Goal: Task Accomplishment & Management: Manage account settings

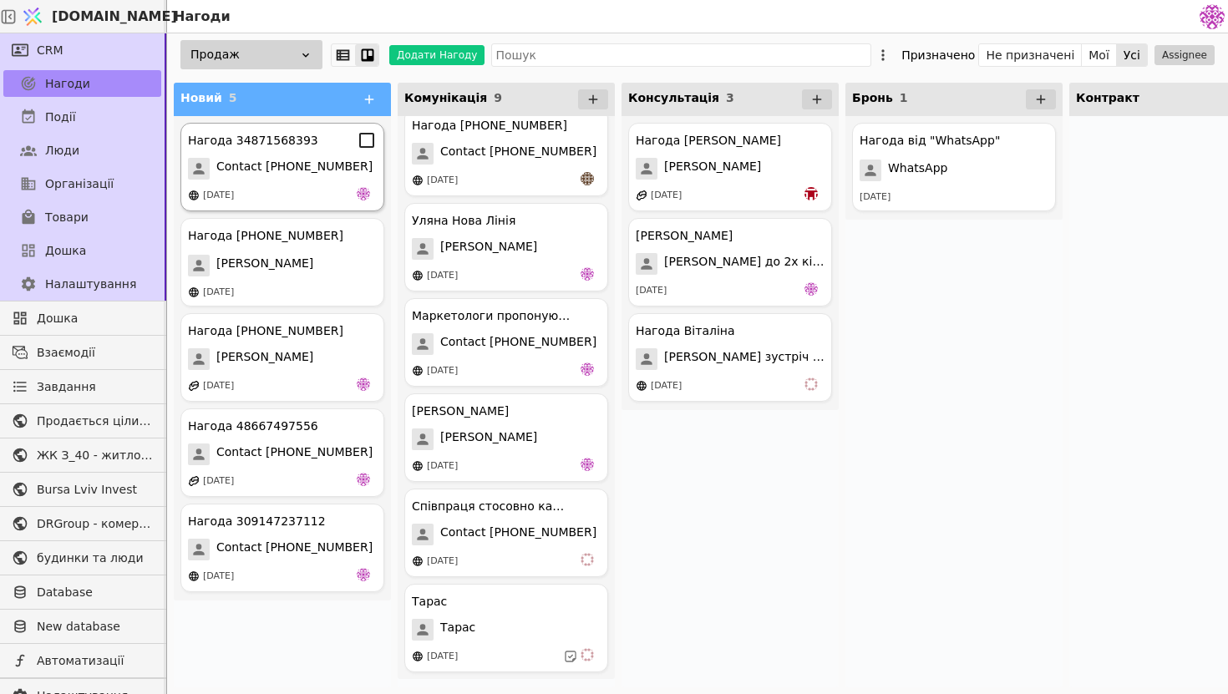
click at [265, 190] on div "[DATE]" at bounding box center [282, 195] width 189 height 17
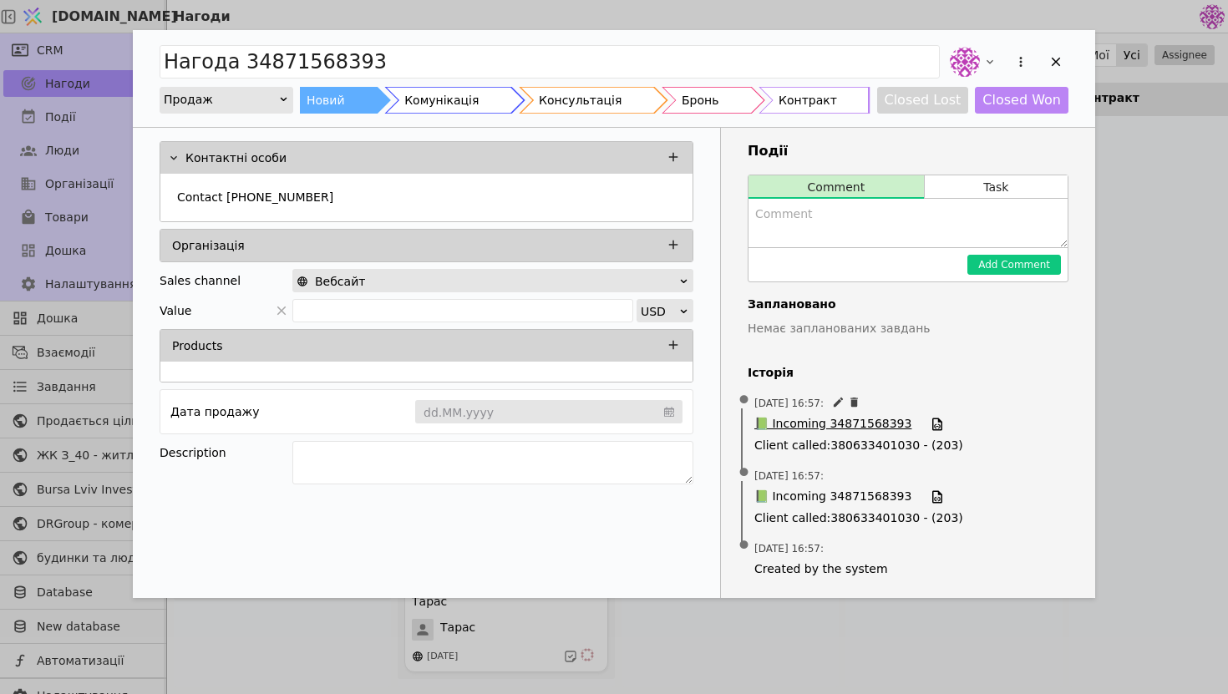
click at [796, 422] on span "📗 Incoming 34871568393" at bounding box center [832, 424] width 157 height 18
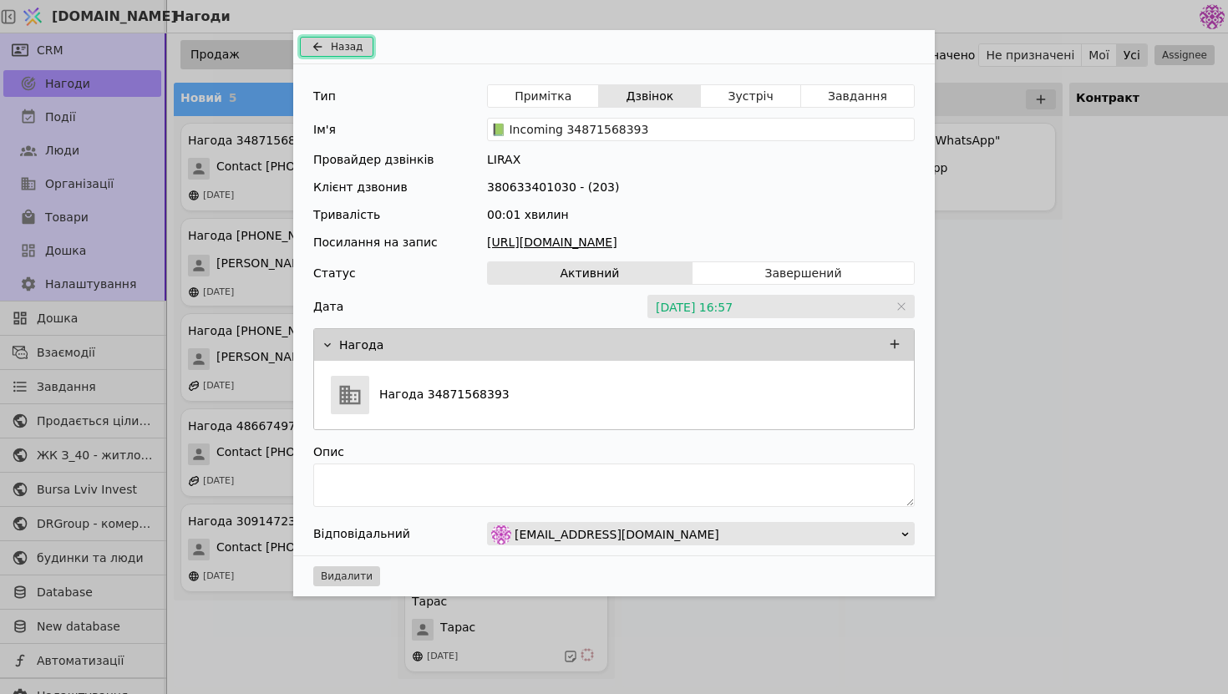
click at [331, 50] on span "Назад" at bounding box center [347, 46] width 32 height 15
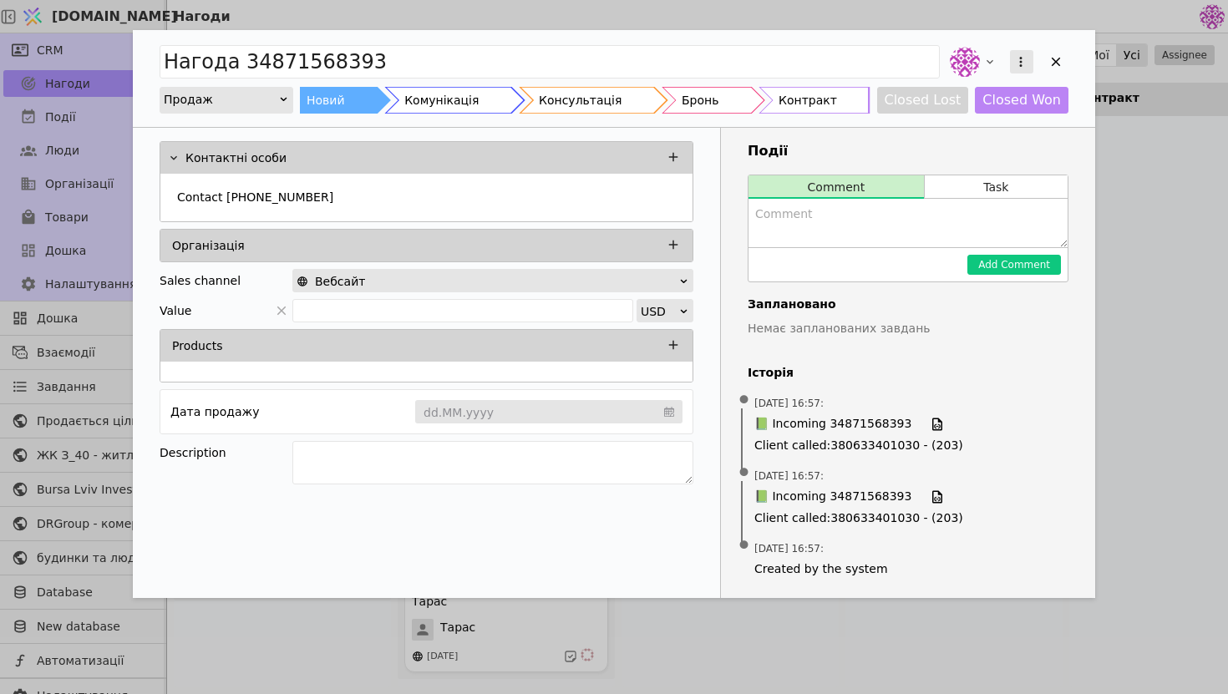
click at [1017, 68] on icon "Add Opportunity" at bounding box center [1020, 61] width 15 height 15
click at [946, 109] on div "Видалити" at bounding box center [933, 115] width 192 height 23
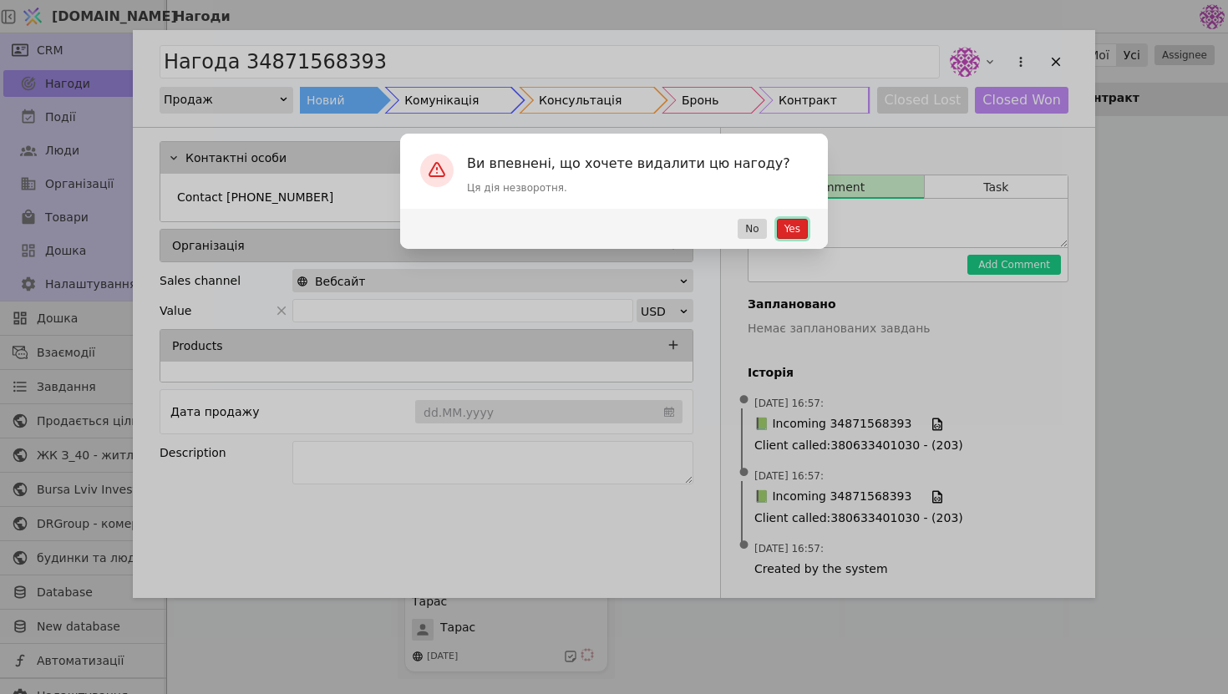
click at [794, 228] on button "Yes" at bounding box center [792, 229] width 31 height 20
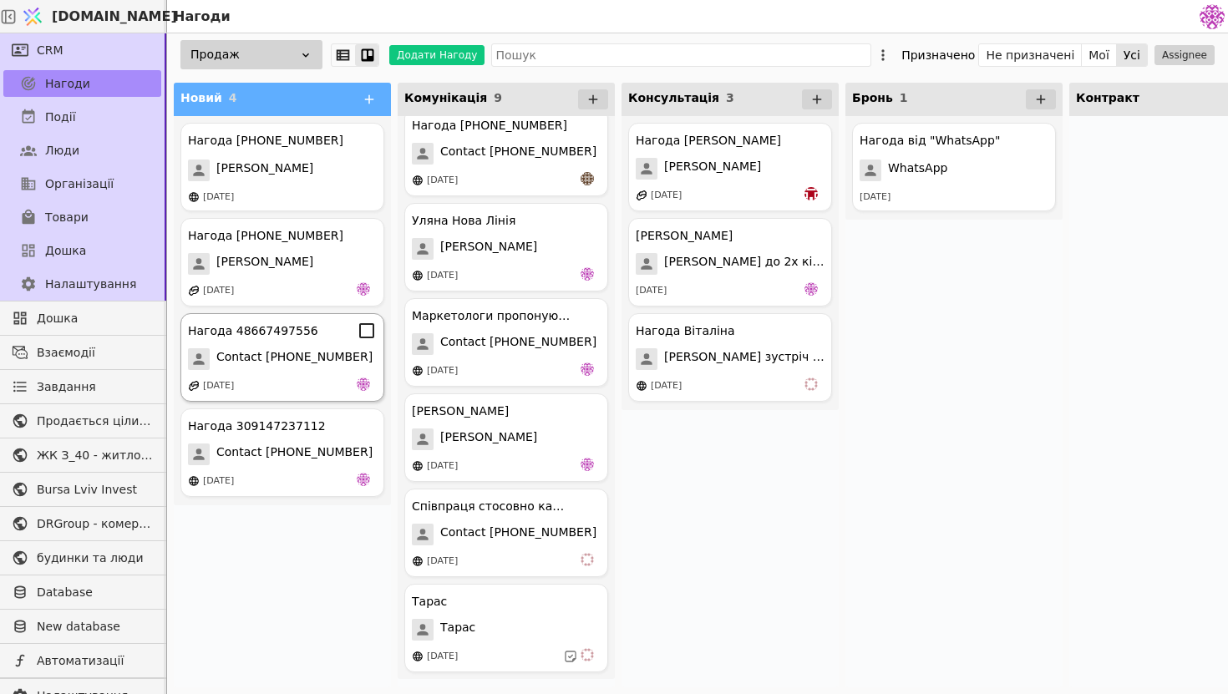
click at [313, 349] on span "Contact [PHONE_NUMBER]" at bounding box center [294, 359] width 156 height 22
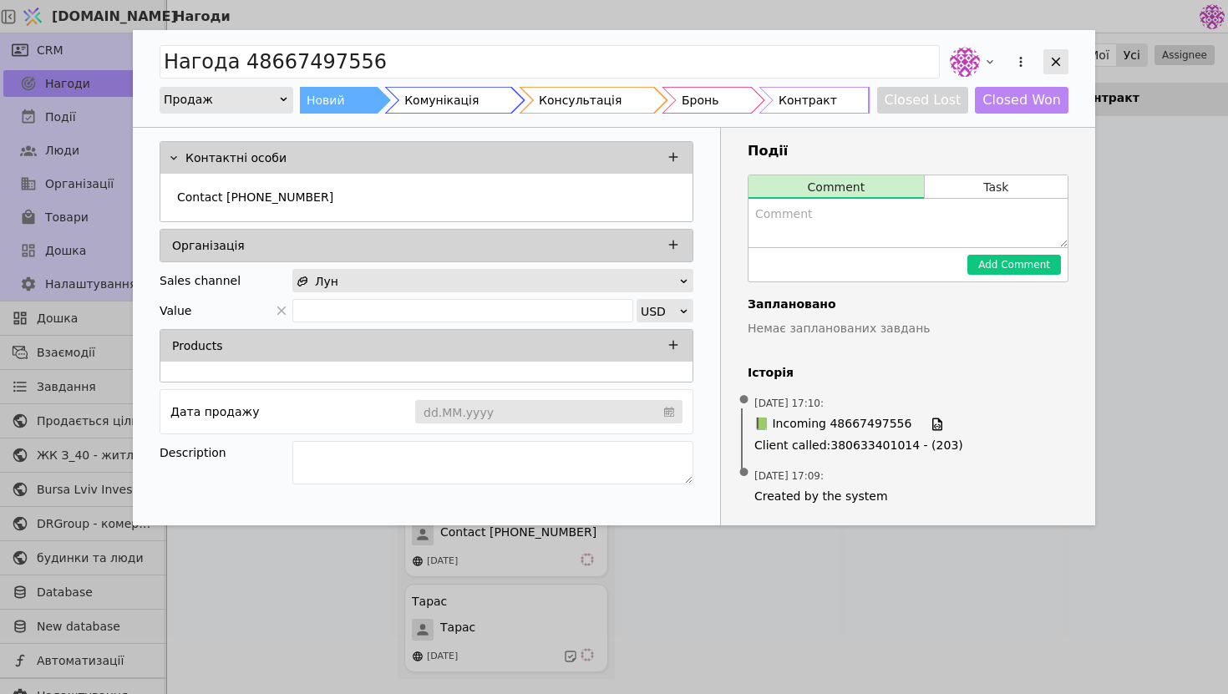
click at [1056, 62] on icon "Add Opportunity" at bounding box center [1056, 62] width 9 height 9
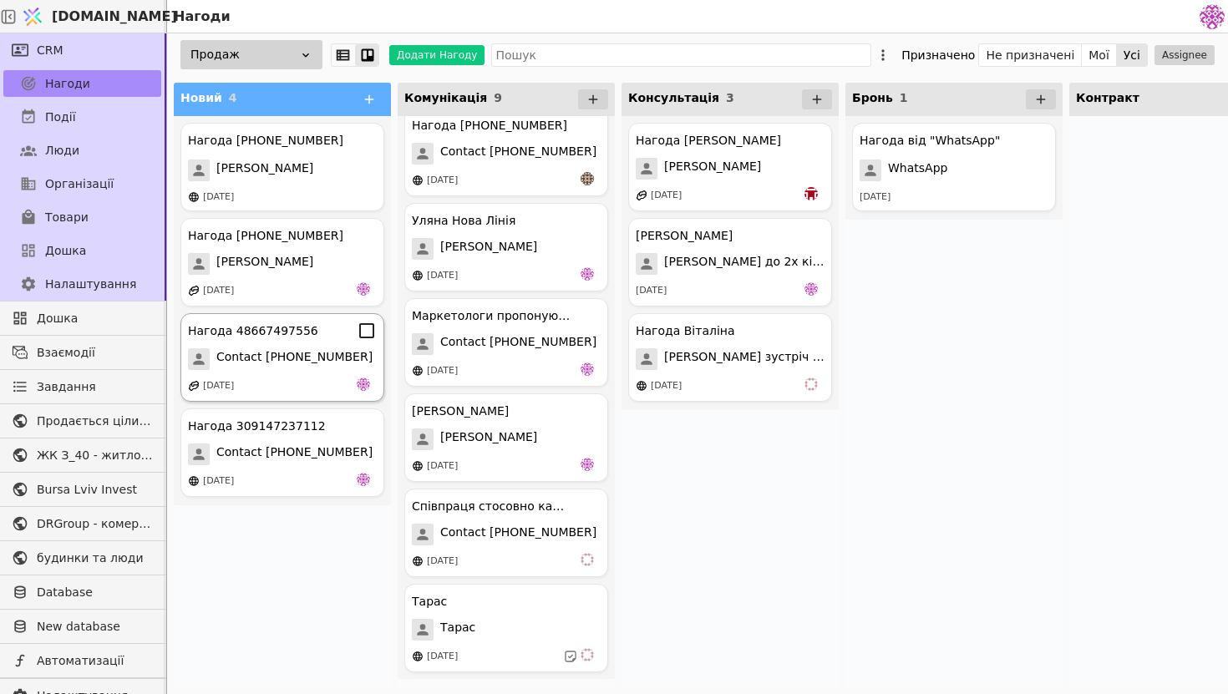
click at [368, 342] on div "Нагода 48667497556 Contact 48667497556 [DATE]" at bounding box center [282, 357] width 204 height 89
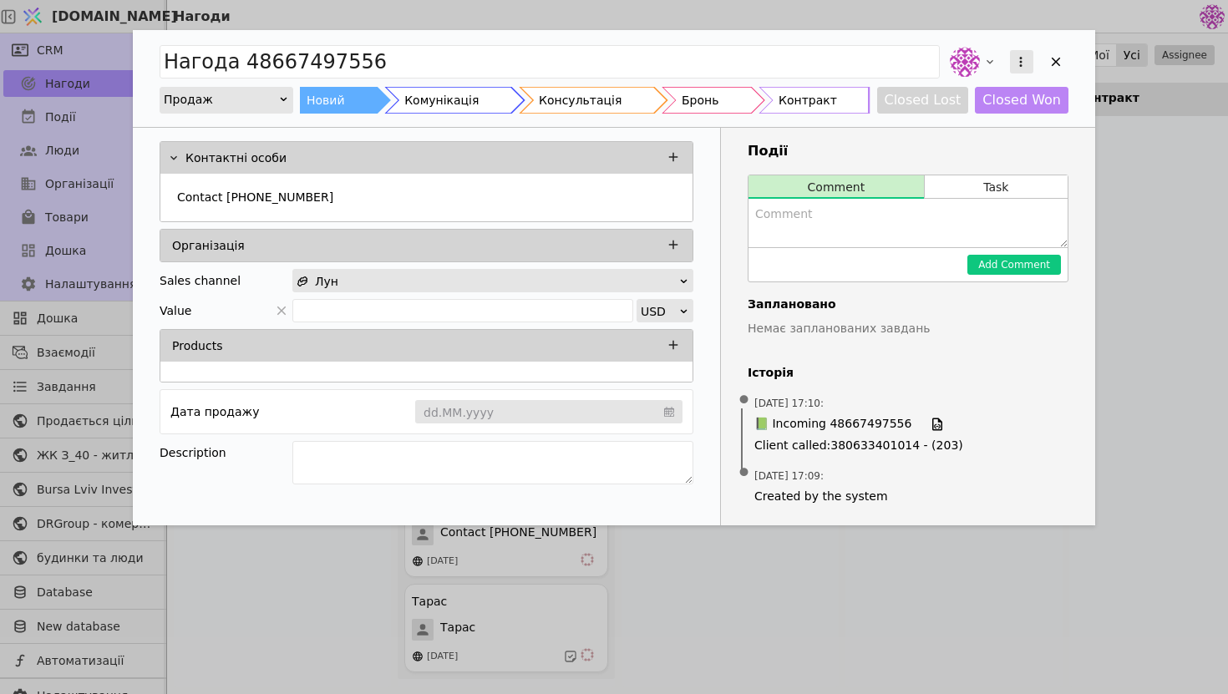
click at [1026, 58] on icon "Add Opportunity" at bounding box center [1020, 61] width 15 height 15
click at [940, 123] on div "Видалити" at bounding box center [933, 115] width 192 height 23
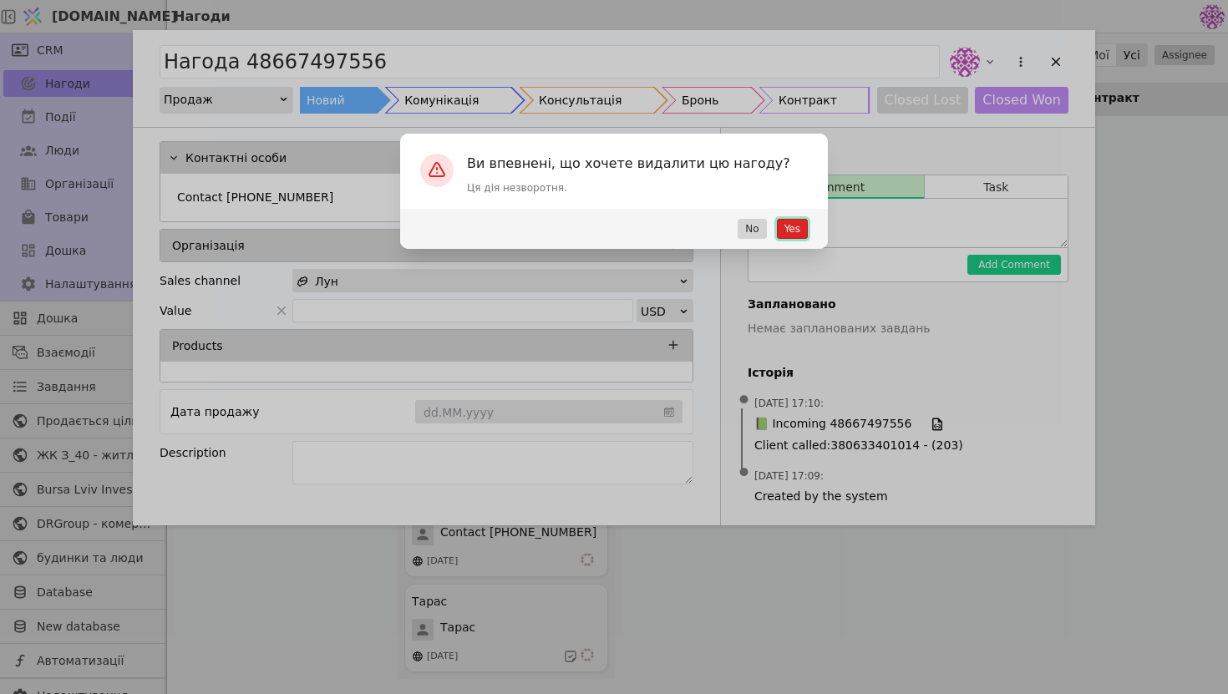
click at [806, 221] on button "Yes" at bounding box center [792, 229] width 31 height 20
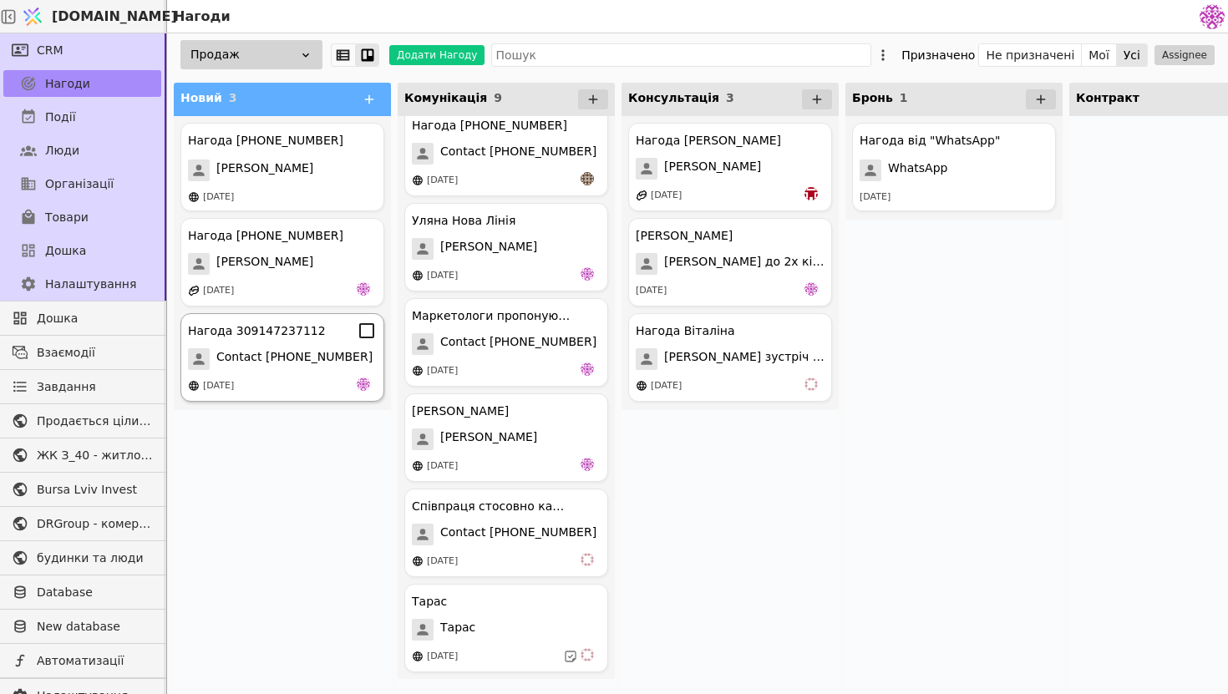
click at [372, 334] on icon at bounding box center [367, 331] width 20 height 20
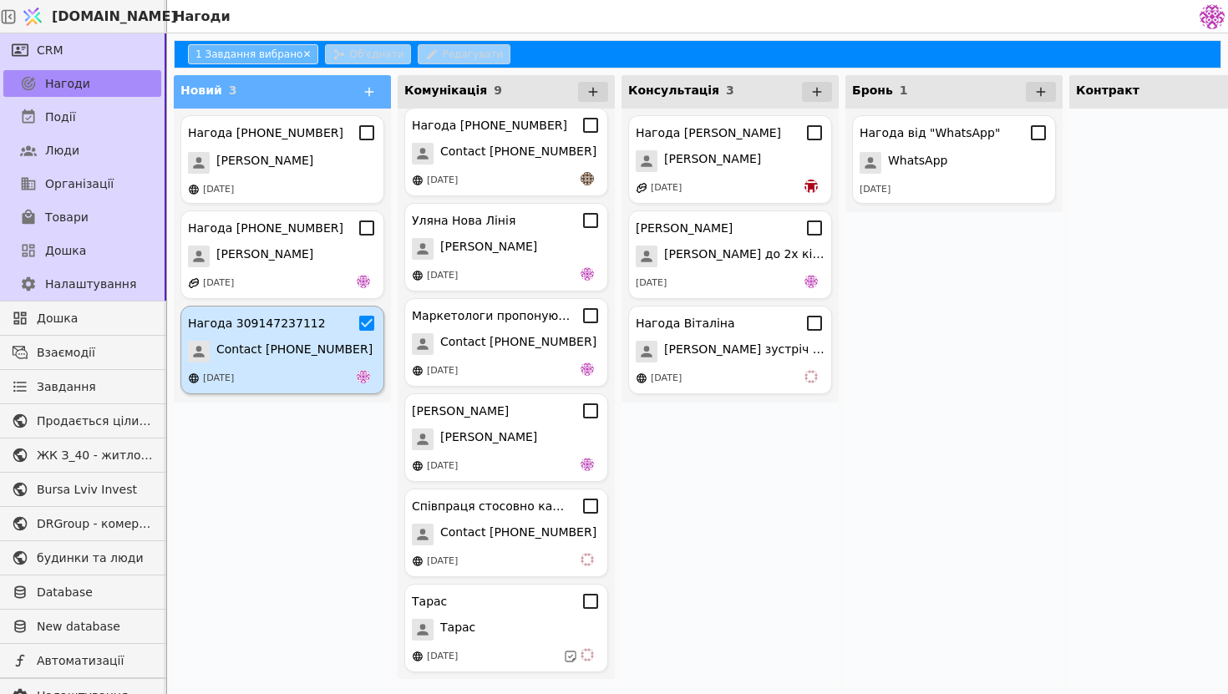
click at [310, 386] on div "[DATE]" at bounding box center [282, 378] width 189 height 17
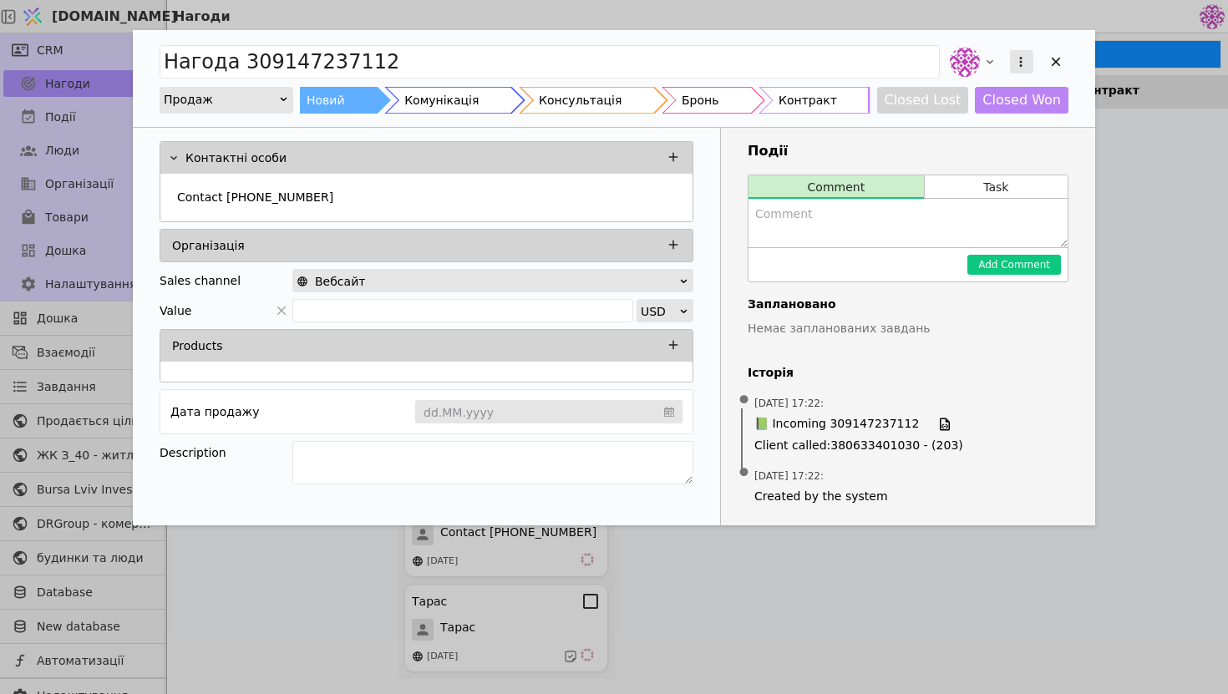
click at [1018, 58] on icon "Add Opportunity" at bounding box center [1020, 61] width 15 height 15
click at [936, 119] on div "Видалити" at bounding box center [933, 115] width 192 height 23
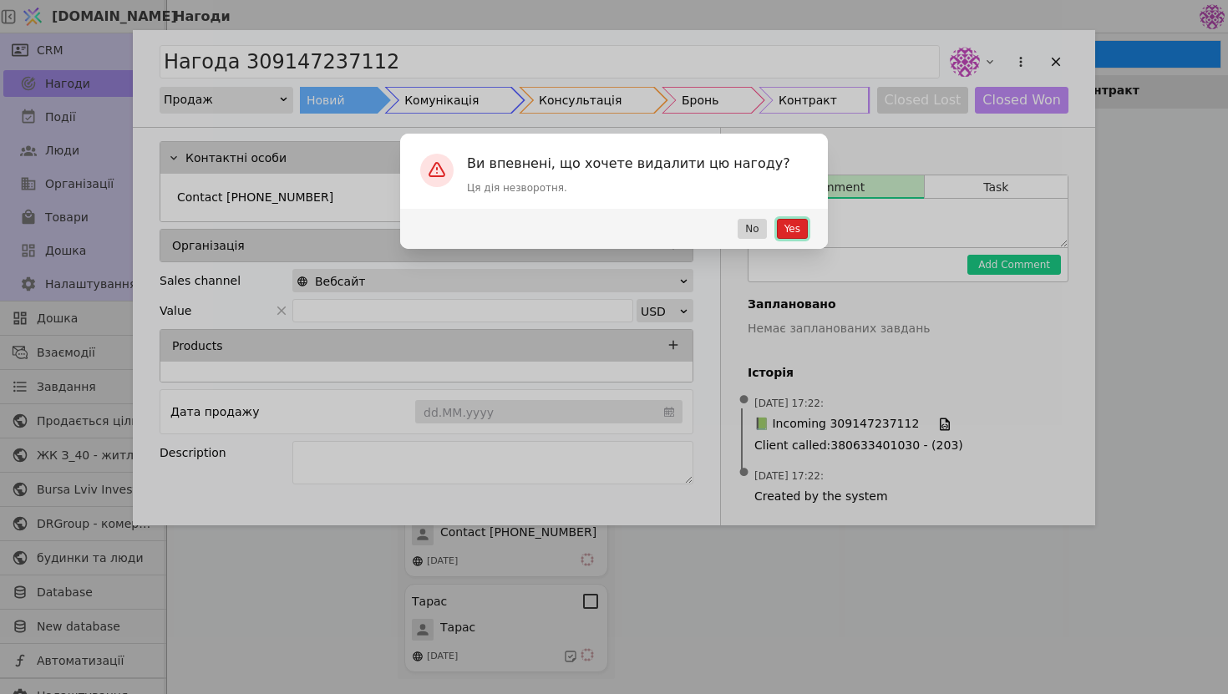
click at [794, 225] on button "Yes" at bounding box center [792, 229] width 31 height 20
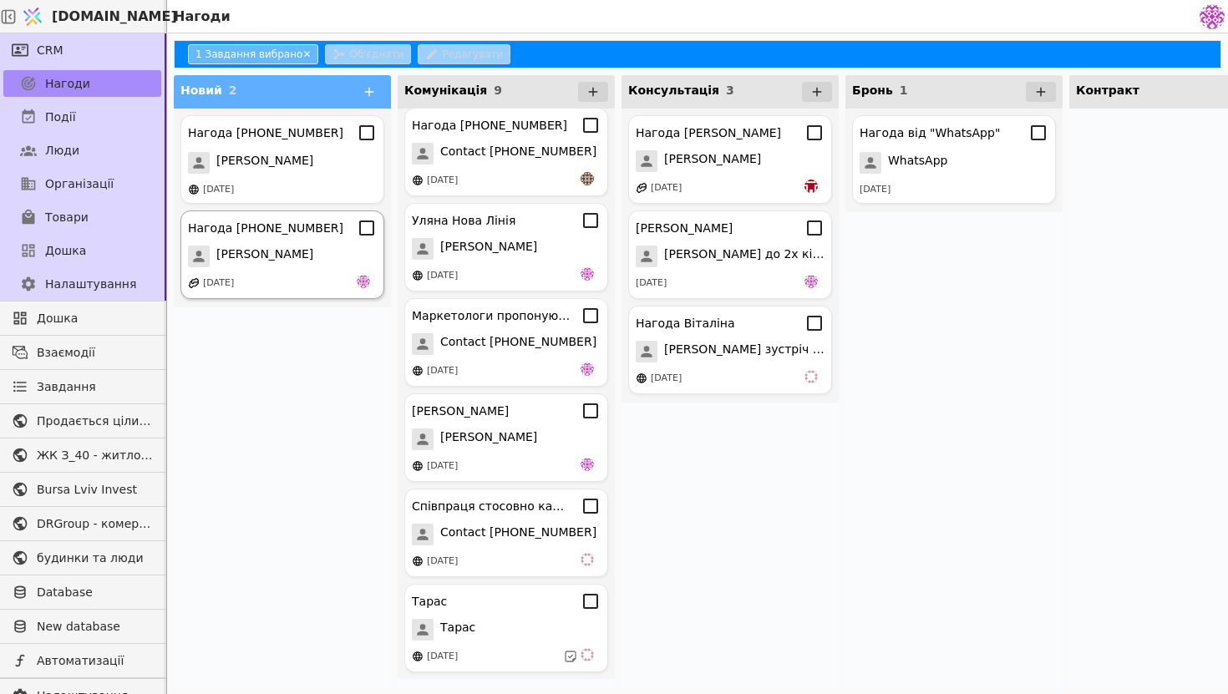
click at [301, 251] on div "[PERSON_NAME]" at bounding box center [282, 257] width 189 height 22
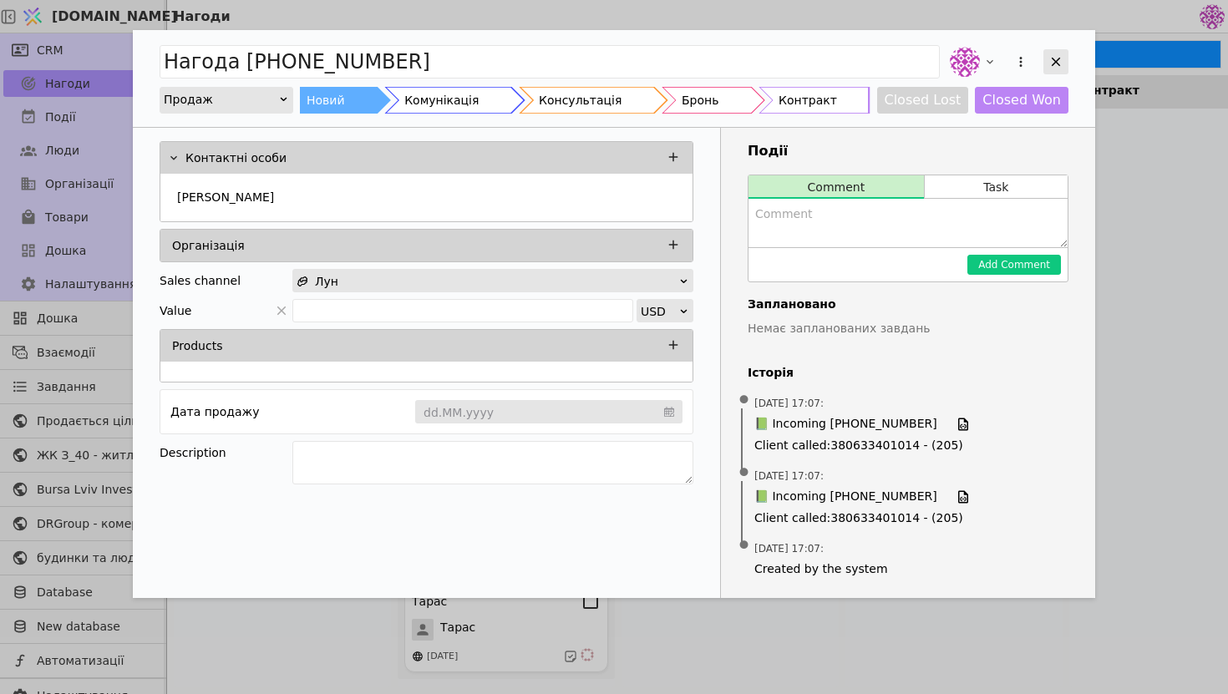
click at [1046, 69] on div "Add Opportunity" at bounding box center [1055, 61] width 25 height 25
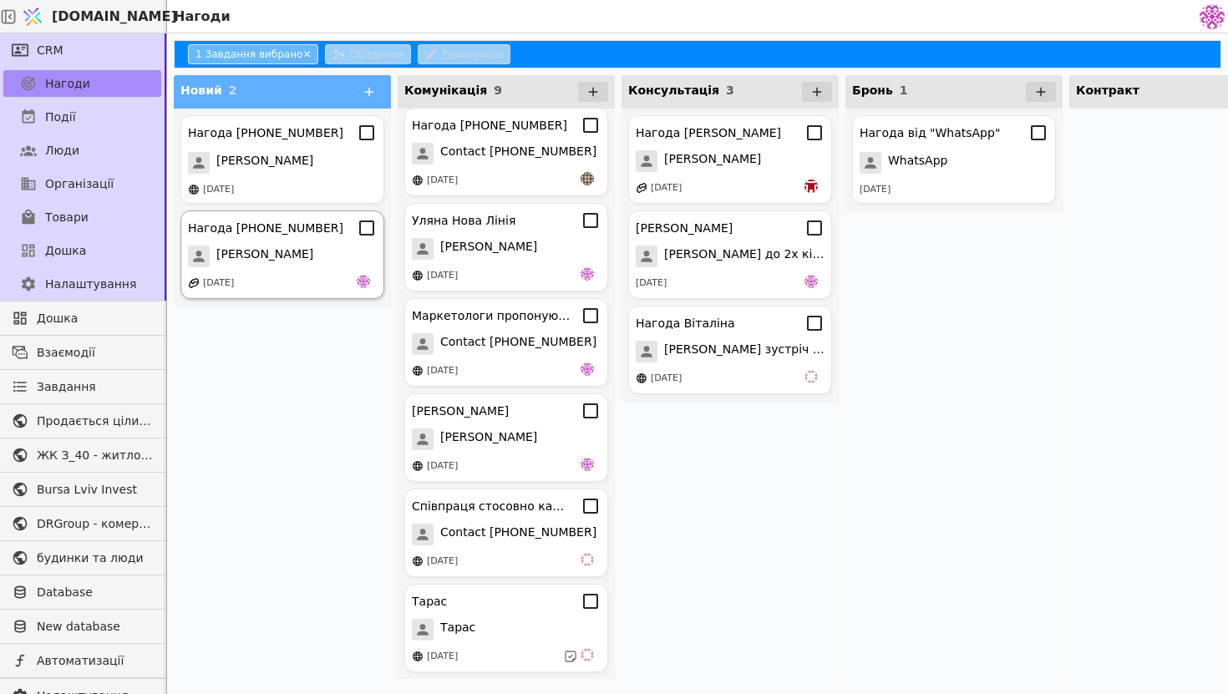
click at [327, 250] on div "[PERSON_NAME]" at bounding box center [282, 257] width 189 height 22
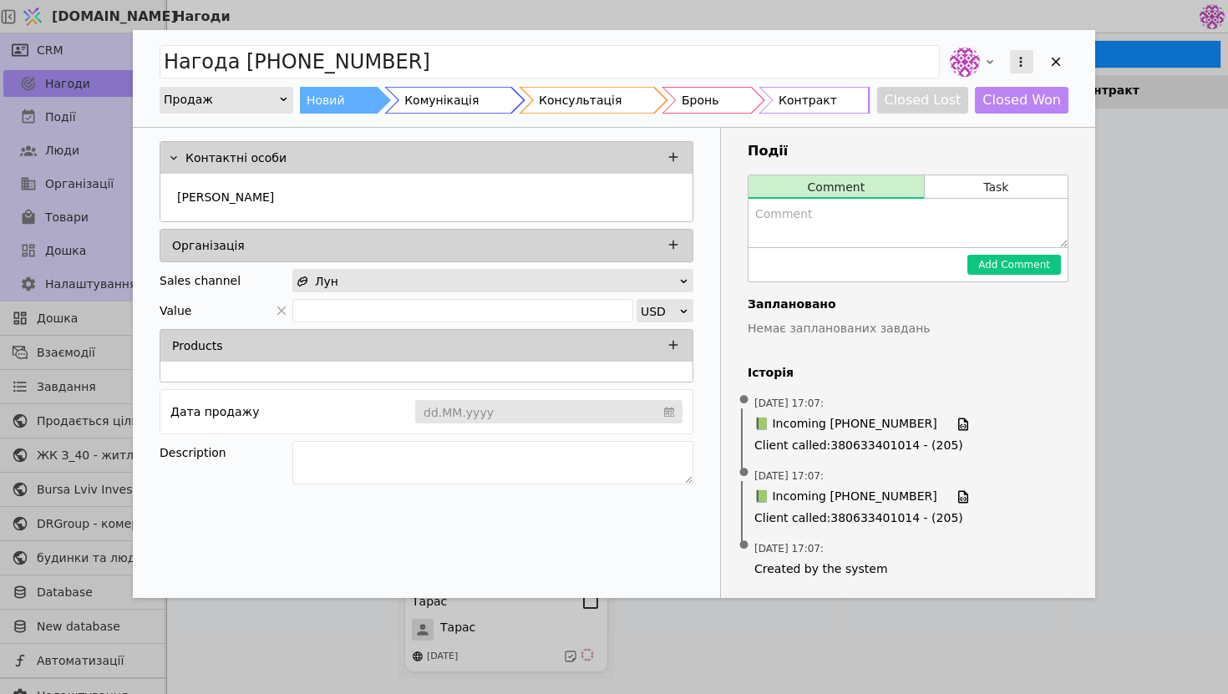
click at [1021, 63] on icon "Add Opportunity" at bounding box center [1021, 62] width 3 height 10
click at [973, 114] on div "Видалити" at bounding box center [933, 115] width 192 height 23
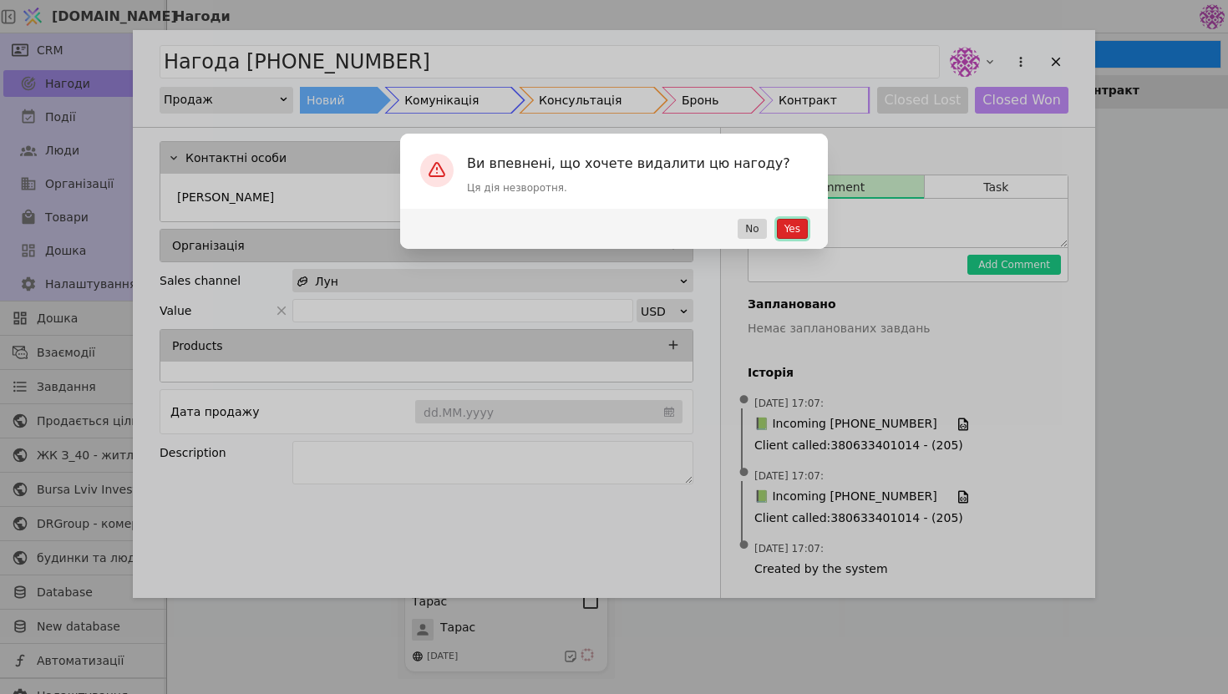
click at [800, 231] on button "Yes" at bounding box center [792, 229] width 31 height 20
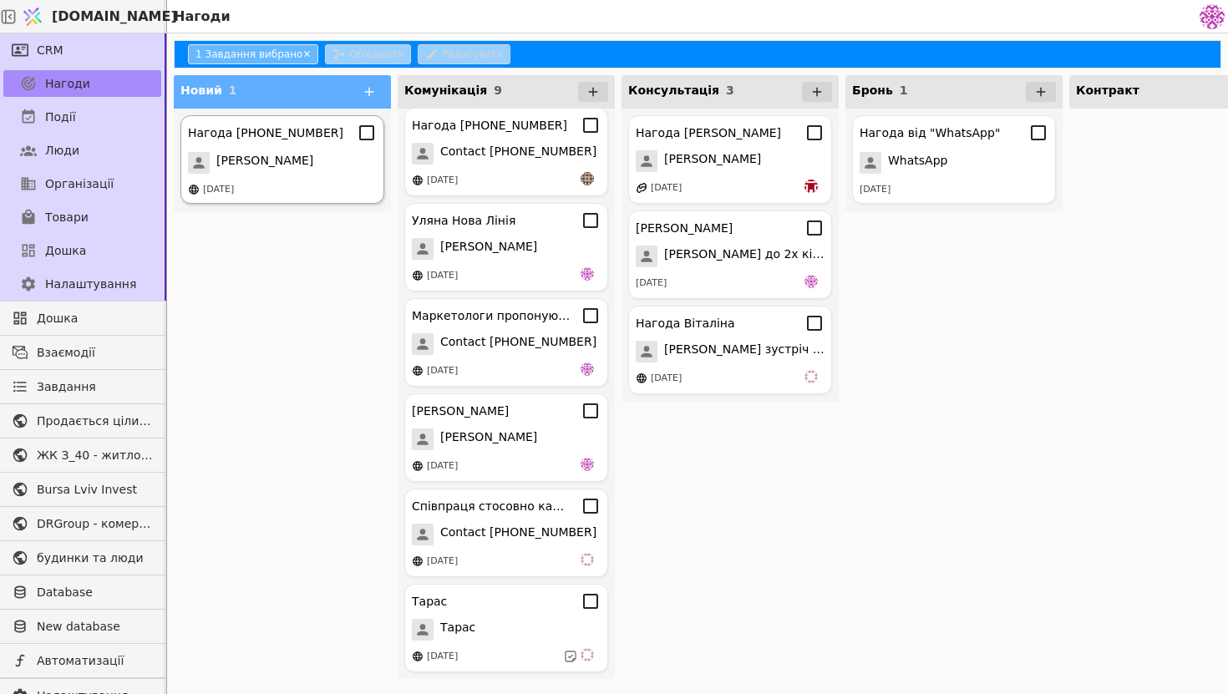
click at [352, 173] on div "[PERSON_NAME]" at bounding box center [282, 163] width 189 height 22
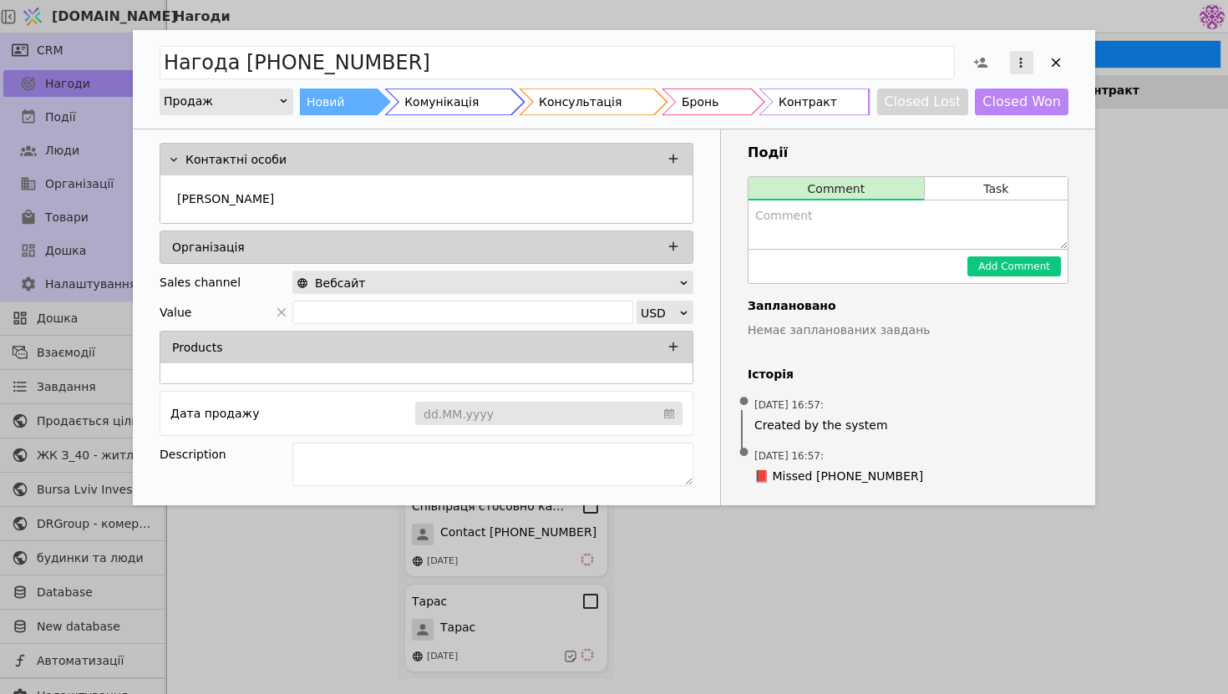
click at [1020, 67] on icon "Add Opportunity" at bounding box center [1021, 63] width 3 height 10
click at [966, 118] on div "Видалити" at bounding box center [933, 116] width 192 height 23
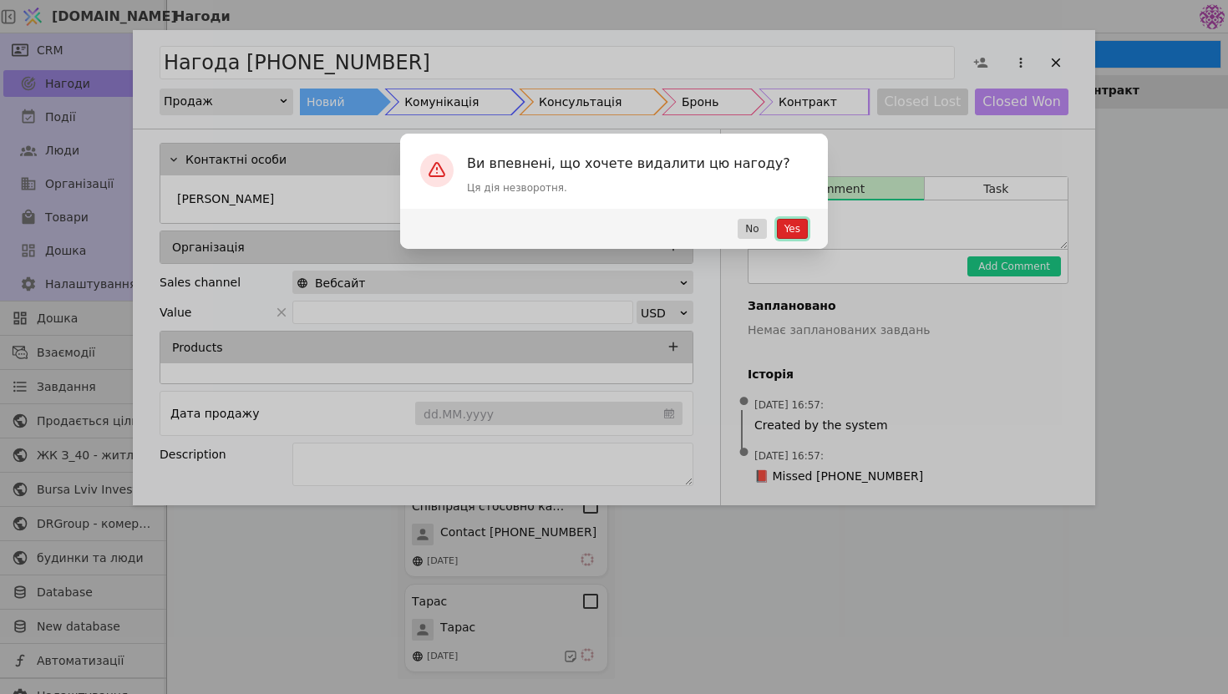
click at [791, 231] on button "Yes" at bounding box center [792, 229] width 31 height 20
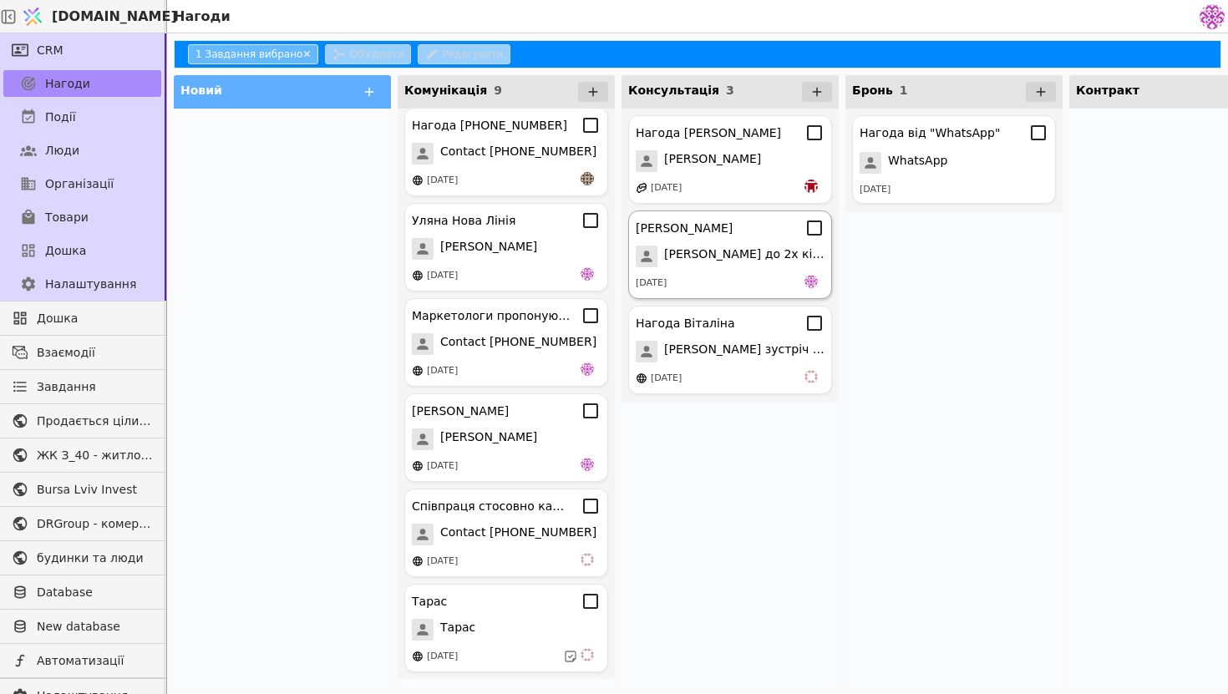
click at [757, 279] on div "[DATE]" at bounding box center [730, 283] width 189 height 17
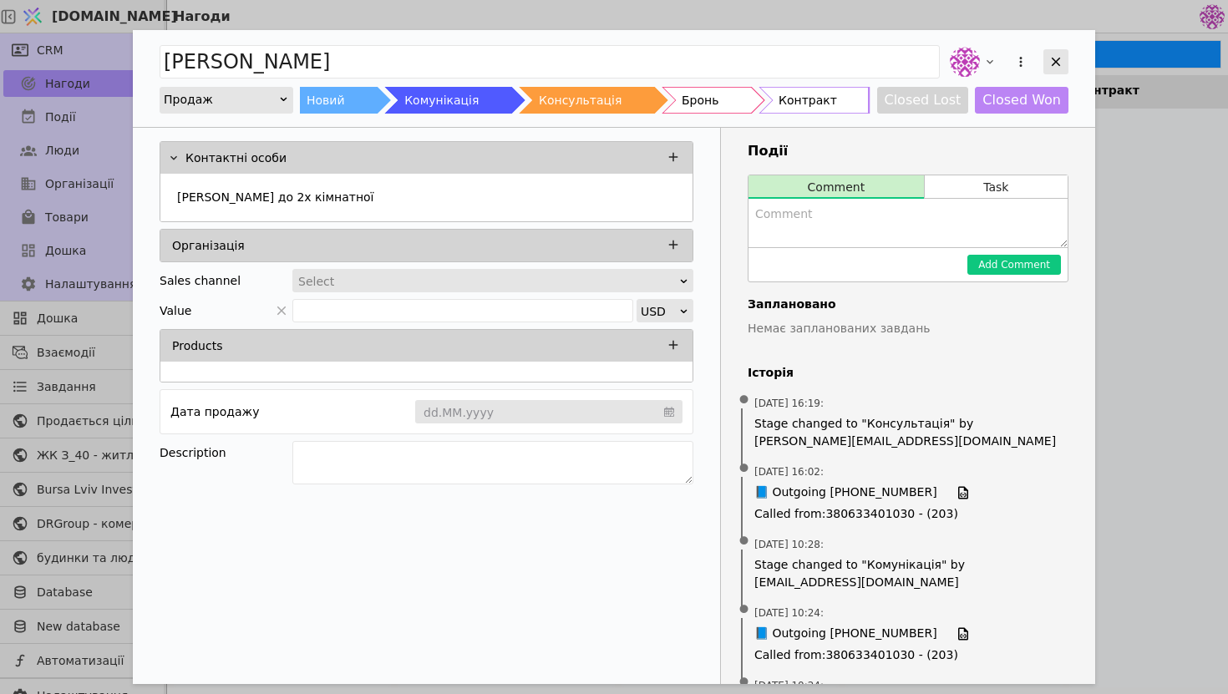
click at [1057, 65] on icon "Add Opportunity" at bounding box center [1055, 61] width 15 height 15
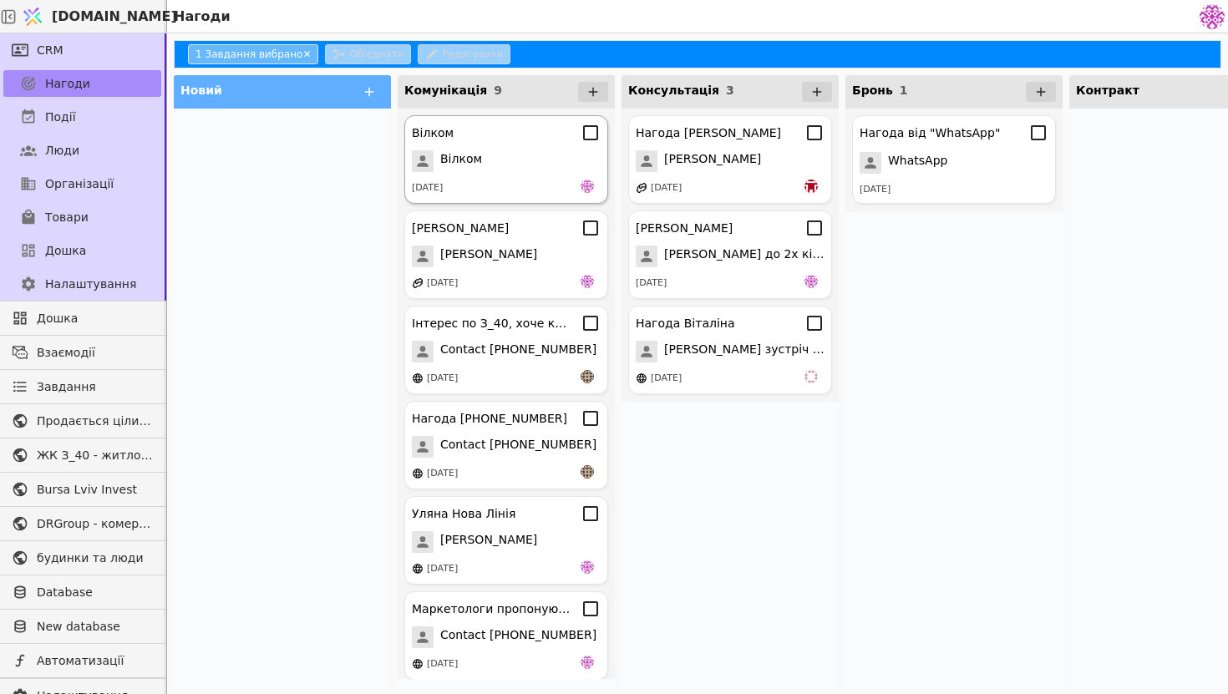
click at [530, 152] on div "Вілком" at bounding box center [506, 161] width 189 height 22
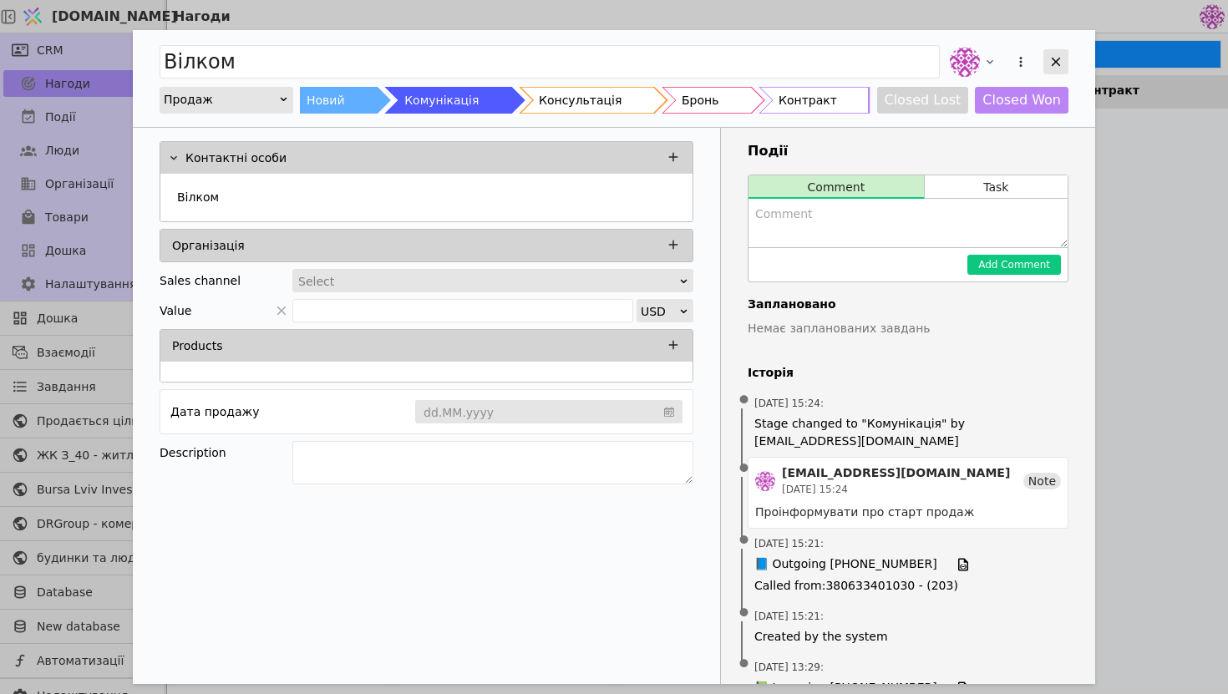
click at [1058, 71] on div "Add Opportunity" at bounding box center [1055, 61] width 25 height 25
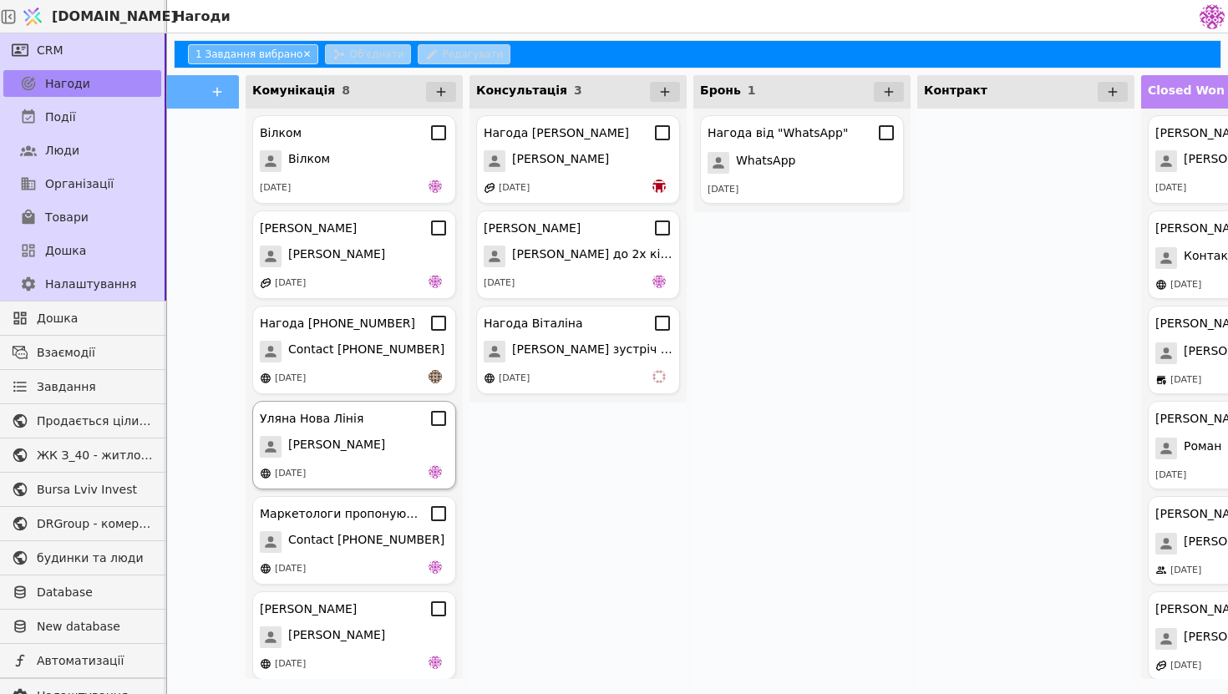
scroll to position [0, 100]
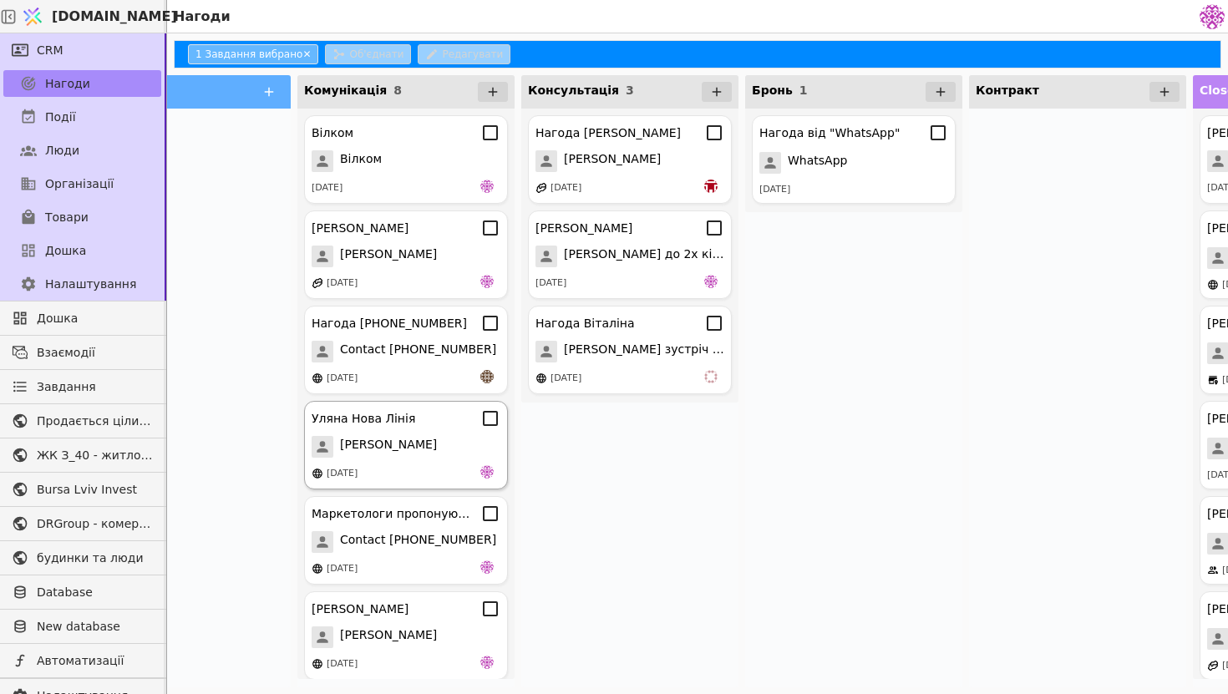
click at [413, 454] on span "[PERSON_NAME]" at bounding box center [388, 447] width 97 height 22
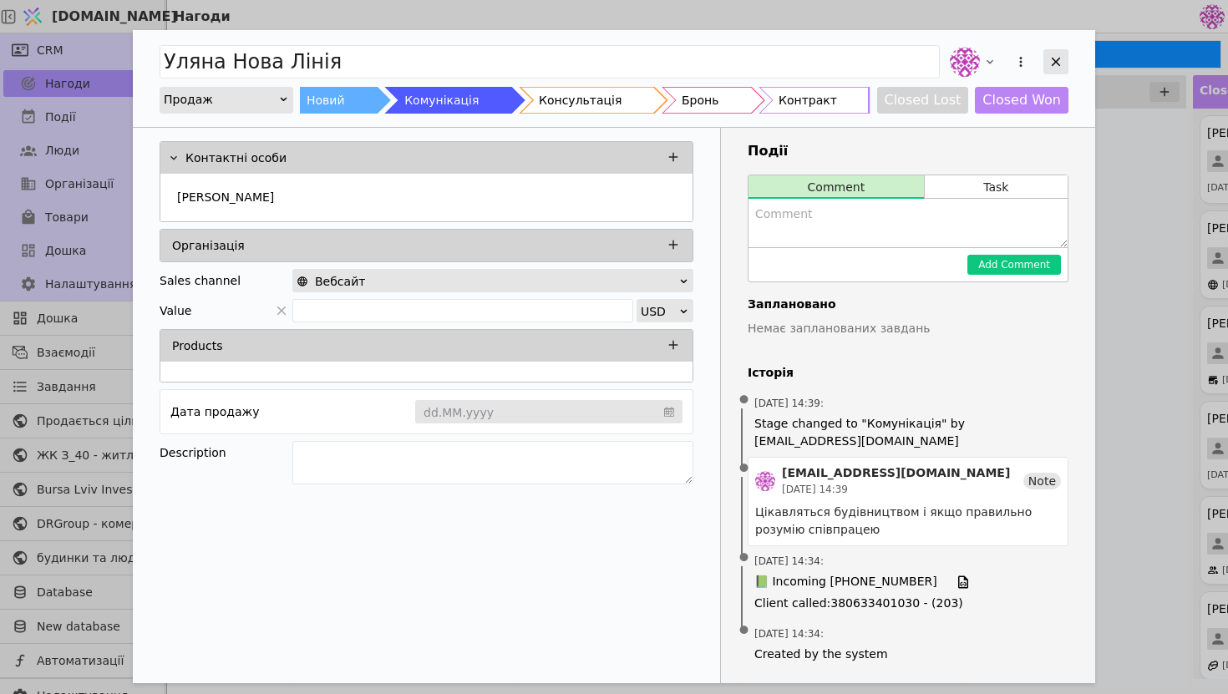
click at [1062, 63] on icon "Add Opportunity" at bounding box center [1055, 61] width 15 height 15
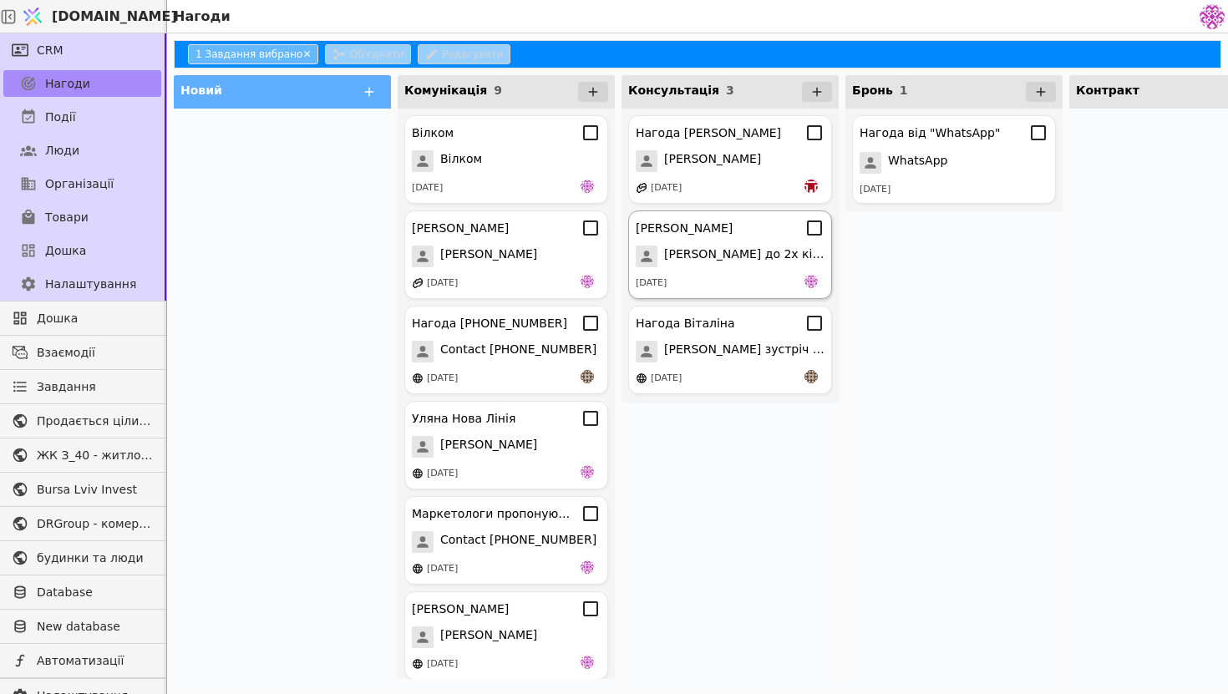
click at [762, 272] on div "[PERSON_NAME] до 2х кімнатної [DATE]" at bounding box center [730, 254] width 204 height 89
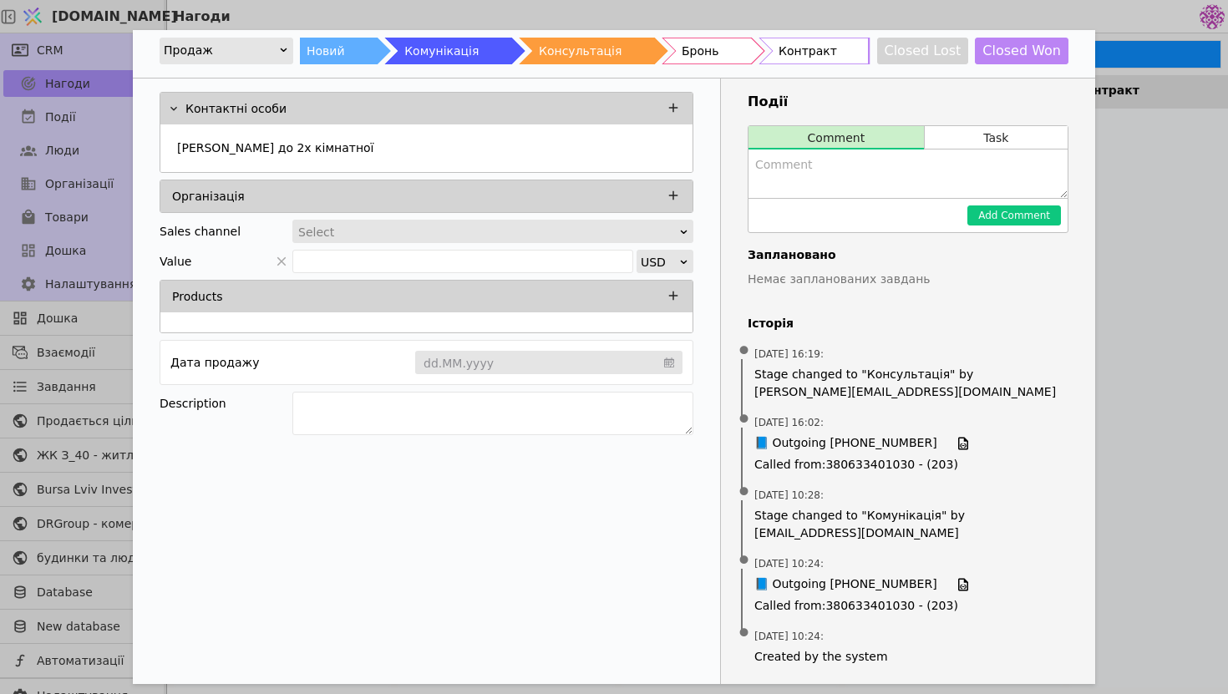
scroll to position [51, 0]
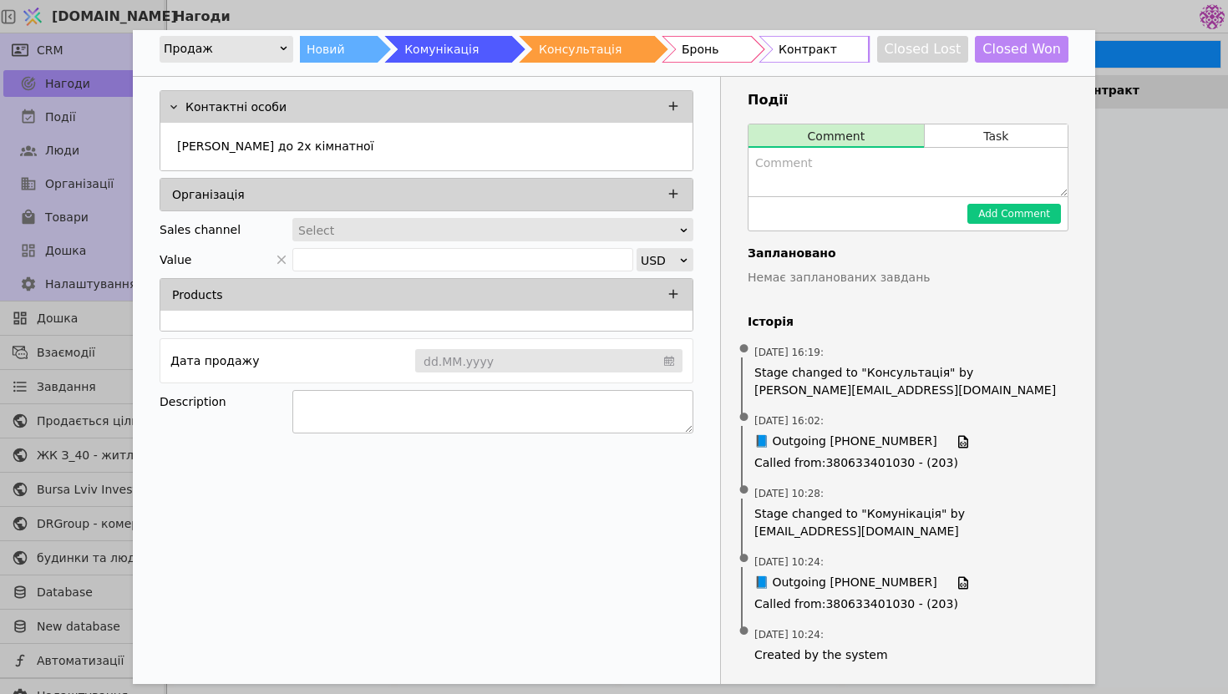
click at [560, 418] on textarea "Add Opportunity" at bounding box center [492, 411] width 401 height 43
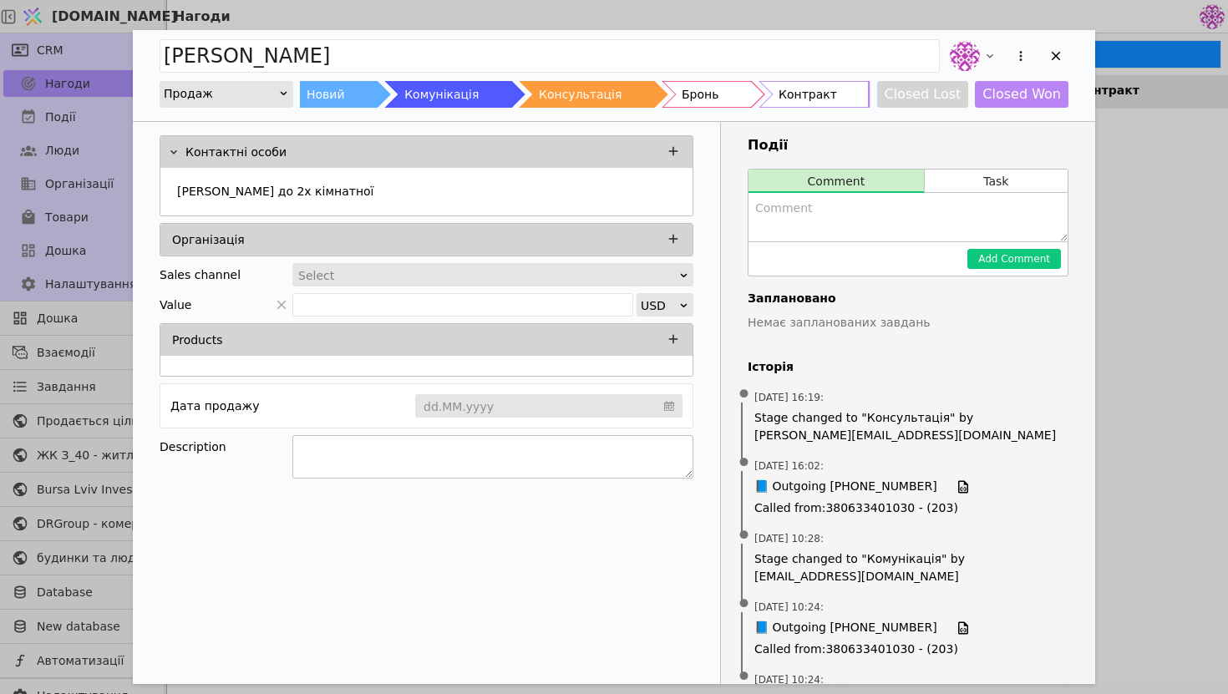
scroll to position [0, 0]
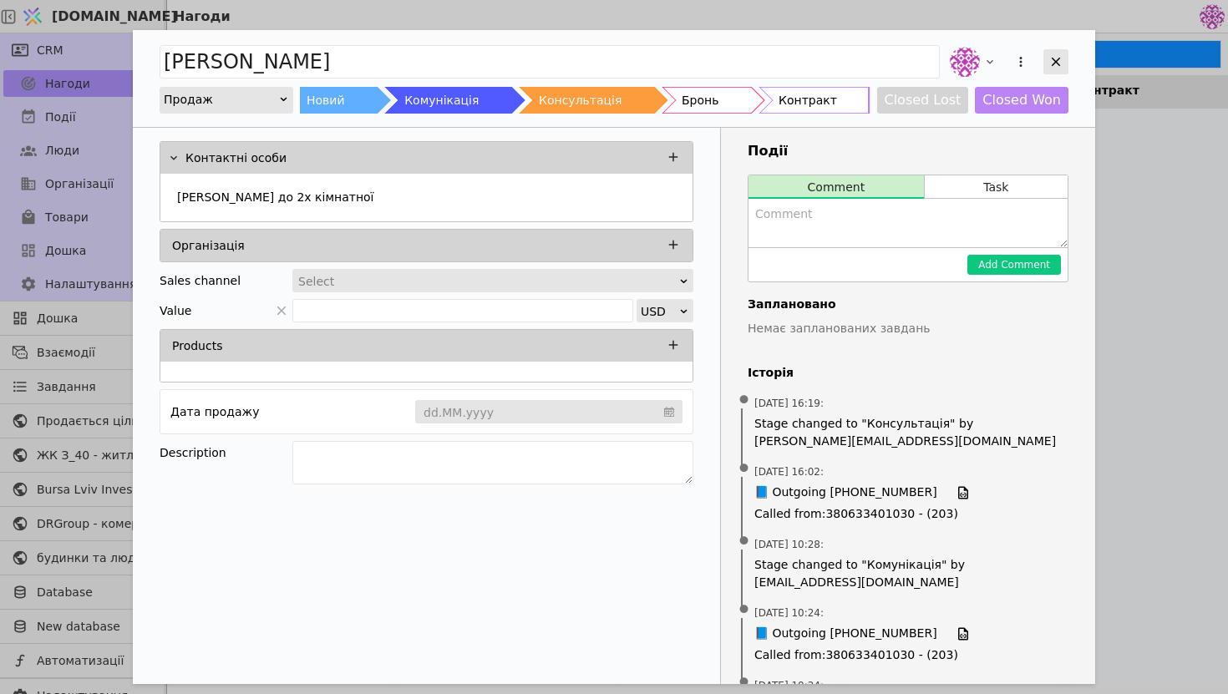
click at [1057, 61] on icon "Add Opportunity" at bounding box center [1055, 61] width 15 height 15
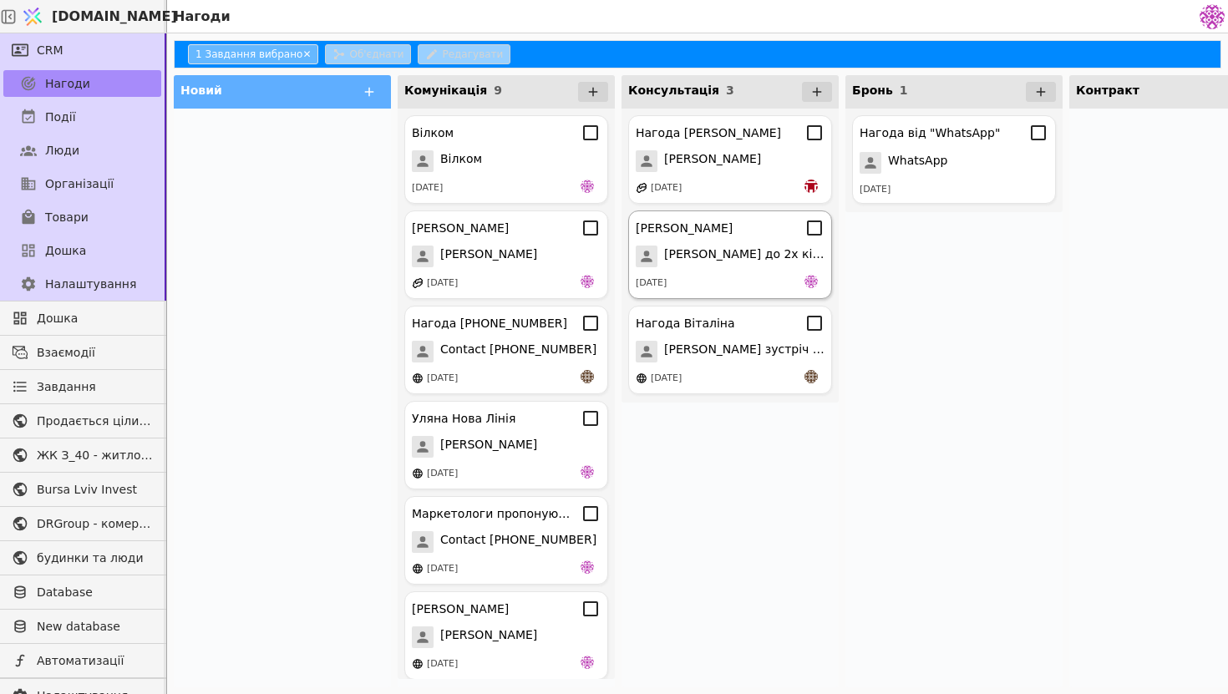
click at [702, 251] on span "[PERSON_NAME] до 2х кімнатної" at bounding box center [744, 257] width 160 height 22
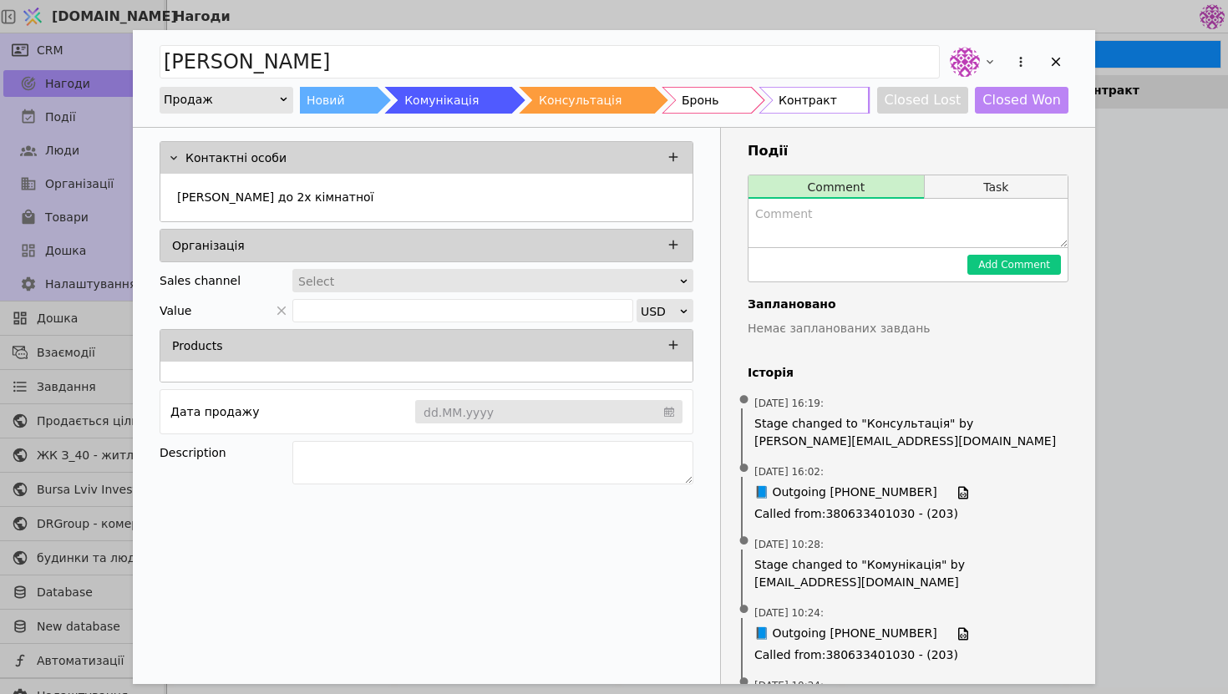
click at [1006, 191] on button "Task" at bounding box center [996, 186] width 143 height 23
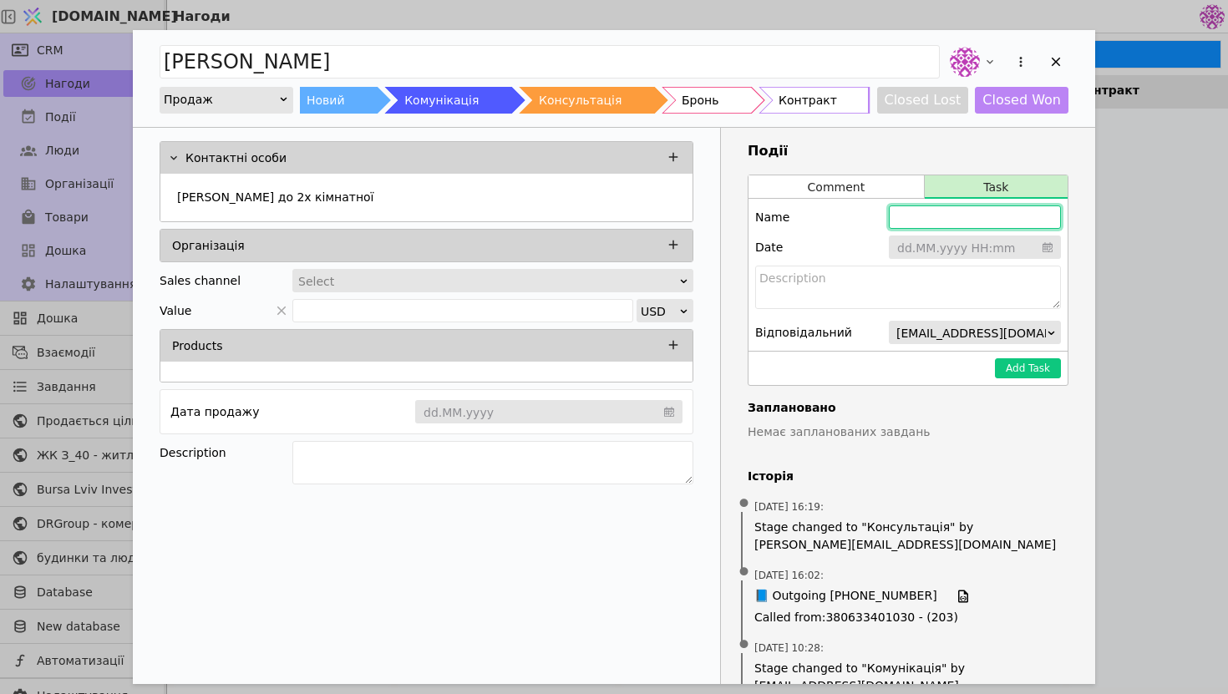
click at [926, 220] on input "Add Opportunity" at bounding box center [975, 216] width 172 height 23
click at [931, 219] on input "Нагаладатися [PERSON_NAME]" at bounding box center [975, 216] width 172 height 23
click at [991, 221] on input "Нагадатися в" at bounding box center [975, 216] width 172 height 23
type input "Нагадатися в пятницю стосовно рішення"
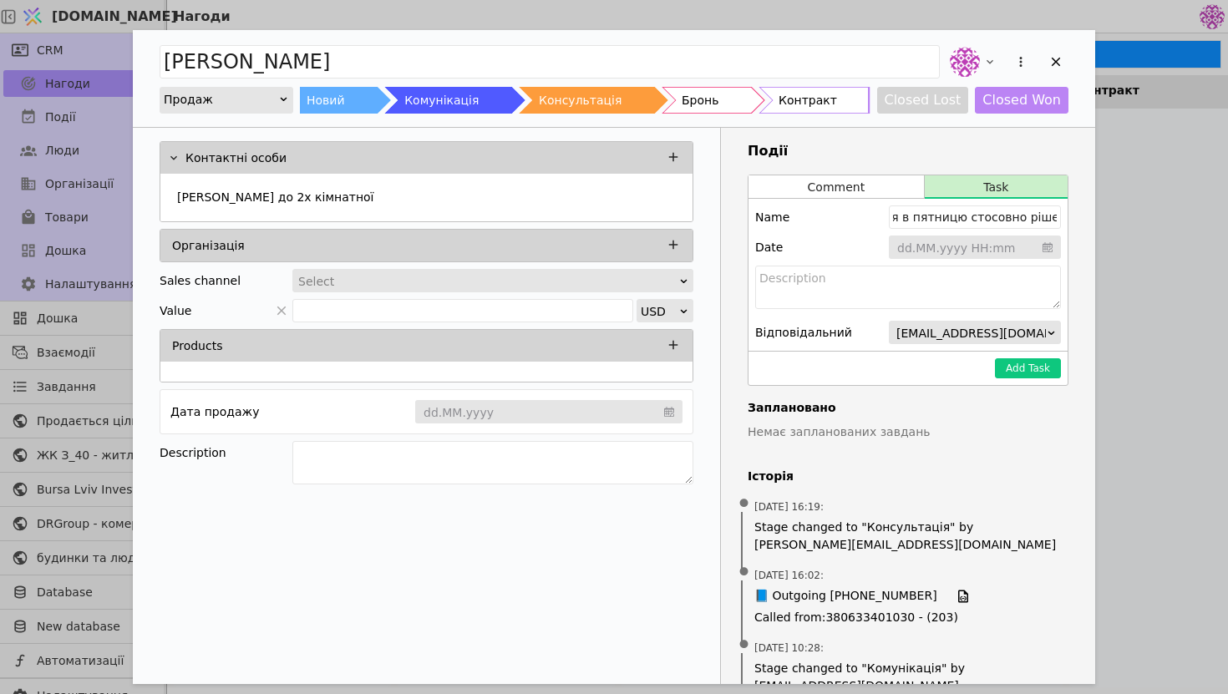
scroll to position [0, 0]
click at [1048, 243] on icon "calendar" at bounding box center [1047, 247] width 10 height 17
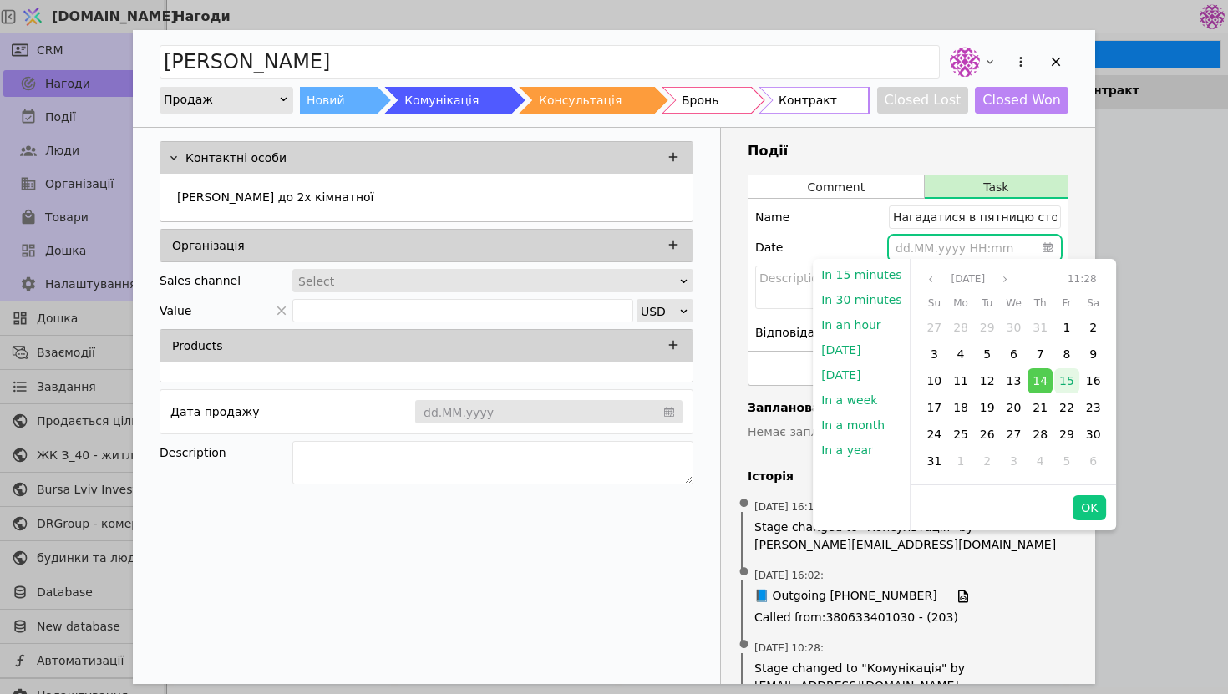
click at [1061, 385] on span "15" at bounding box center [1066, 380] width 15 height 13
click at [1093, 505] on button "OK" at bounding box center [1088, 507] width 33 height 25
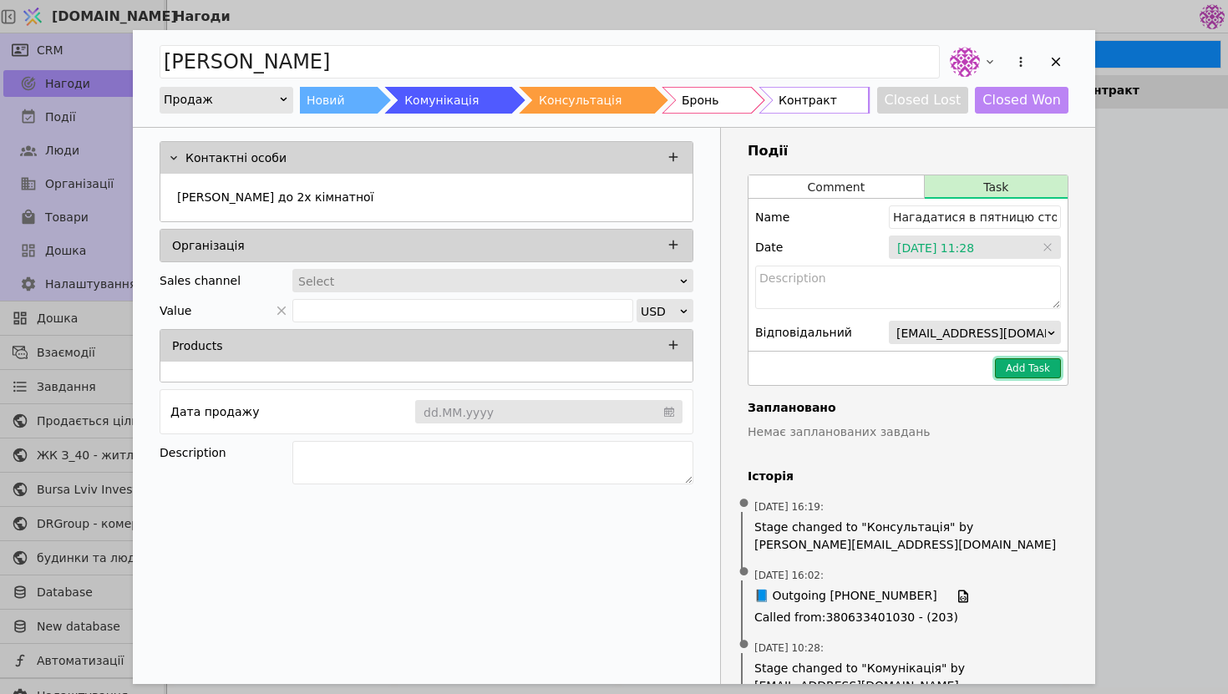
click at [1025, 368] on button "Add Task" at bounding box center [1028, 368] width 66 height 20
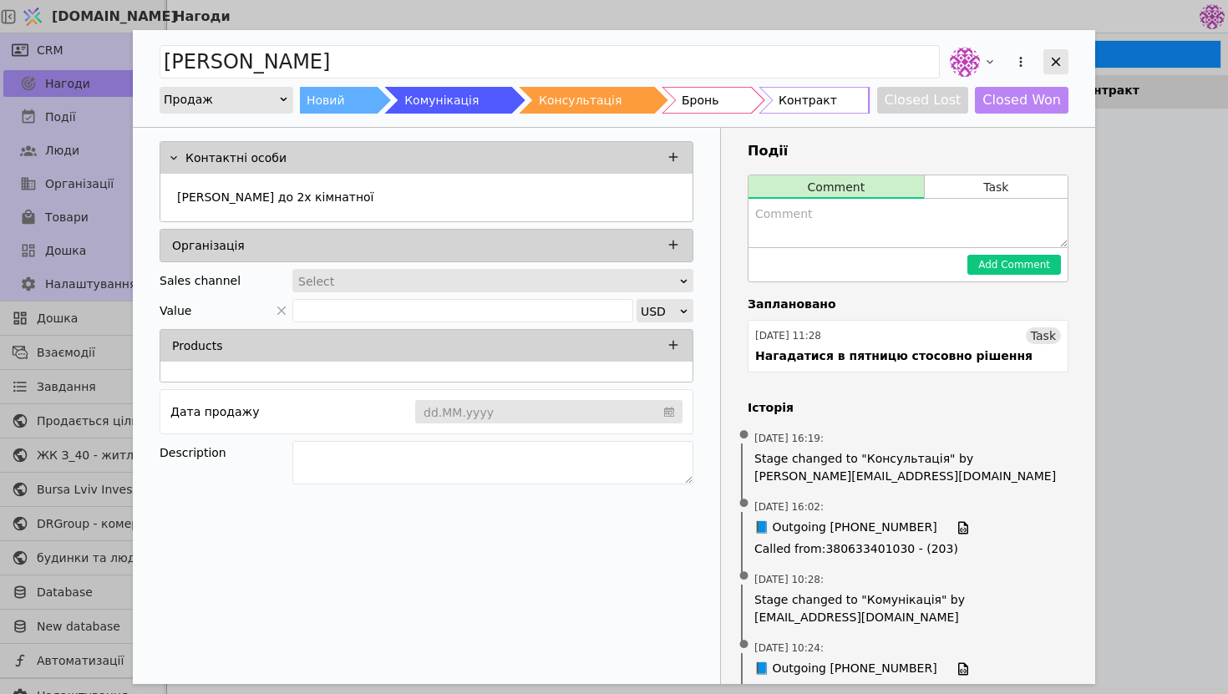
click at [1067, 62] on div "[PERSON_NAME] Новий Комунікація Консультація Бронь Контракт Closed Lost Closed …" at bounding box center [614, 78] width 962 height 97
click at [1062, 62] on icon "Add Opportunity" at bounding box center [1055, 61] width 15 height 15
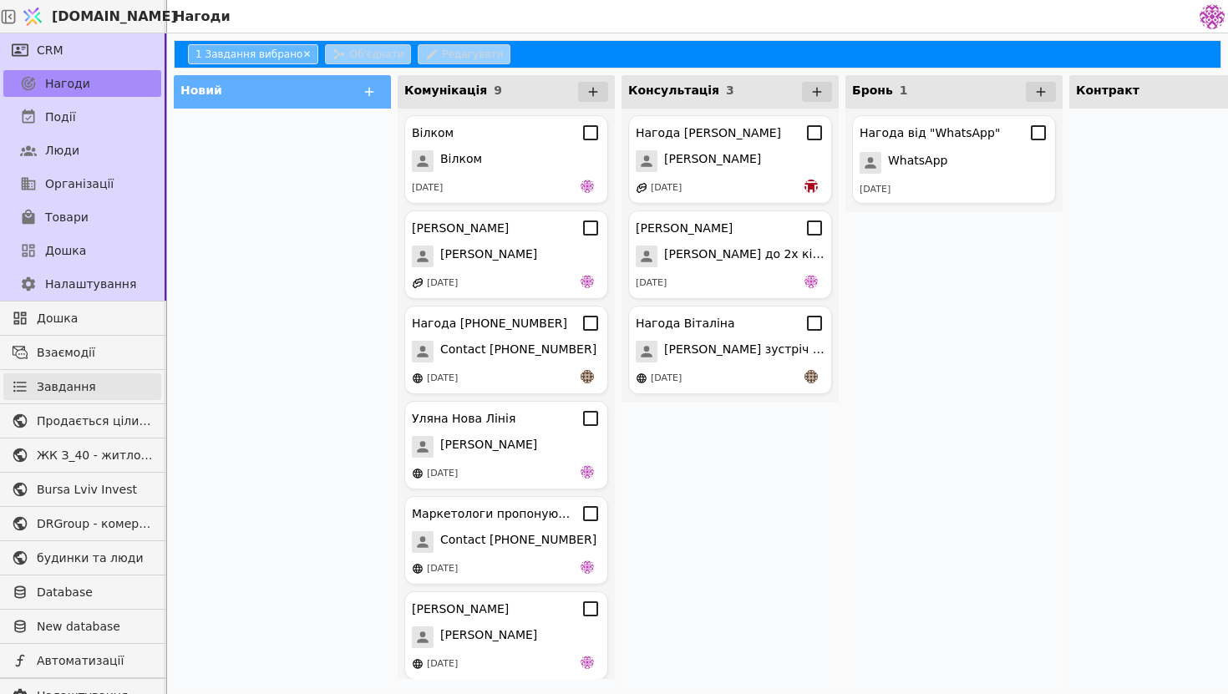
click at [77, 390] on span "Завдання" at bounding box center [66, 387] width 59 height 18
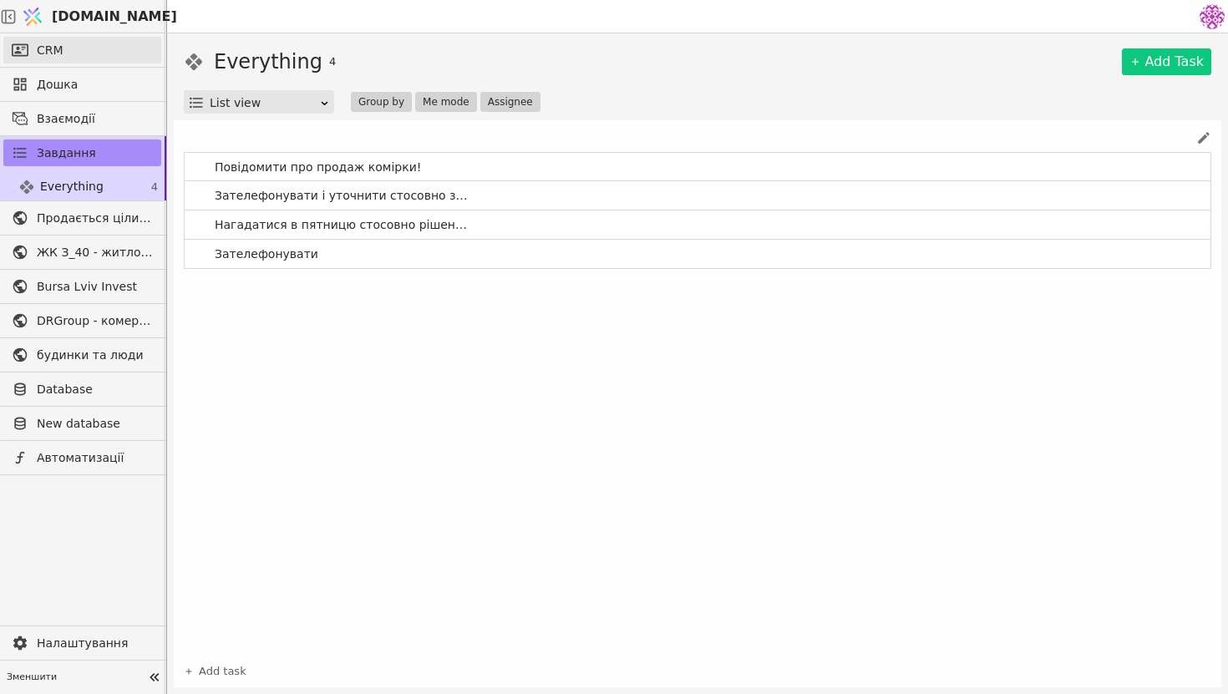
click at [114, 49] on link "CRM" at bounding box center [82, 50] width 158 height 27
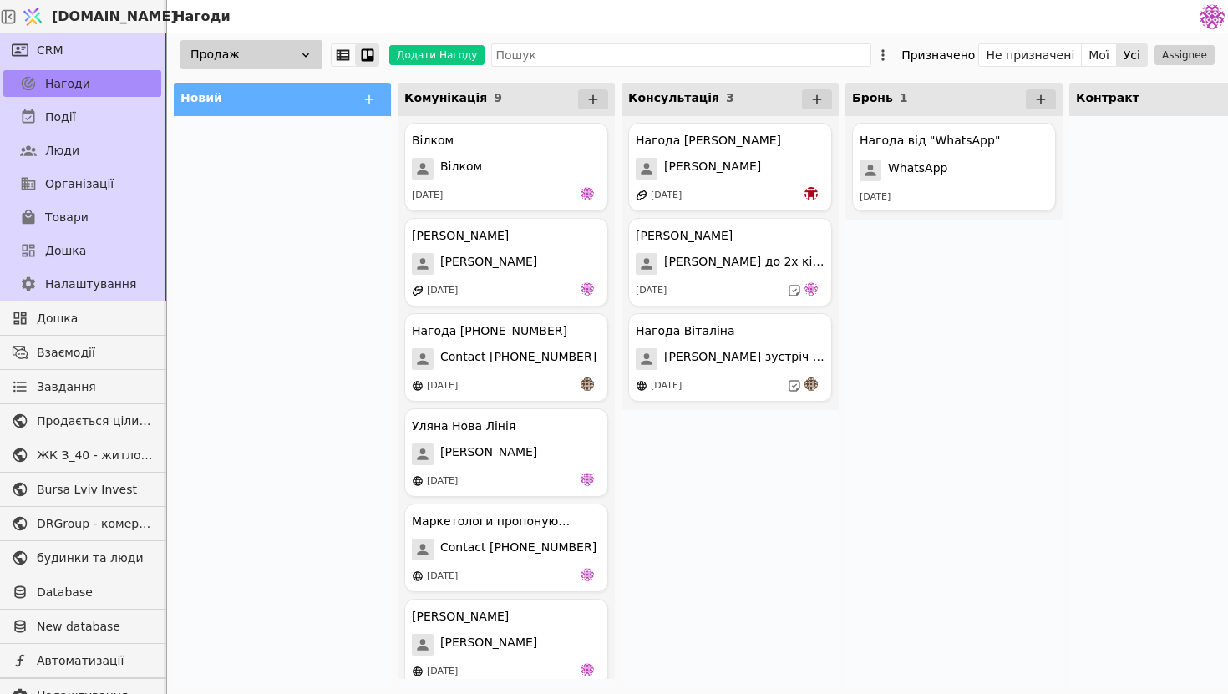
scroll to position [17, 0]
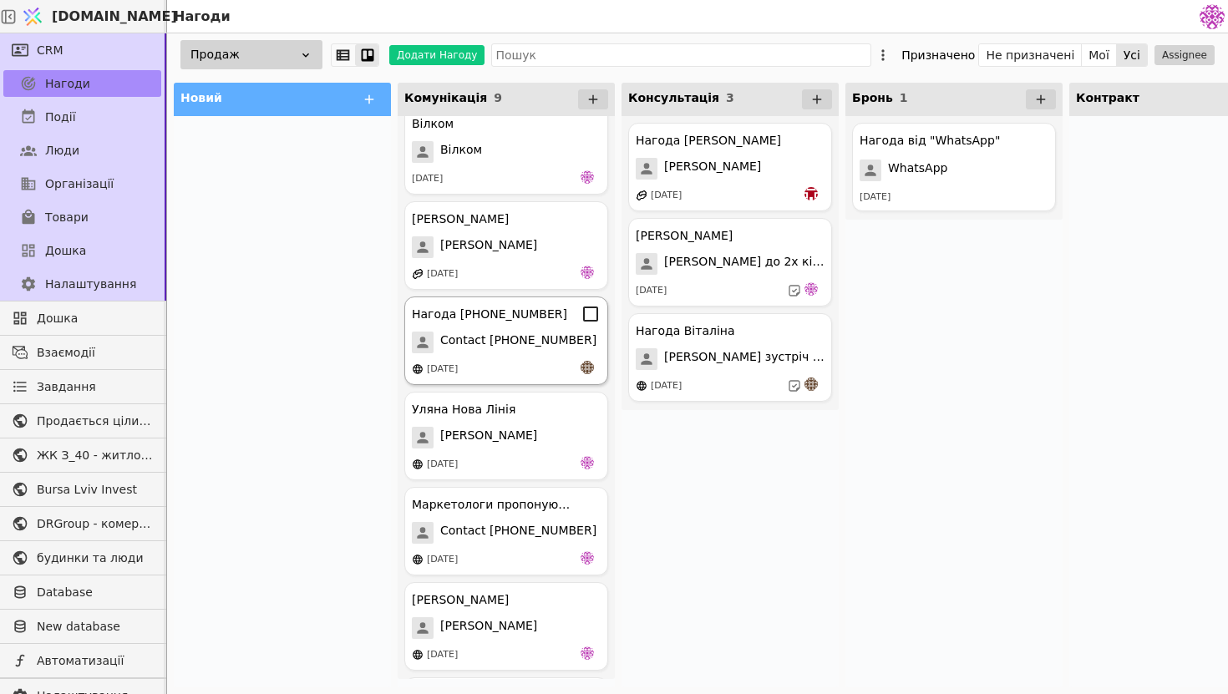
click at [552, 342] on span "Contact [PHONE_NUMBER]" at bounding box center [518, 343] width 156 height 22
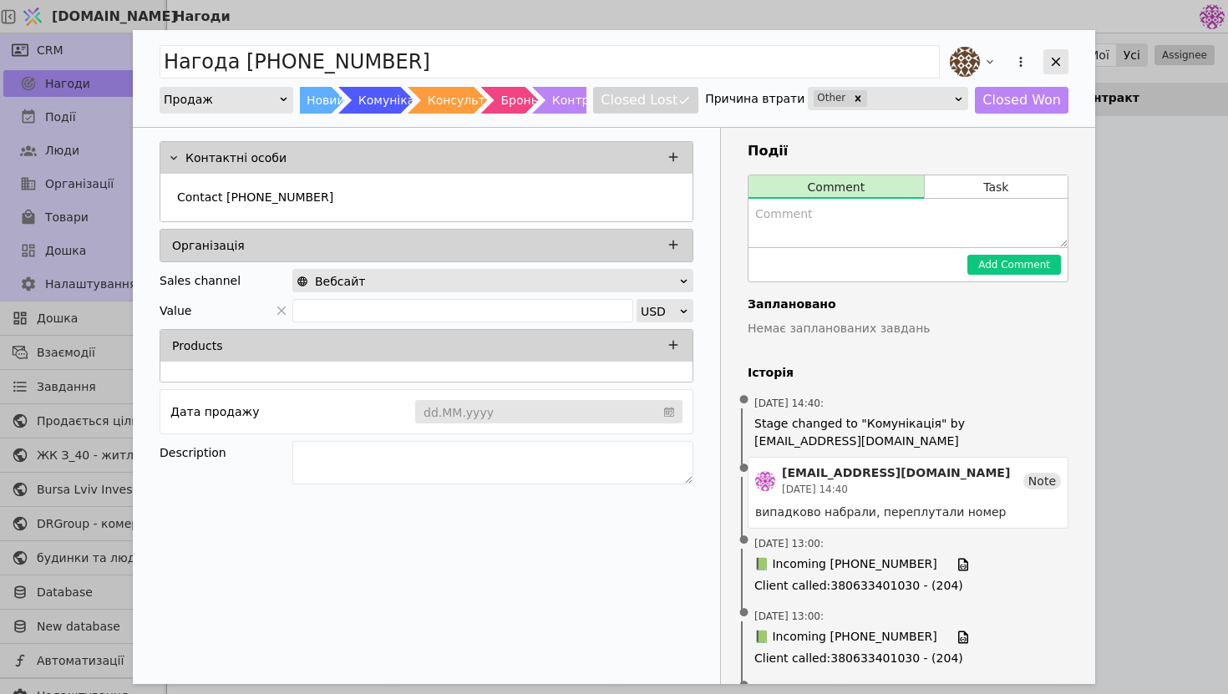
click at [1057, 57] on icon "Add Opportunity" at bounding box center [1055, 61] width 15 height 15
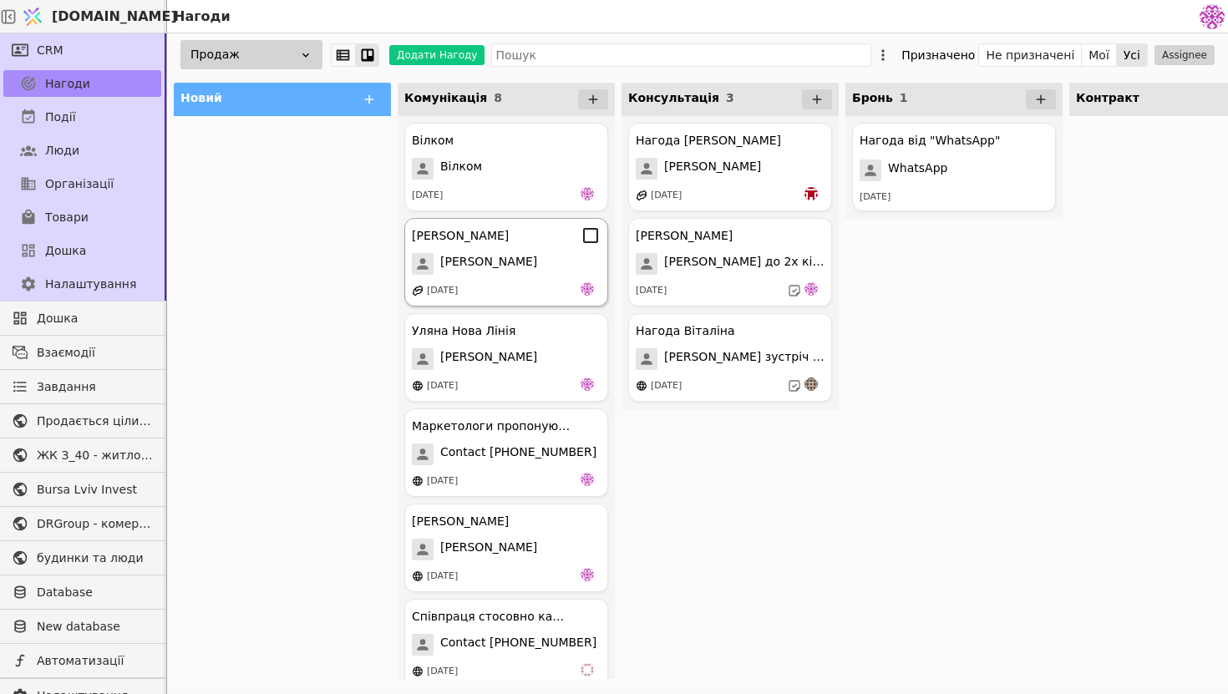
click at [510, 284] on div "[DATE]" at bounding box center [506, 290] width 189 height 17
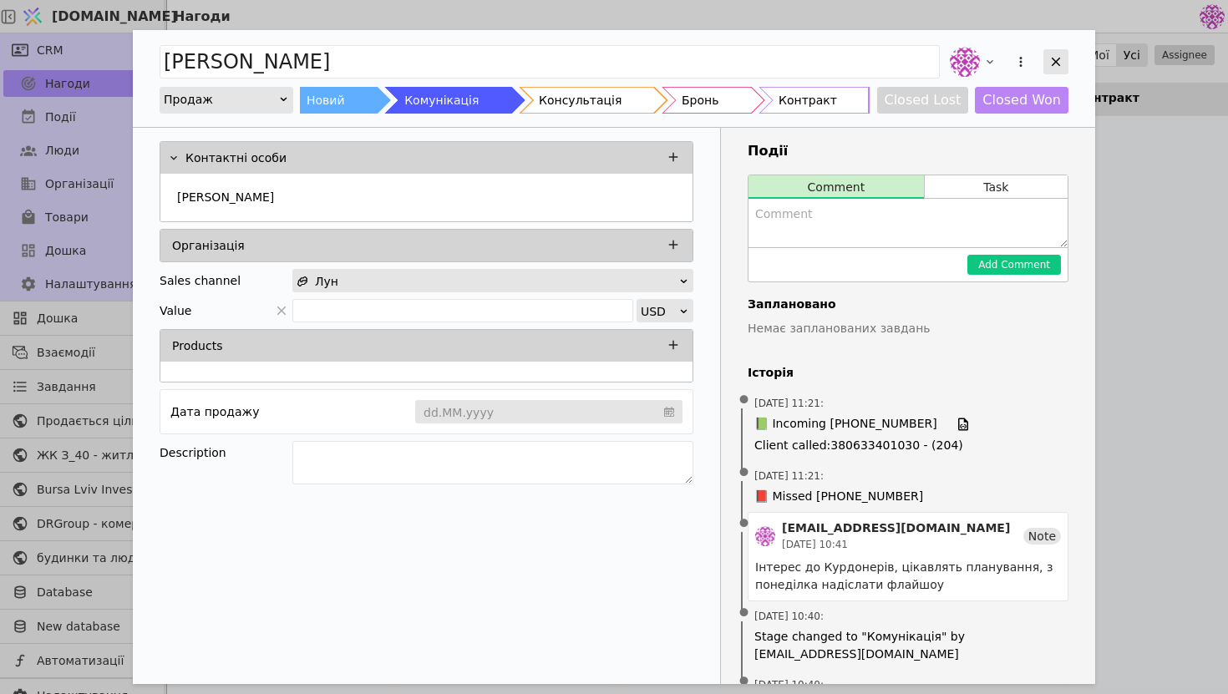
click at [1053, 60] on icon "Add Opportunity" at bounding box center [1055, 61] width 15 height 15
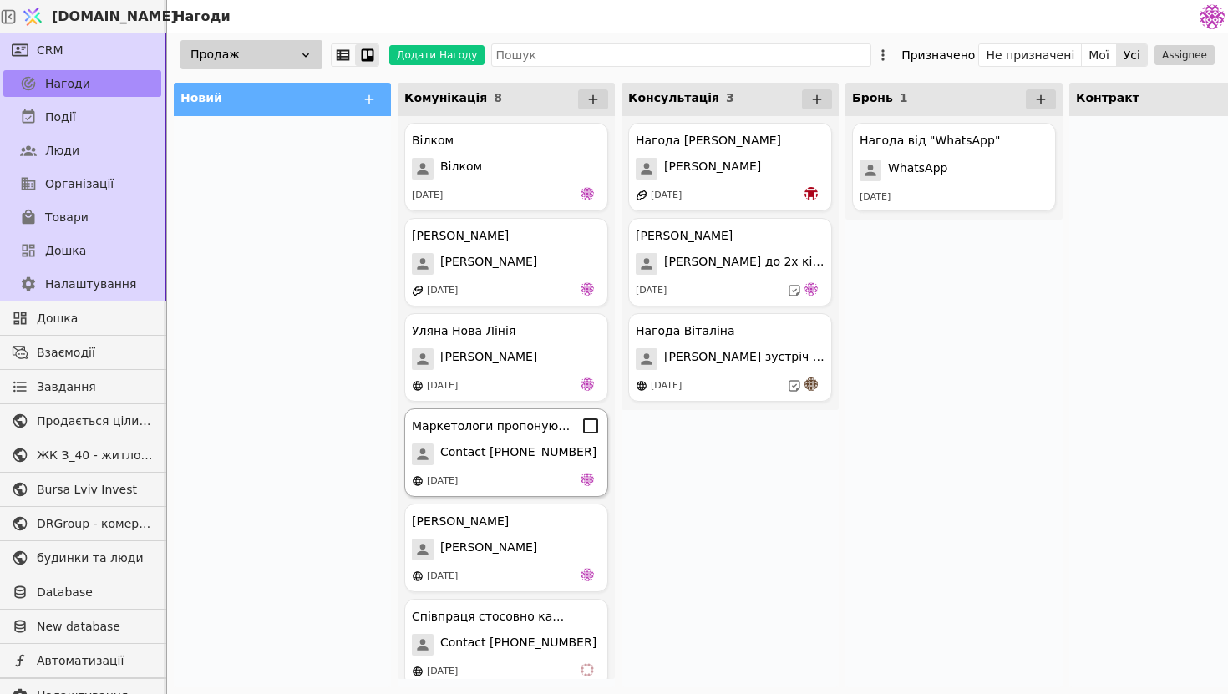
scroll to position [205, 0]
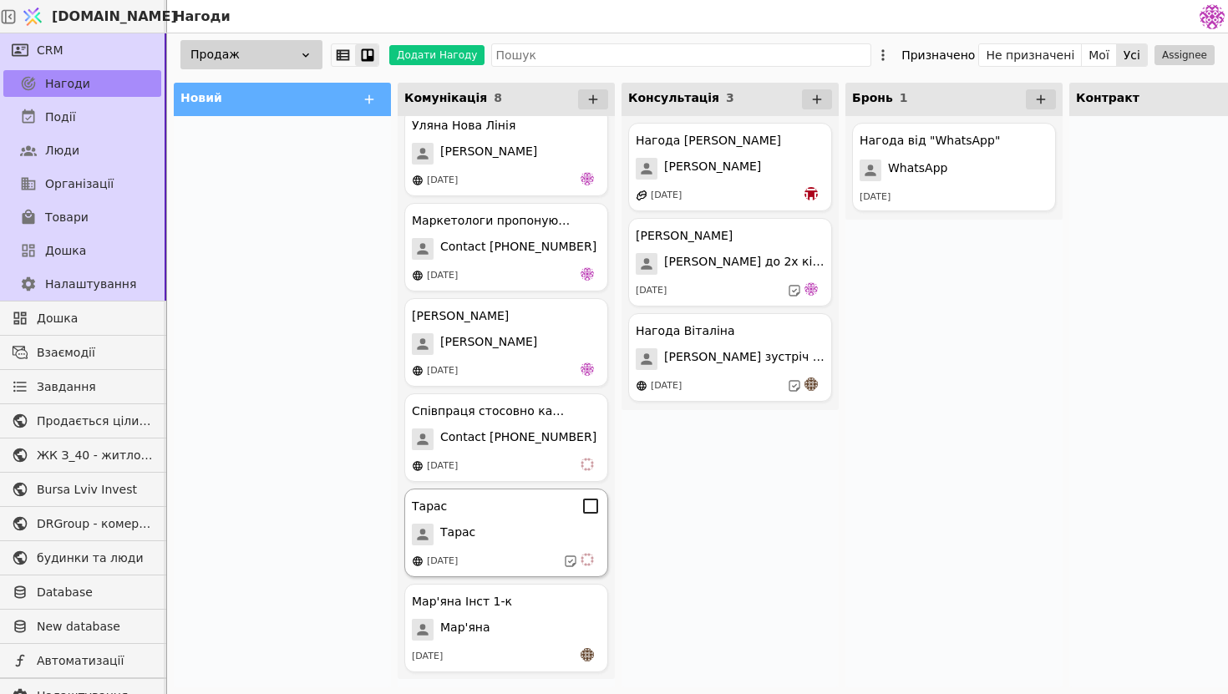
click at [515, 555] on div "[DATE]" at bounding box center [506, 561] width 189 height 17
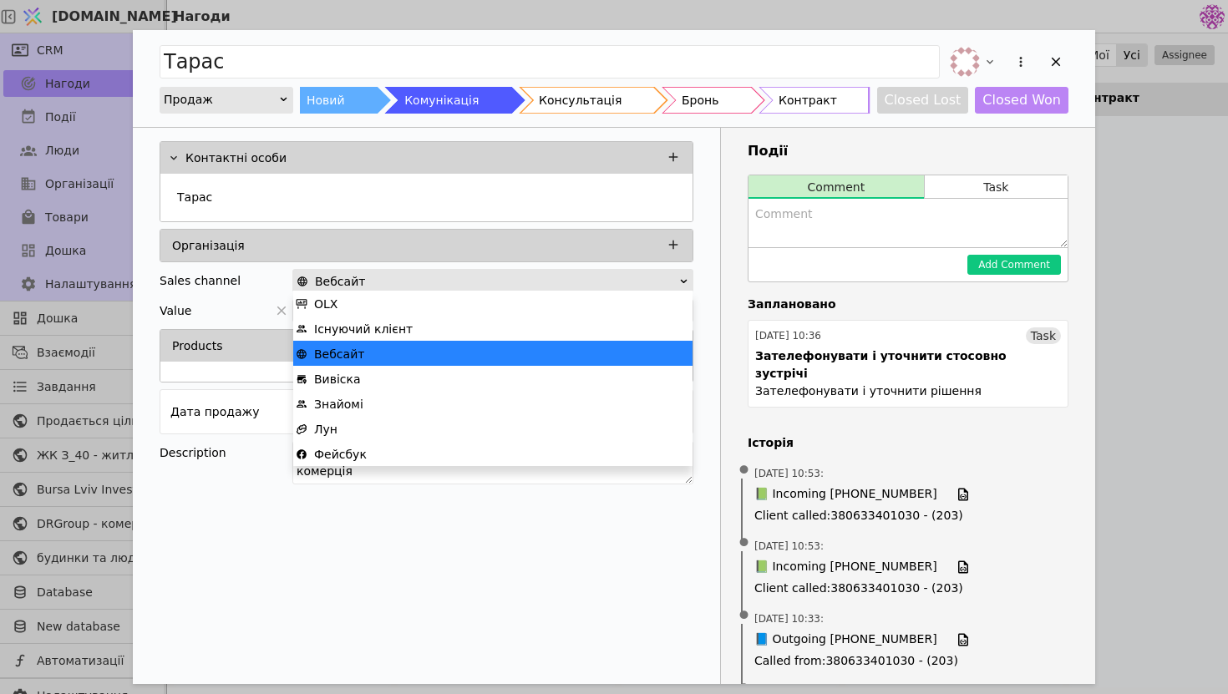
click at [532, 276] on div "Вебсайт" at bounding box center [488, 281] width 382 height 23
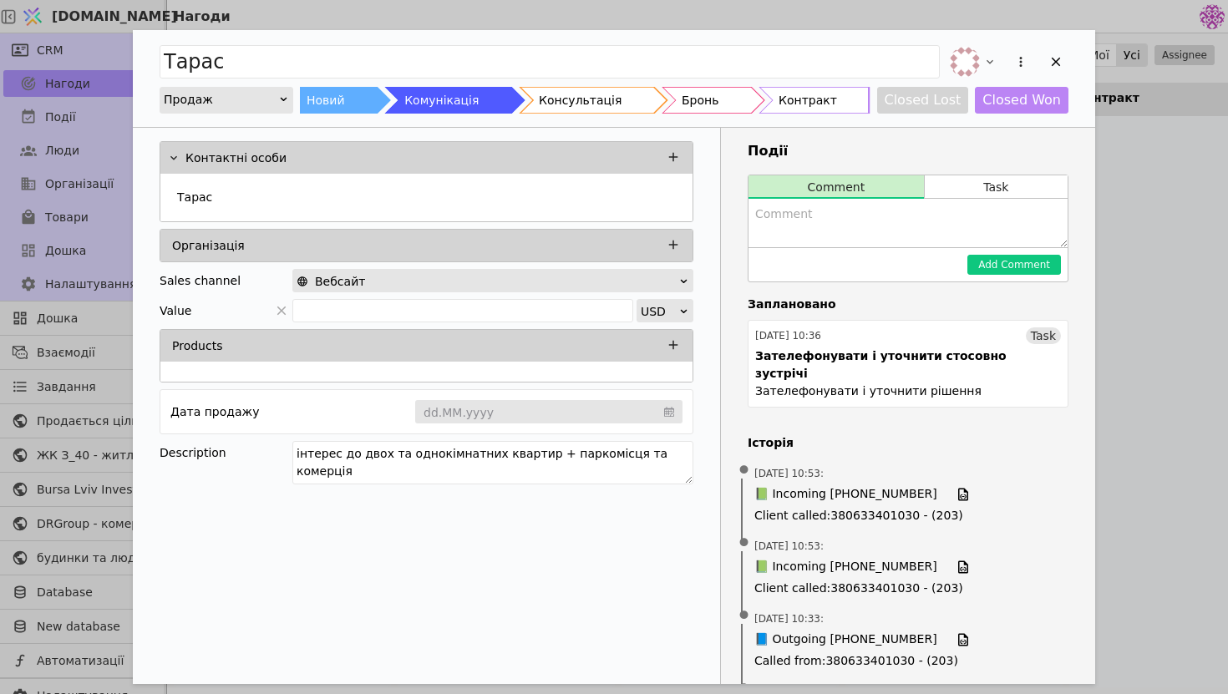
click at [865, 39] on div "[PERSON_NAME] Продаж Новий Комунікація Консультація Бронь Контракт Closed Lost …" at bounding box center [614, 78] width 962 height 97
click at [1046, 58] on div "Add Opportunity" at bounding box center [1055, 61] width 25 height 25
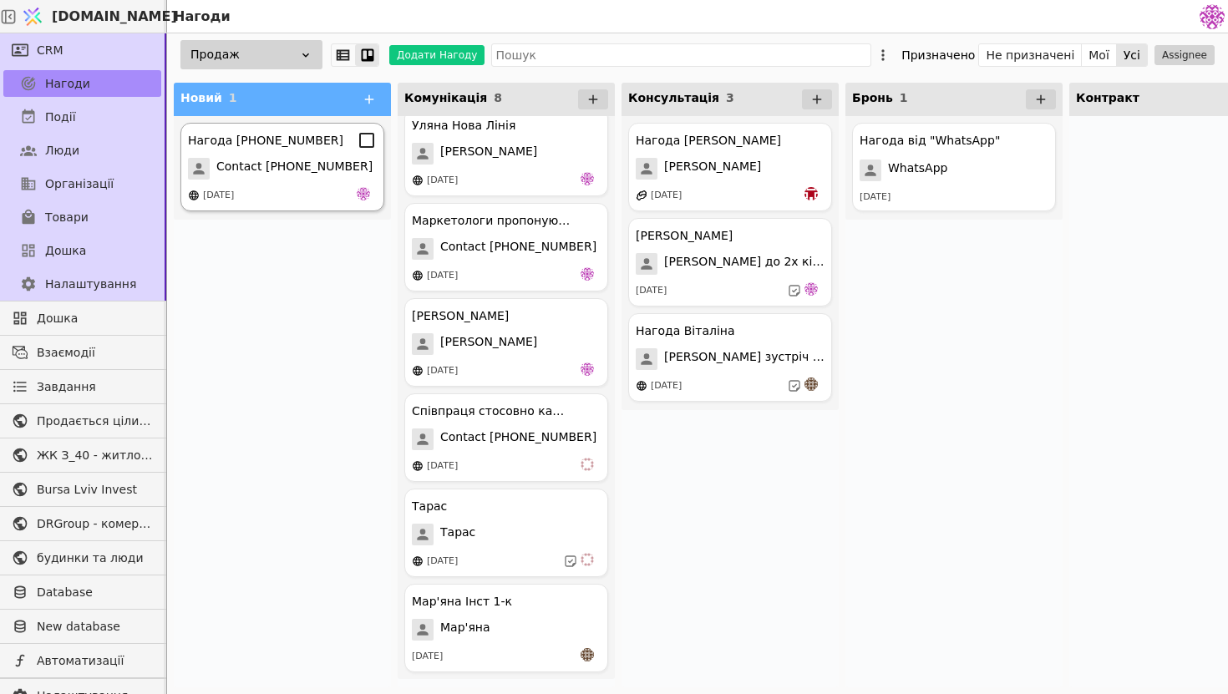
click at [289, 192] on div "[DATE]" at bounding box center [282, 195] width 189 height 17
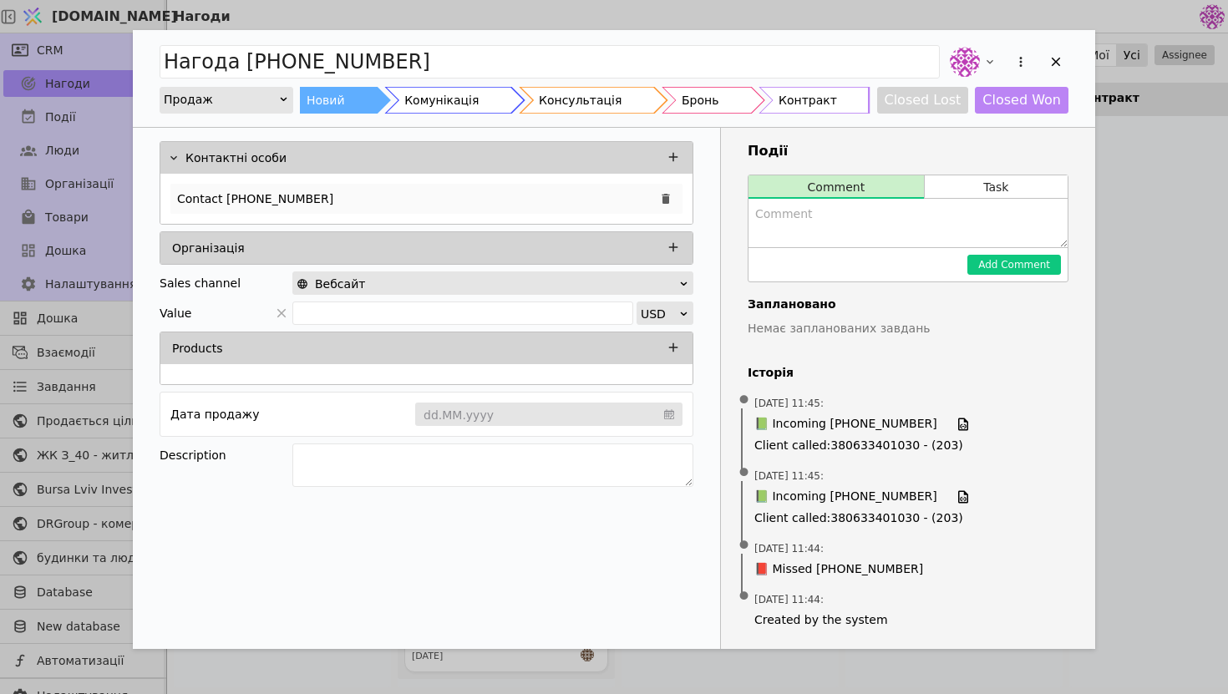
click at [413, 202] on div "Contact [PHONE_NUMBER]" at bounding box center [426, 199] width 512 height 30
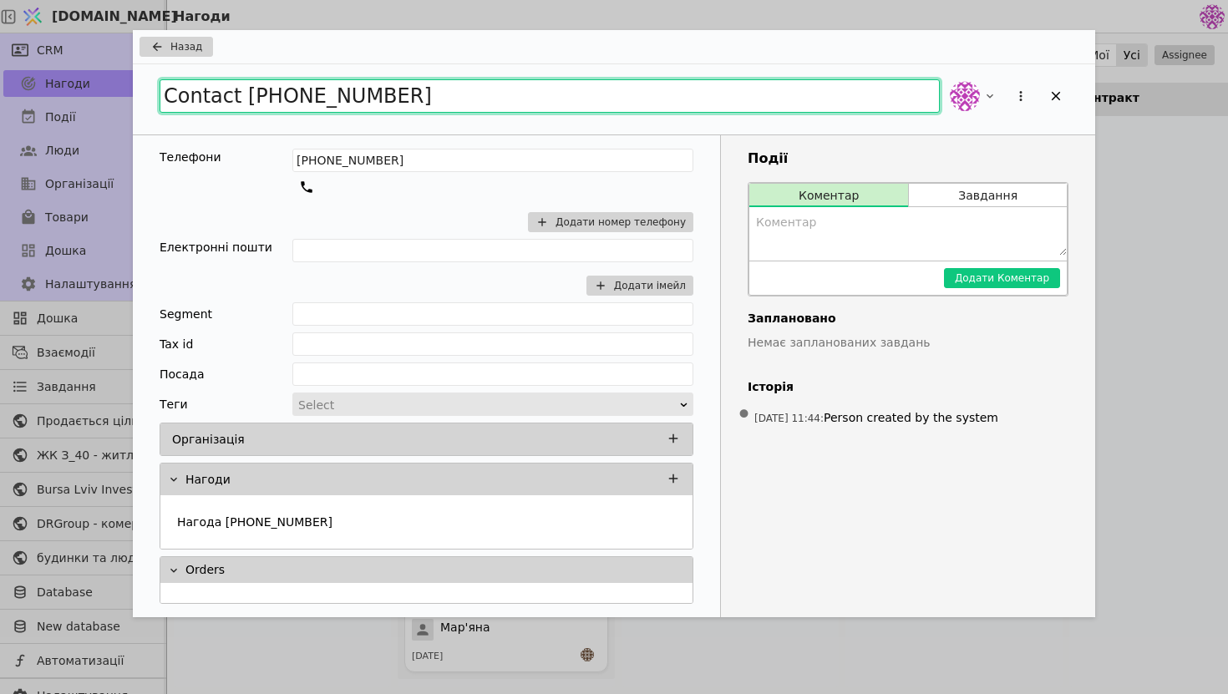
drag, startPoint x: 419, startPoint y: 96, endPoint x: 11, endPoint y: 33, distance: 413.4
click at [10, 33] on div "Назад Contact [PHONE_NUMBER] Телефони [PHONE_NUMBER] Додати номер телефону Елек…" at bounding box center [614, 347] width 1228 height 694
type input "Орися"
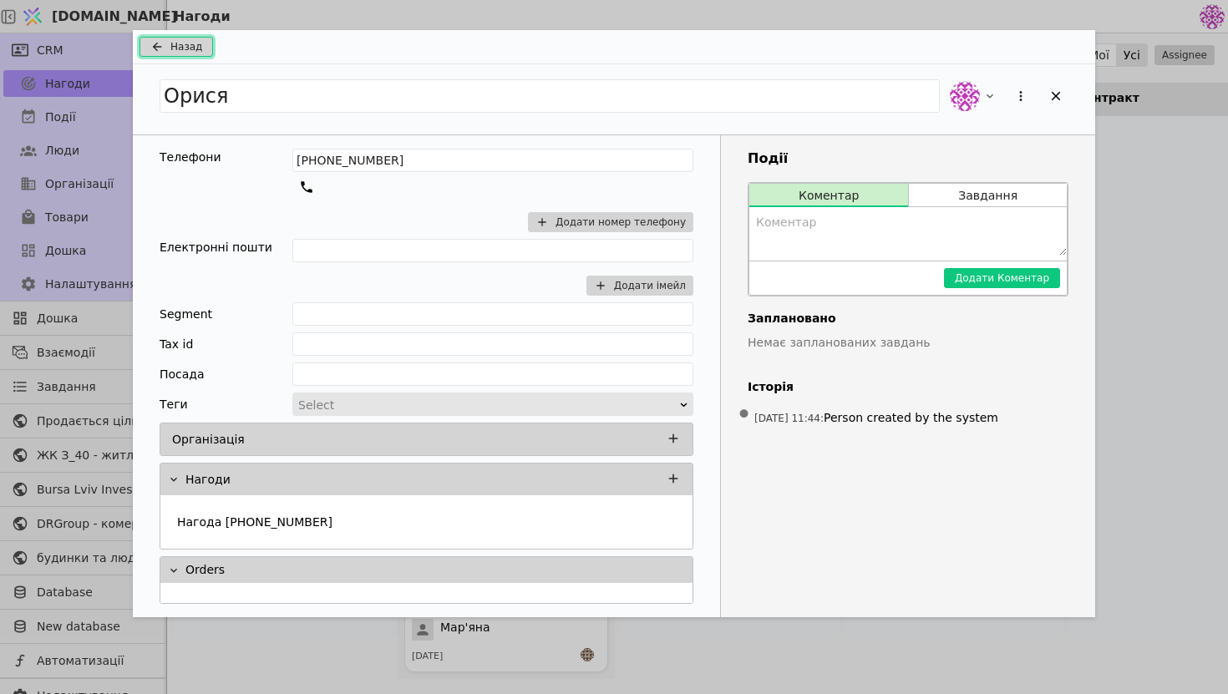
click at [159, 47] on icon "Add Opportunity" at bounding box center [157, 46] width 20 height 13
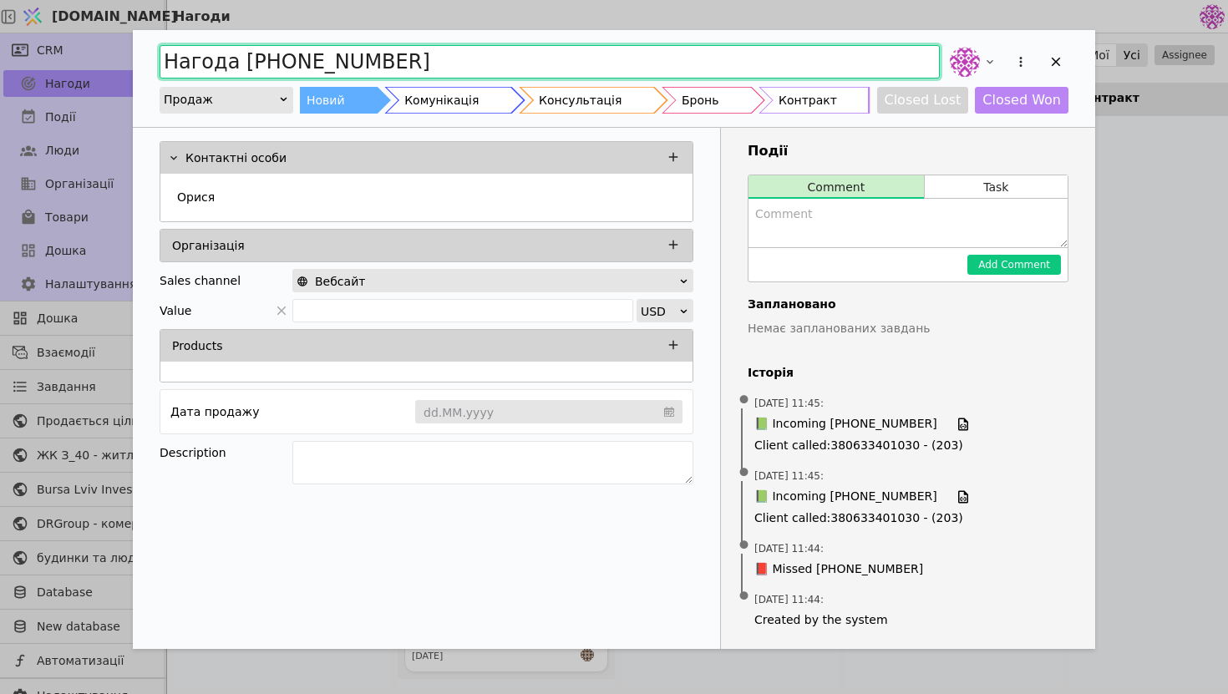
drag, startPoint x: 614, startPoint y: 66, endPoint x: 134, endPoint y: 57, distance: 480.4
click at [133, 57] on div "Нагода [PHONE_NUMBER] Продаж Новий Комунікація Консультація Бронь Контракт Clos…" at bounding box center [614, 78] width 962 height 97
type input "Орися"
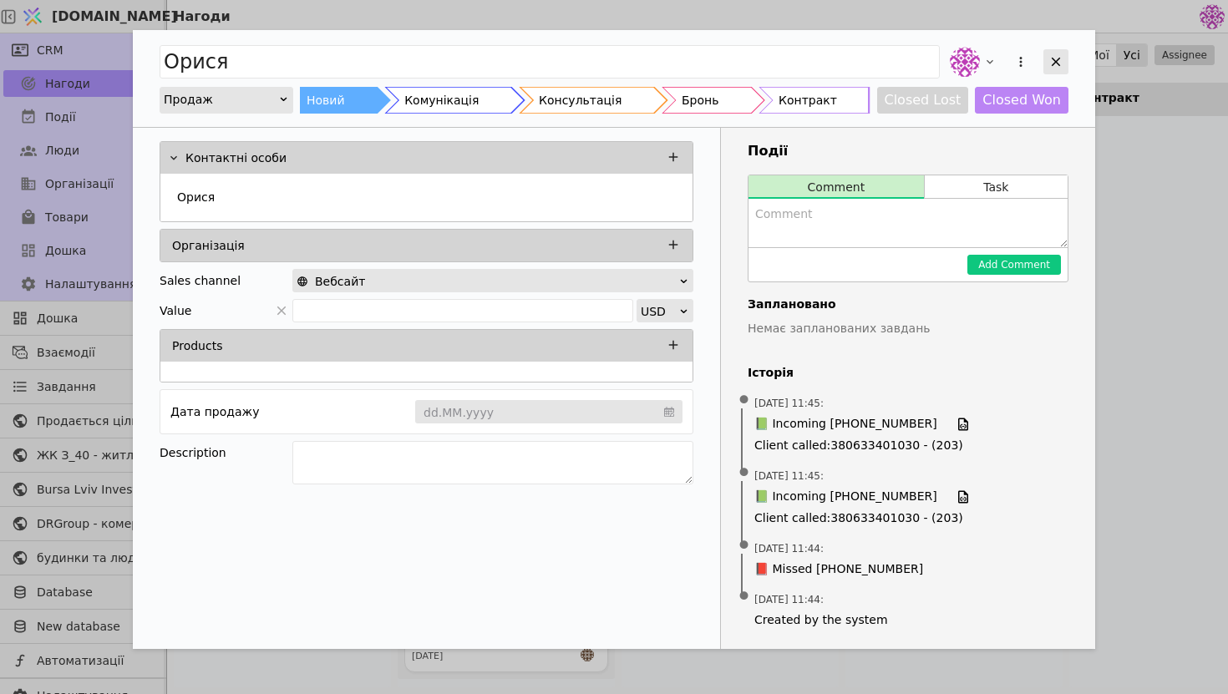
click at [1056, 57] on icon "Add Opportunity" at bounding box center [1055, 61] width 15 height 15
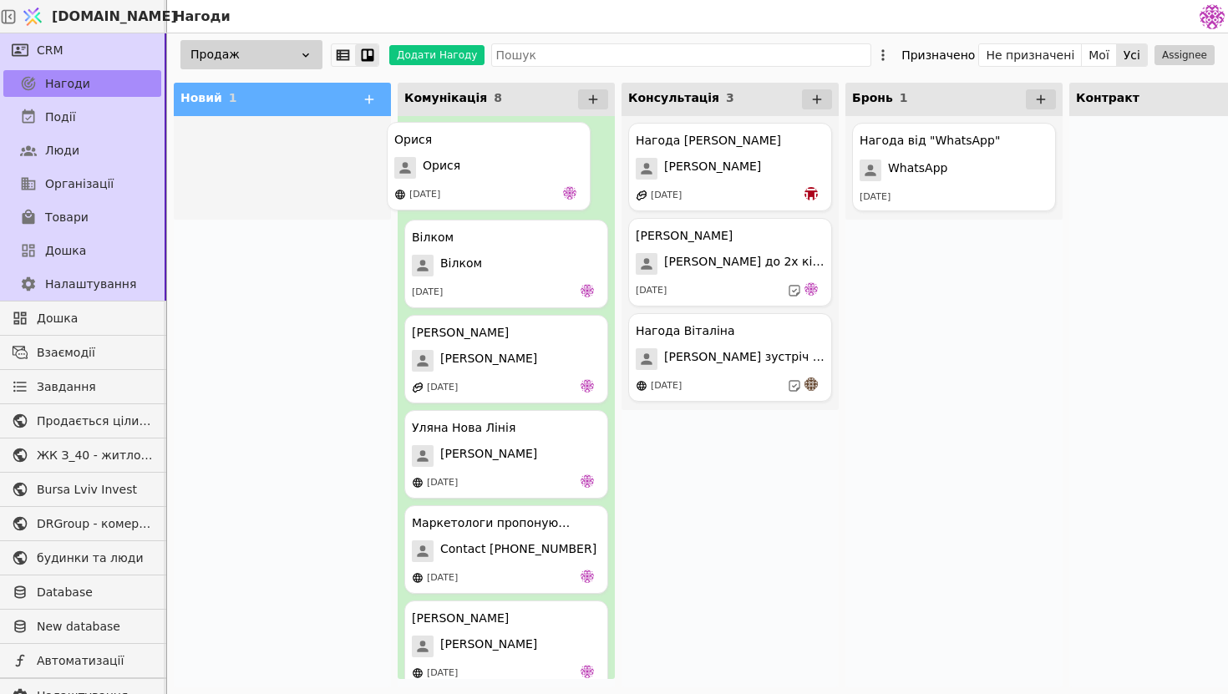
drag, startPoint x: 309, startPoint y: 176, endPoint x: 523, endPoint y: 175, distance: 213.8
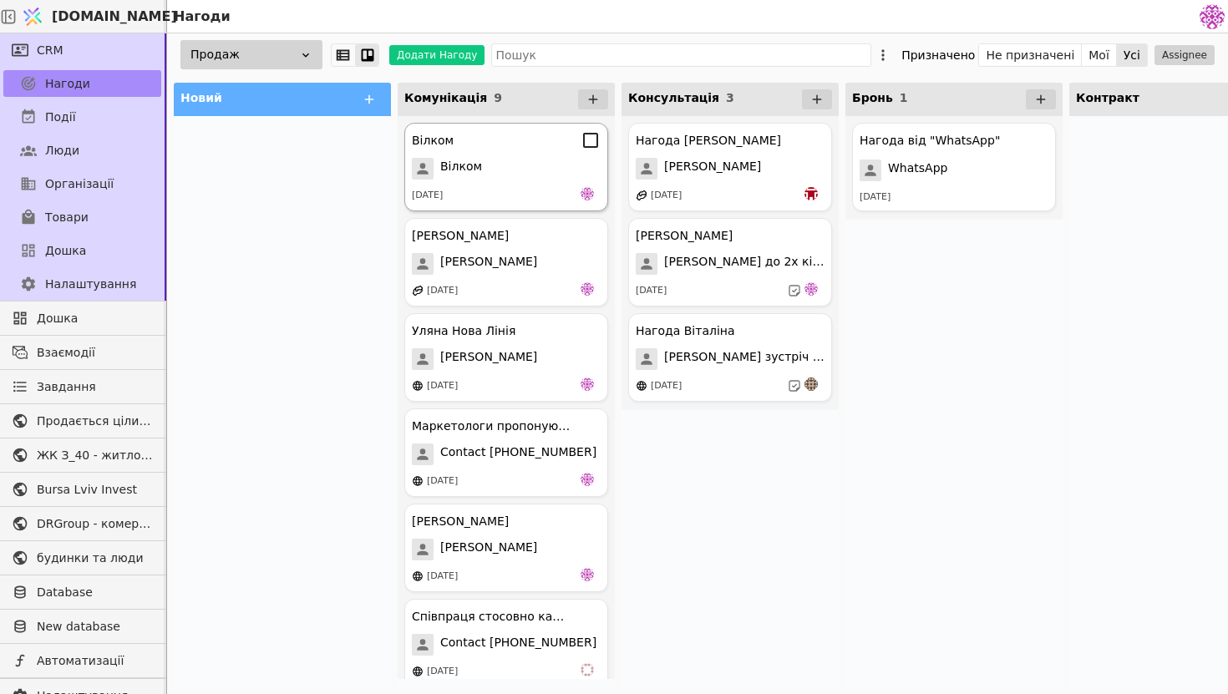
click at [525, 180] on div "Вілком Вілком [DATE]" at bounding box center [506, 167] width 204 height 89
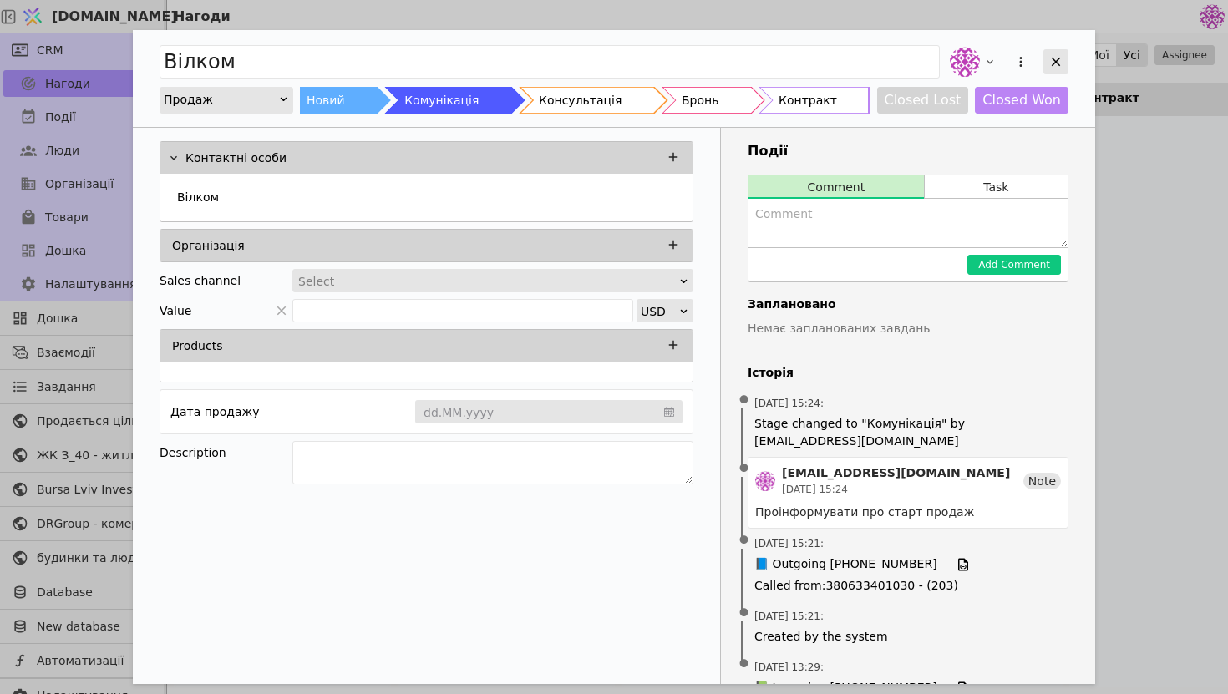
click at [1064, 49] on div "Add Opportunity" at bounding box center [1055, 61] width 25 height 25
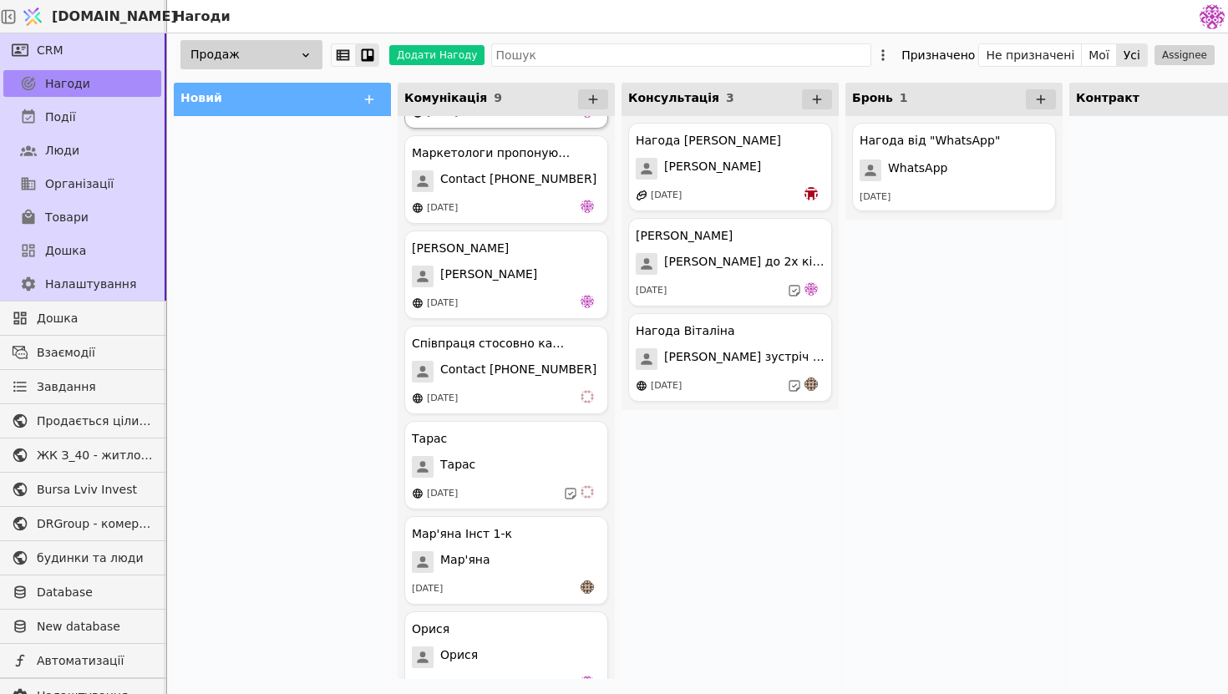
scroll to position [301, 0]
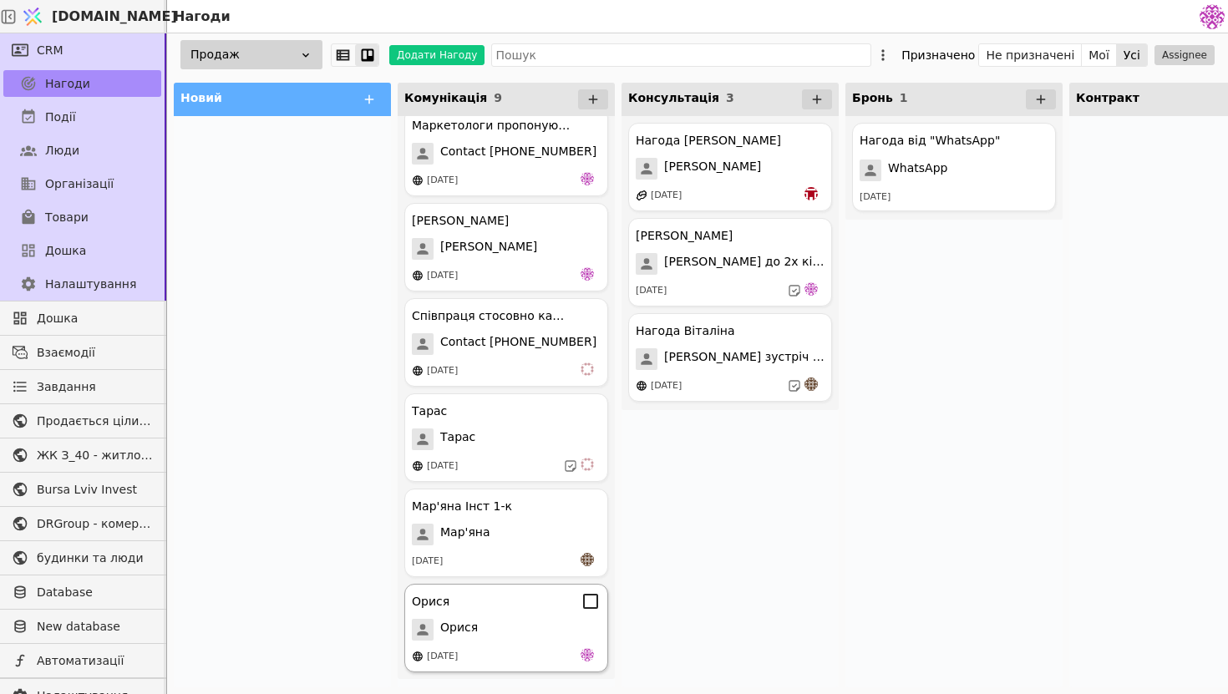
click at [509, 632] on div "Орися" at bounding box center [506, 630] width 189 height 22
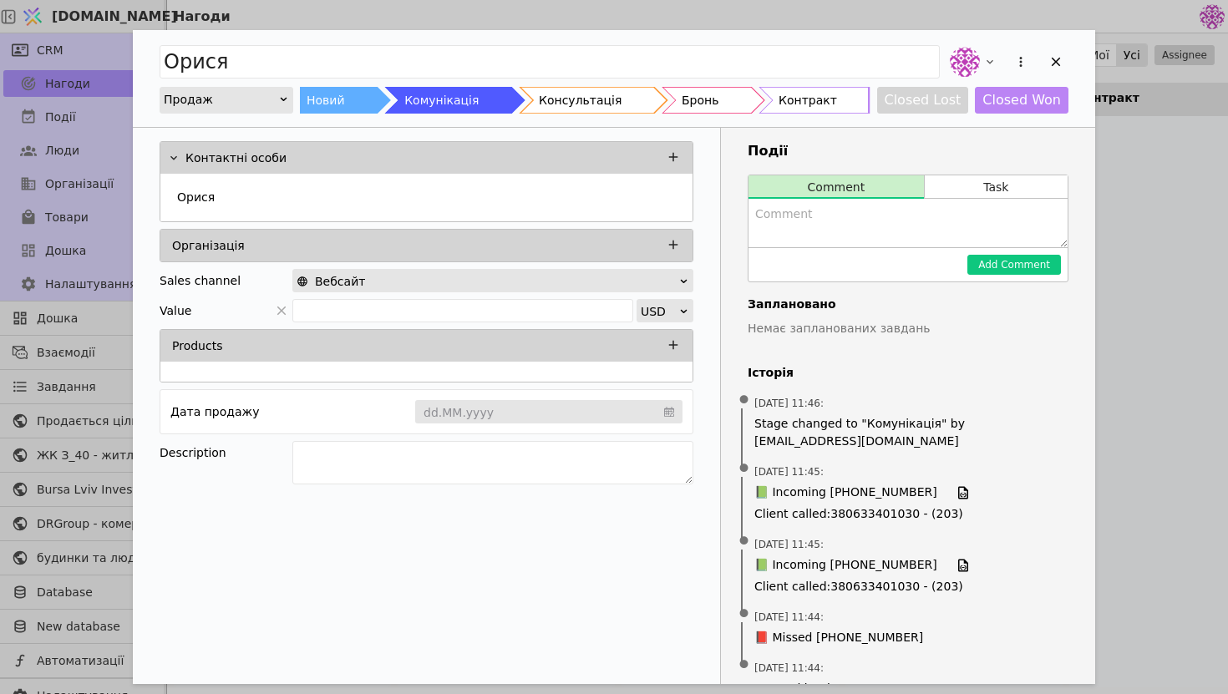
click at [864, 228] on textarea "Add Opportunity" at bounding box center [907, 223] width 319 height 48
drag, startPoint x: 911, startPoint y: 213, endPoint x: 686, endPoint y: 211, distance: 225.5
click at [684, 211] on div "Контактні особи [PERSON_NAME] Організація Sales channel Вебсайт Value USD Produ…" at bounding box center [614, 423] width 962 height 590
type textarea "Сьогодні"
click at [678, 160] on icon "Add Opportunity" at bounding box center [673, 157] width 15 height 15
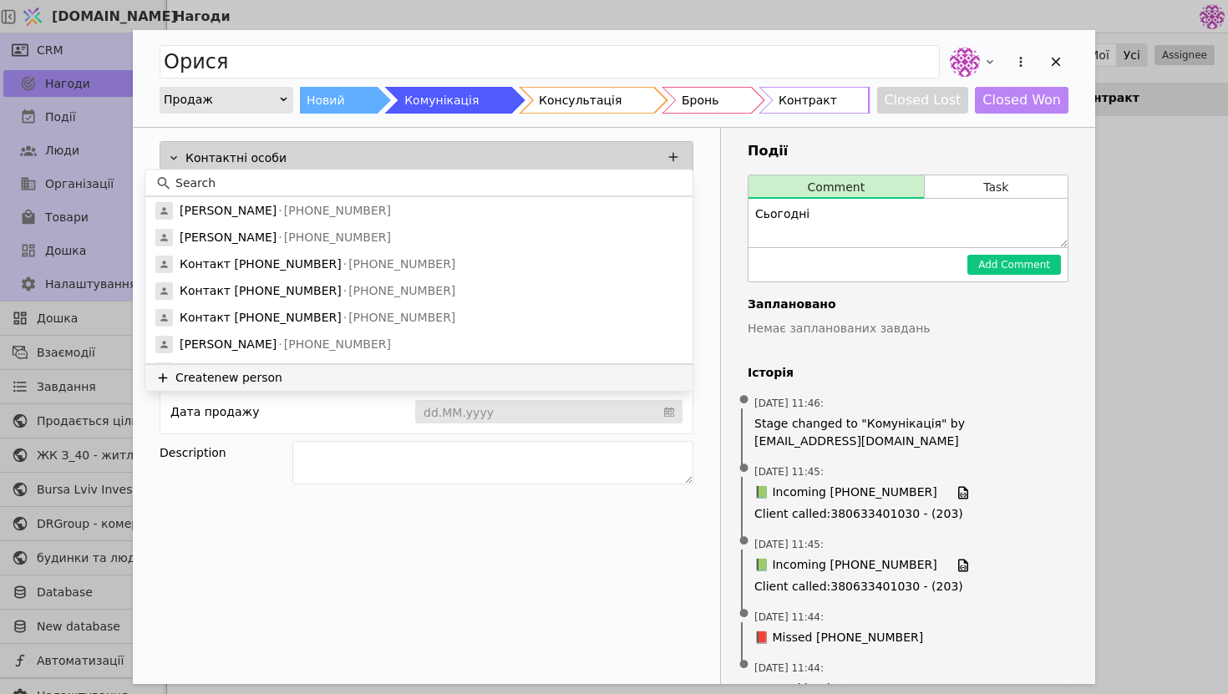
click at [387, 381] on button "Create new person" at bounding box center [418, 377] width 547 height 27
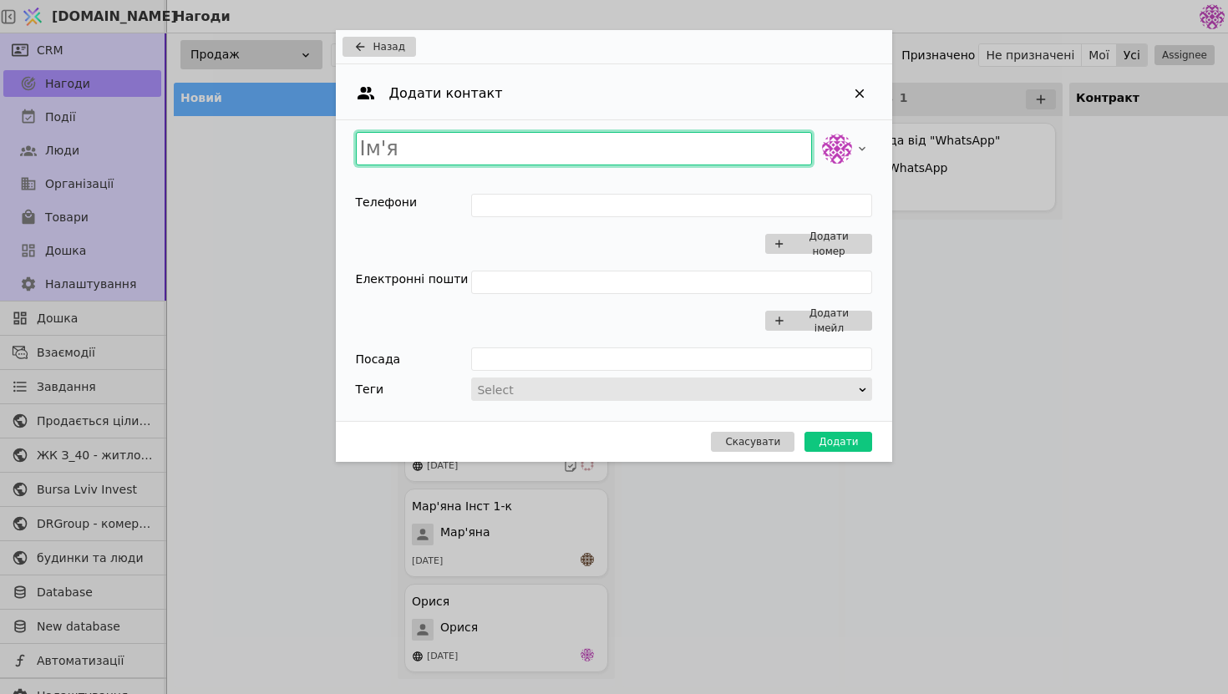
click at [504, 152] on input "Add Opportunity" at bounding box center [584, 148] width 457 height 33
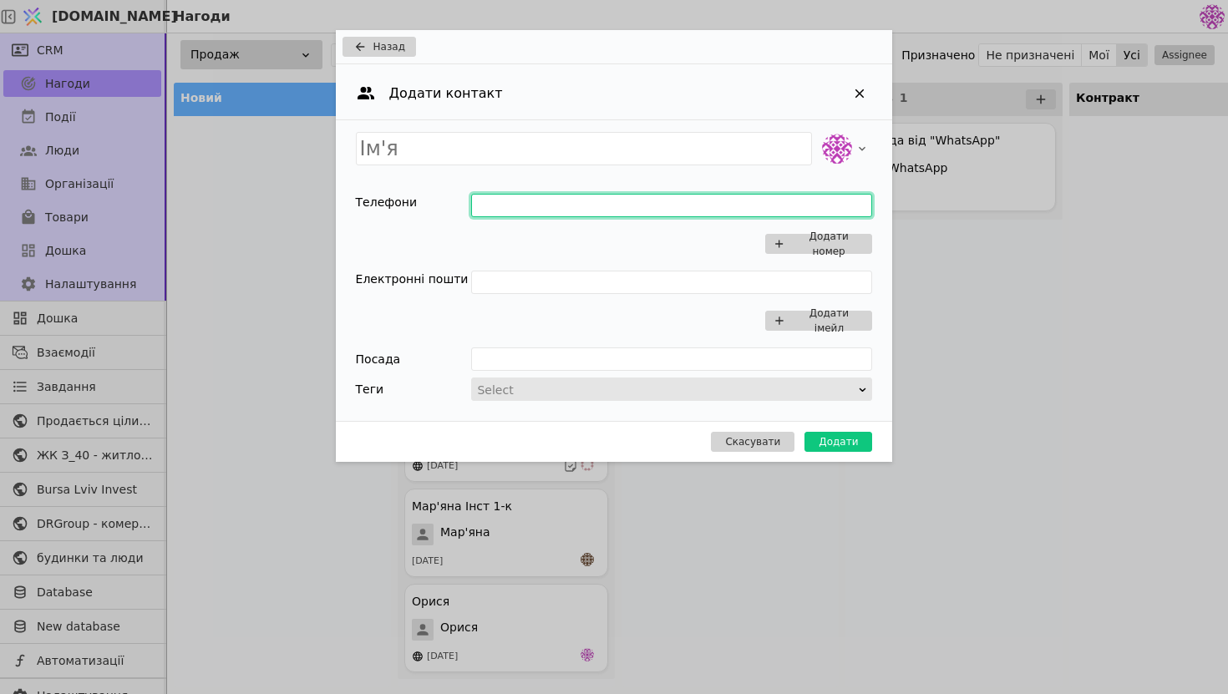
click at [547, 208] on input "Add Opportunity" at bounding box center [671, 205] width 401 height 23
type input "0673350700"
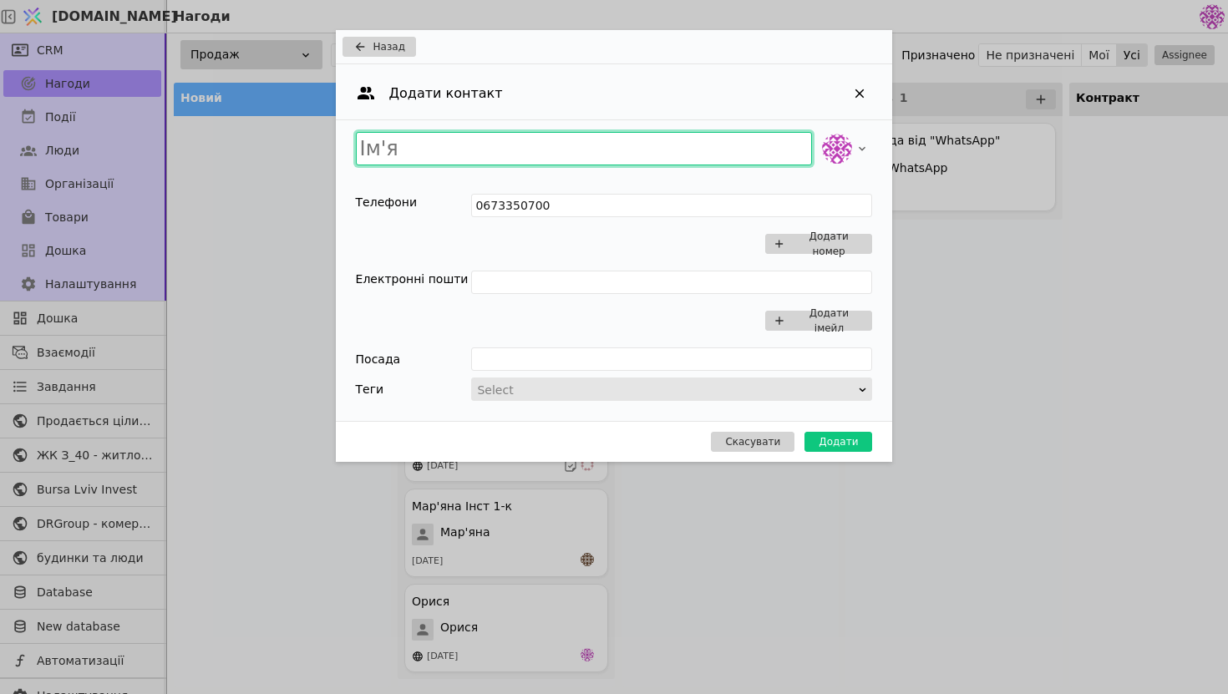
click at [491, 150] on input "Add Opportunity" at bounding box center [584, 148] width 457 height 33
type input "О"
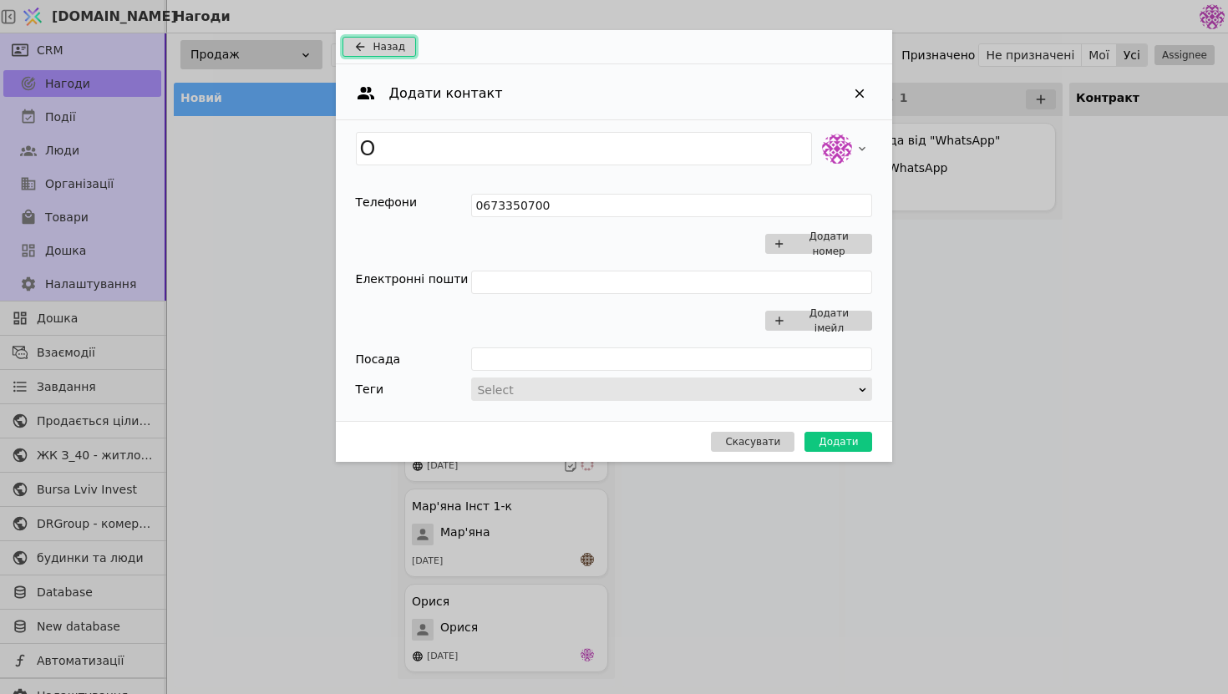
click at [394, 41] on span "Назад" at bounding box center [389, 46] width 32 height 15
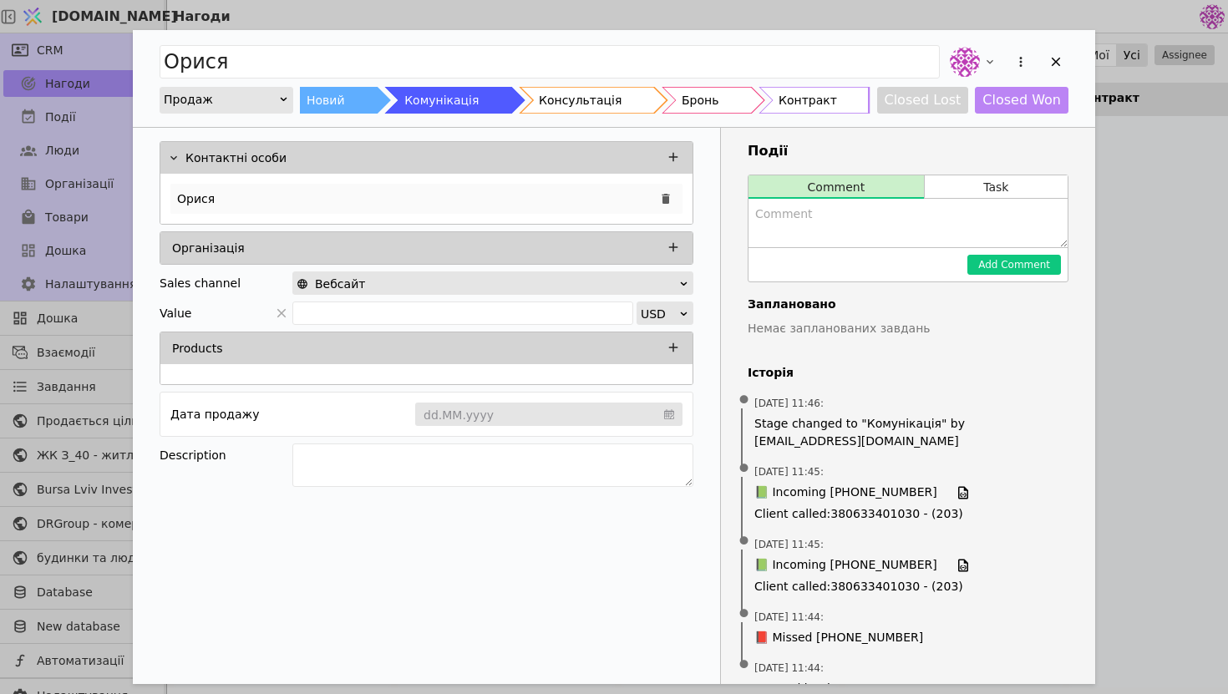
click at [520, 201] on div "Орися" at bounding box center [426, 199] width 512 height 30
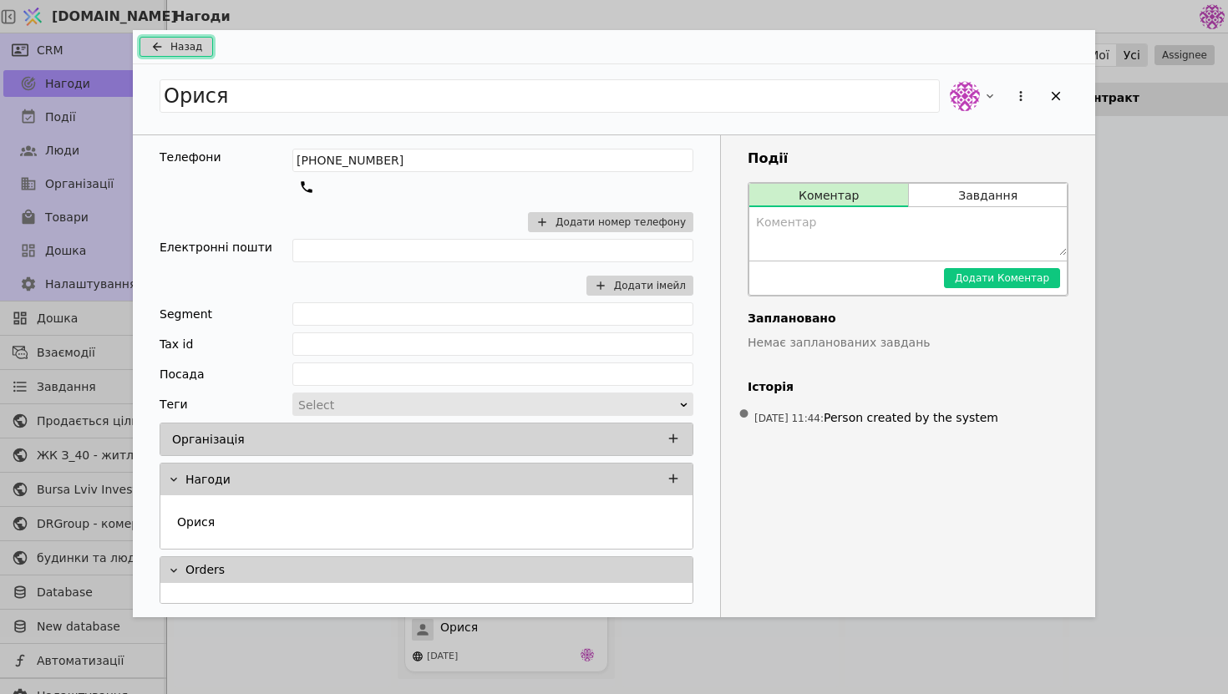
click at [183, 50] on span "Назад" at bounding box center [186, 46] width 32 height 15
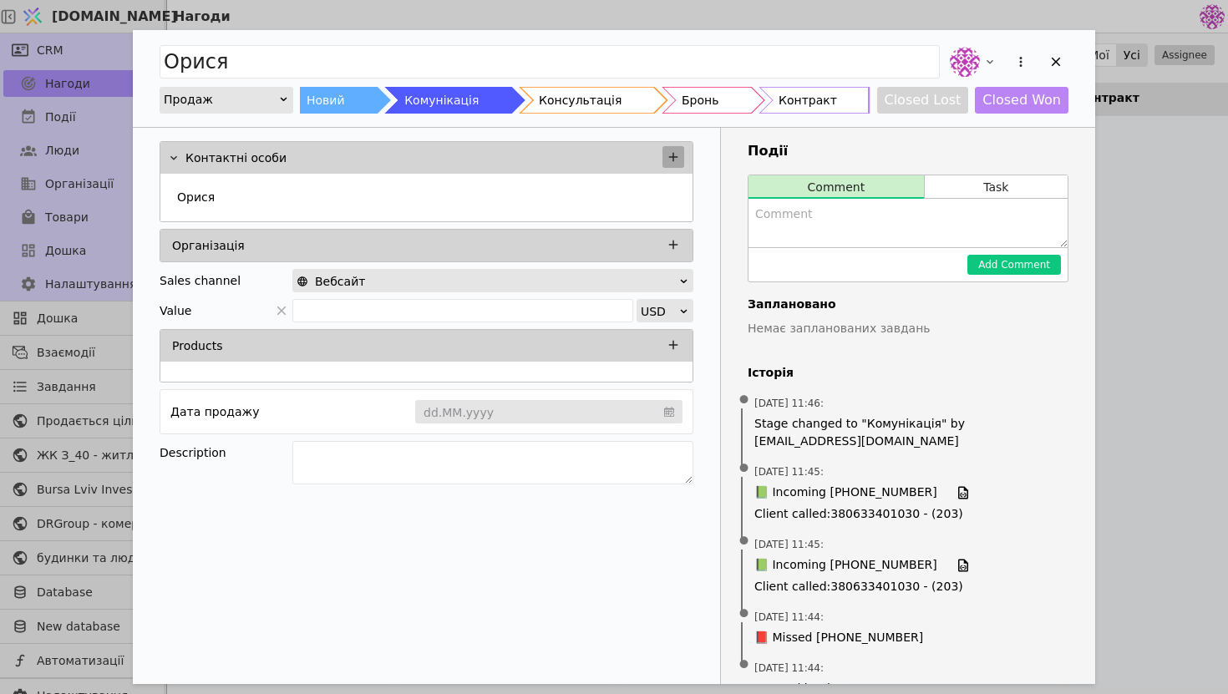
click at [670, 153] on icon "Add Opportunity" at bounding box center [673, 157] width 15 height 15
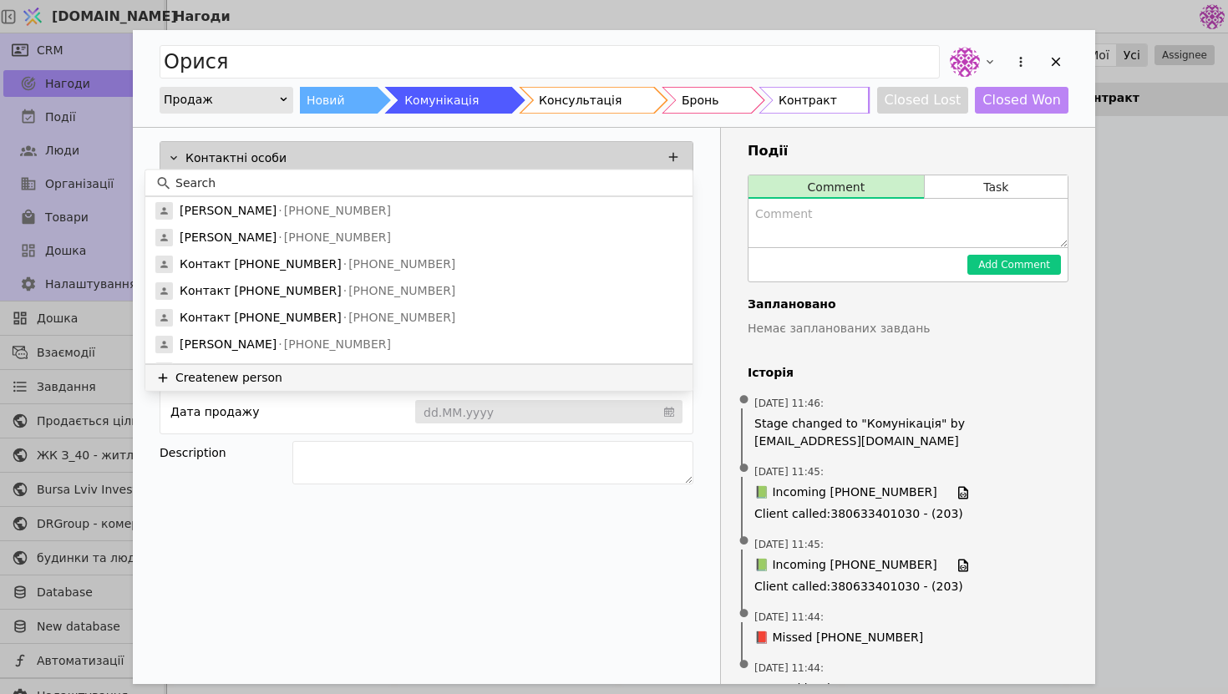
click at [327, 368] on button "Create new person" at bounding box center [418, 377] width 547 height 27
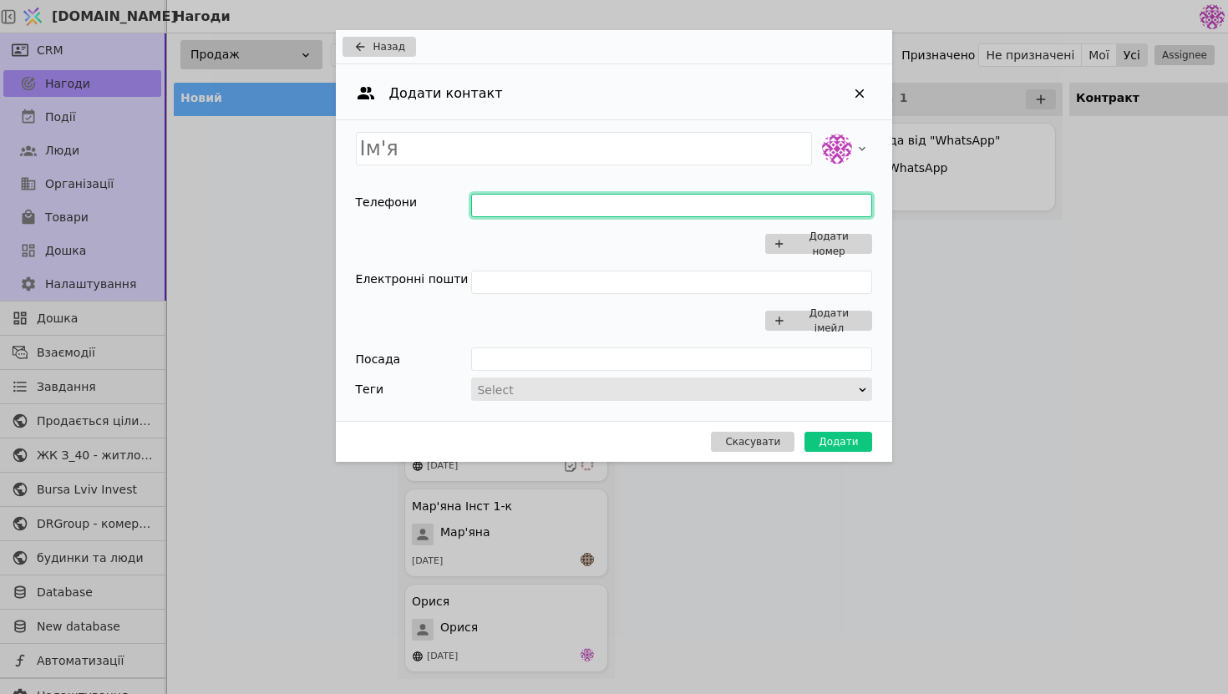
click at [555, 214] on input "Add Opportunity" at bounding box center [671, 205] width 401 height 23
type input "0673350700"
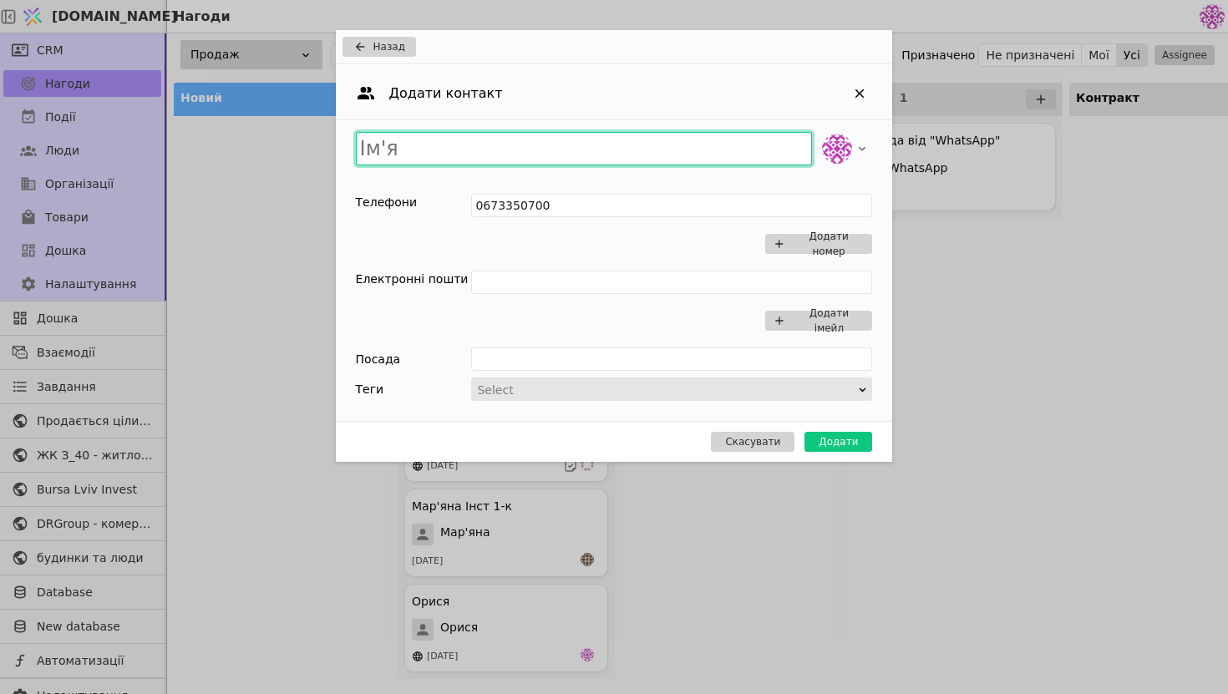
click at [551, 135] on input "Add Opportunity" at bounding box center [584, 148] width 457 height 33
type input "Орися"
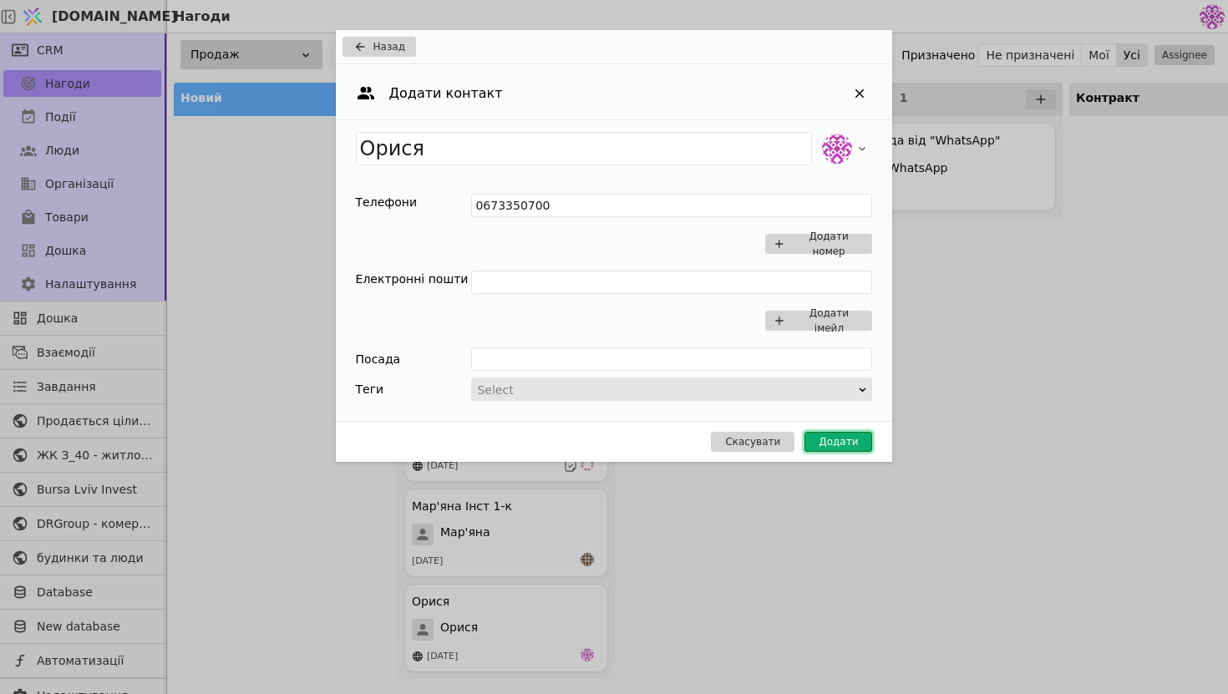
click at [835, 444] on button "Додати" at bounding box center [838, 442] width 68 height 20
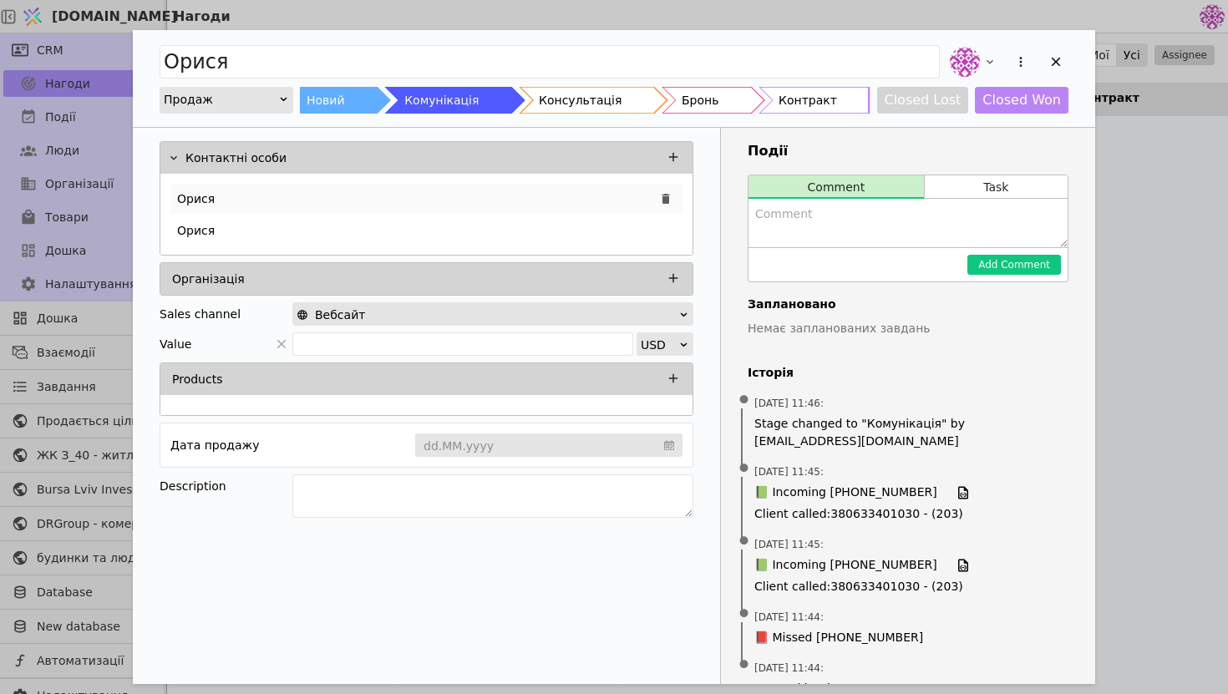
click at [541, 195] on div "Орися" at bounding box center [426, 199] width 512 height 30
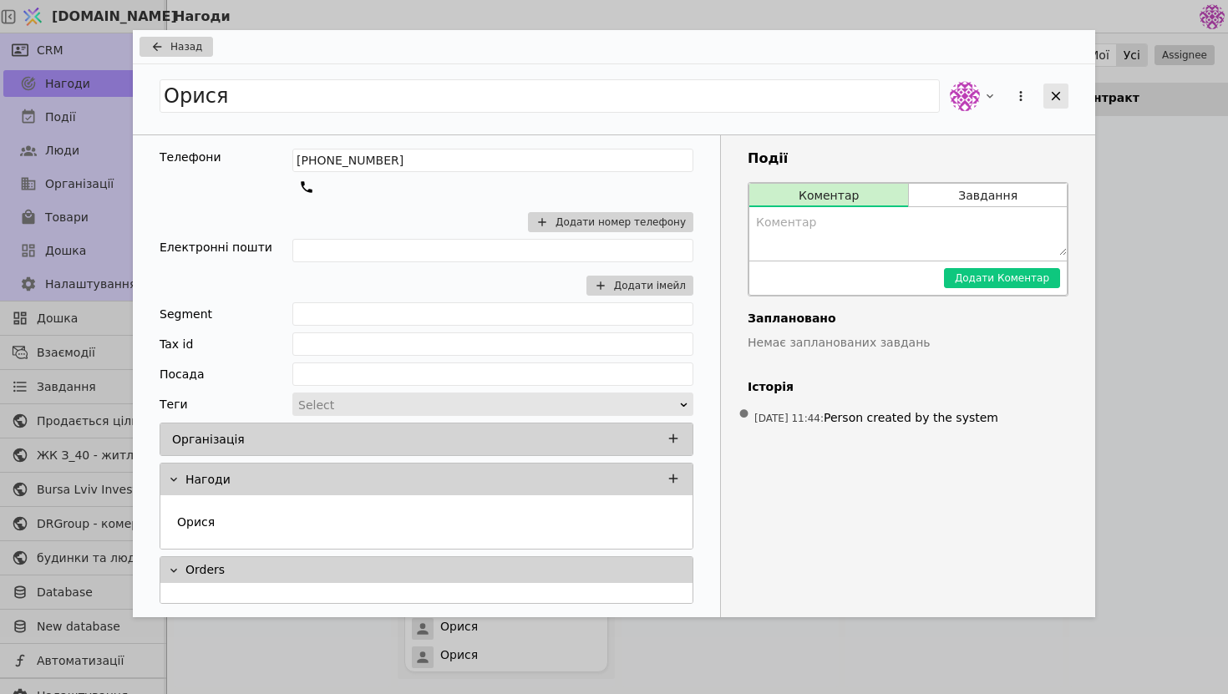
click at [1057, 87] on div "Add Opportunity" at bounding box center [1055, 96] width 25 height 25
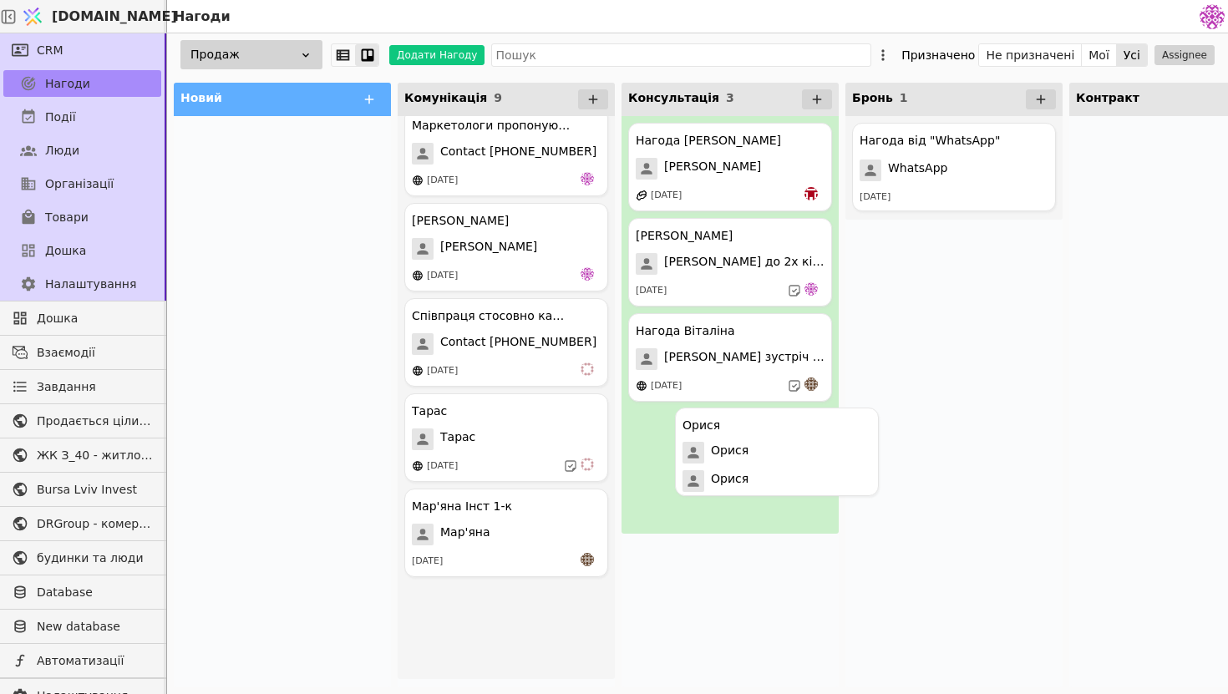
drag, startPoint x: 482, startPoint y: 641, endPoint x: 753, endPoint y: 464, distance: 323.9
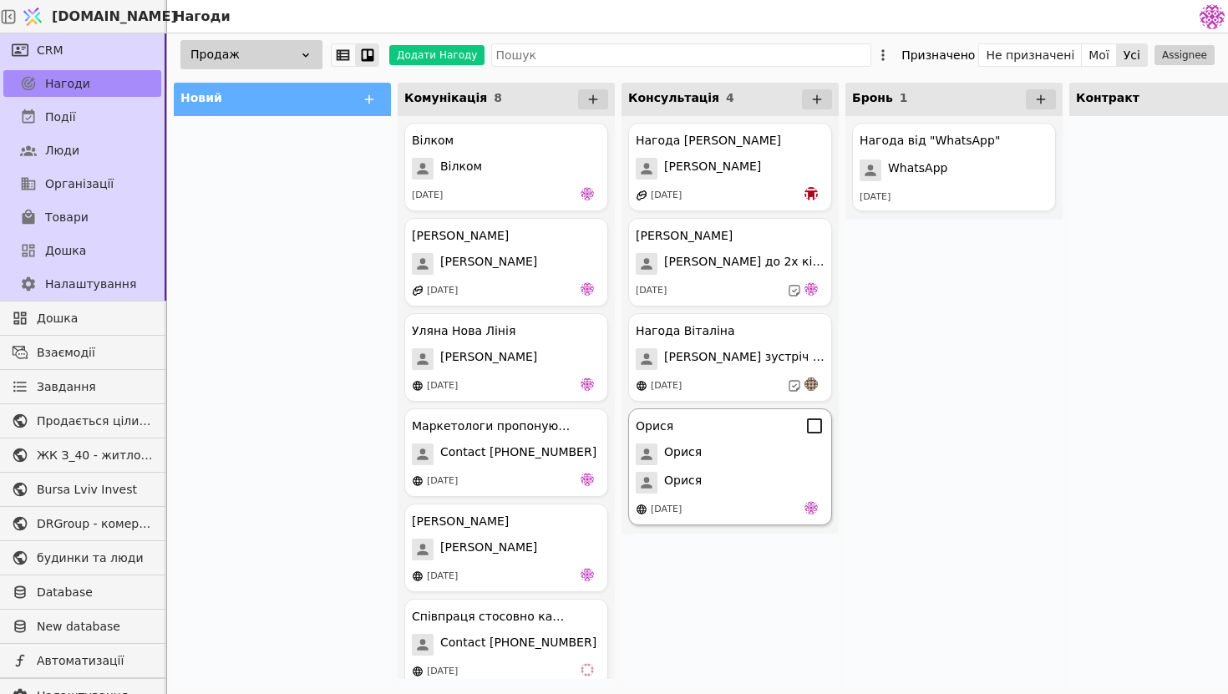
click at [696, 476] on span "Орися" at bounding box center [683, 483] width 38 height 22
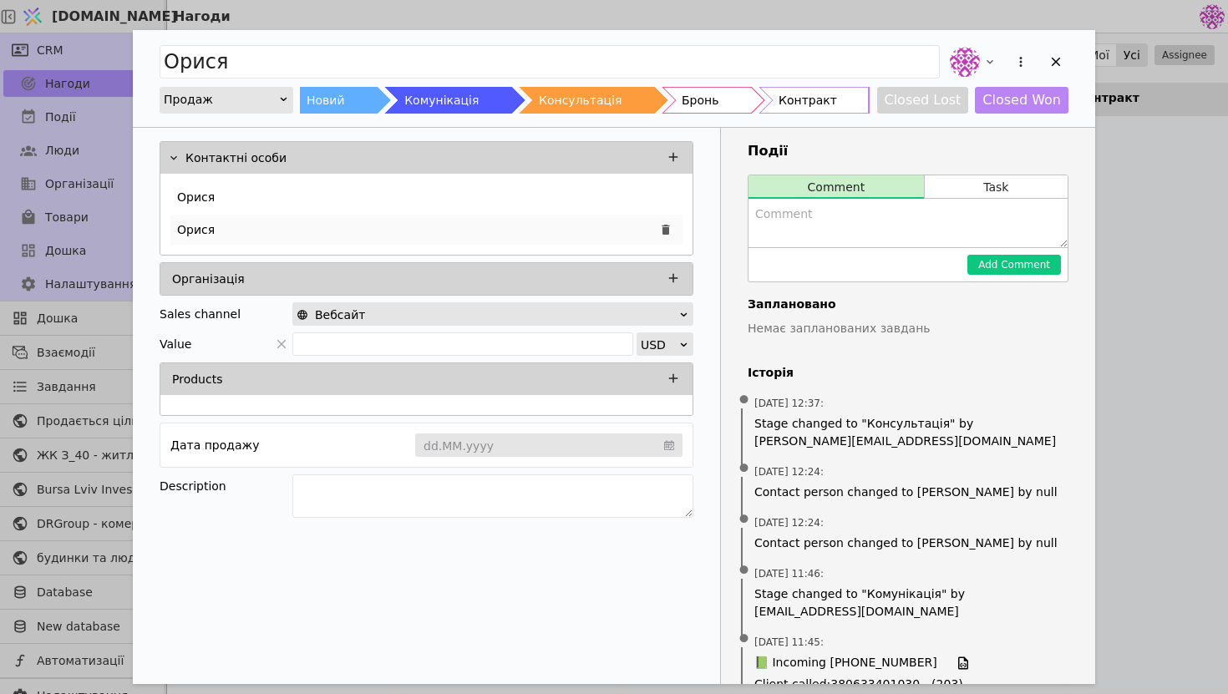
click at [514, 220] on div "Орися" at bounding box center [426, 230] width 512 height 30
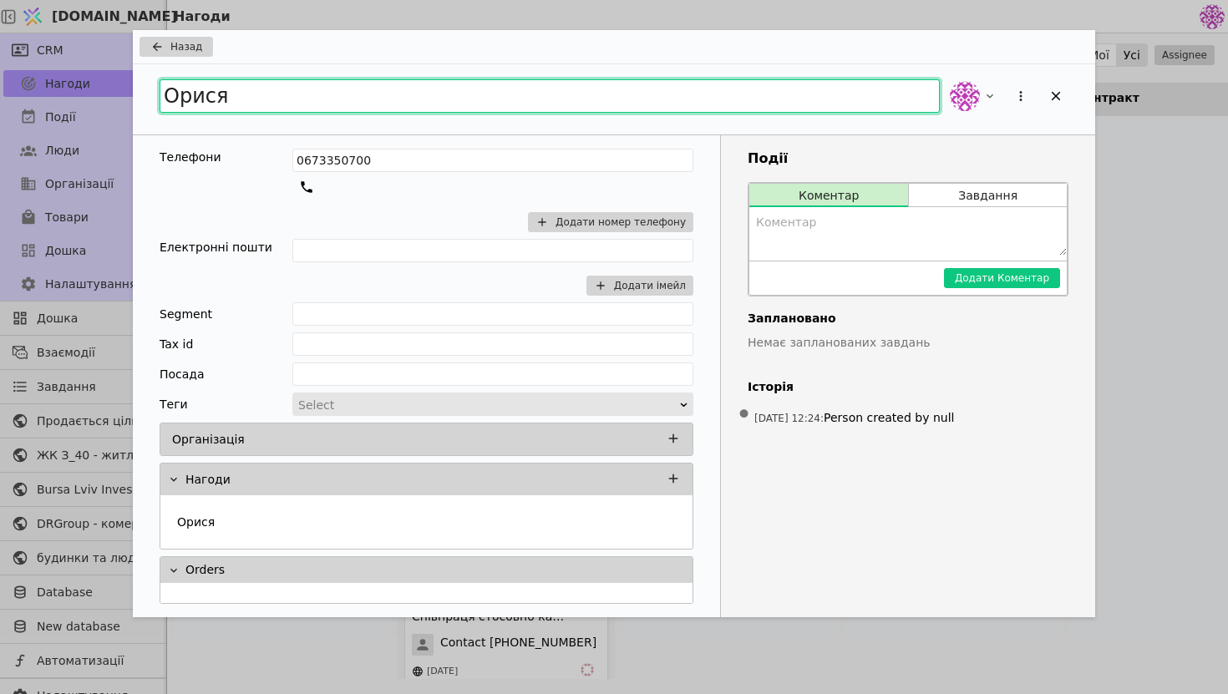
click at [520, 101] on input "Орися" at bounding box center [550, 95] width 780 height 33
type input "Орися головний номер"
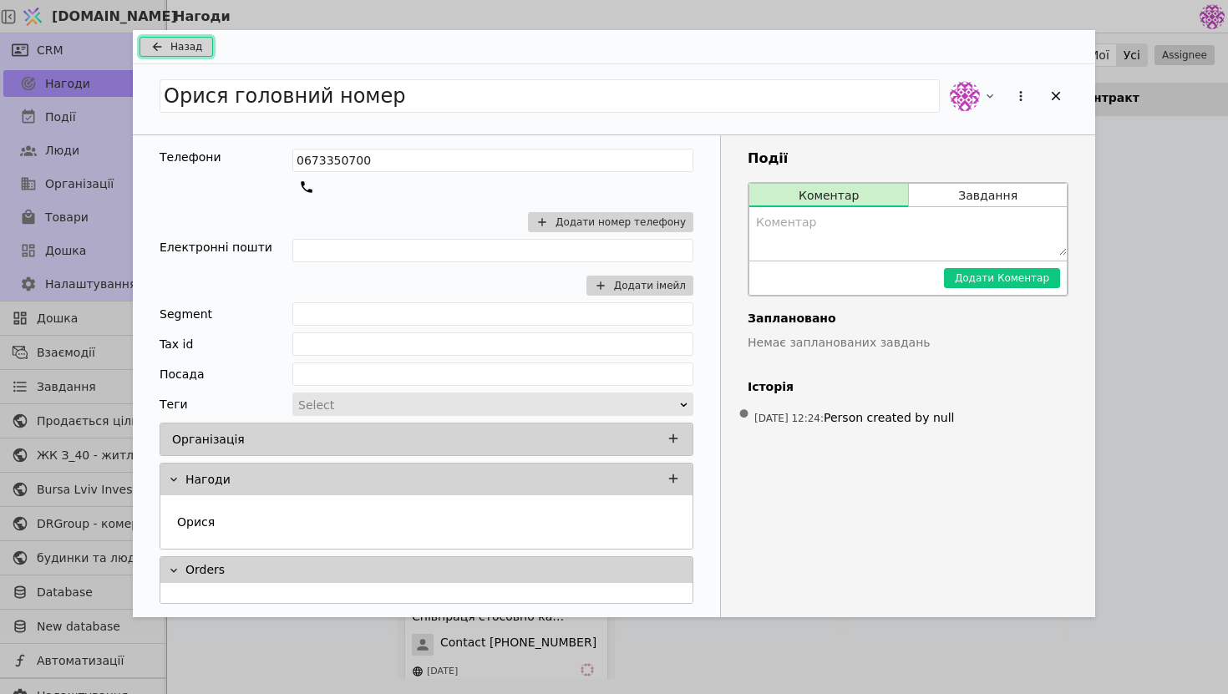
click at [175, 43] on span "Назад" at bounding box center [186, 46] width 32 height 15
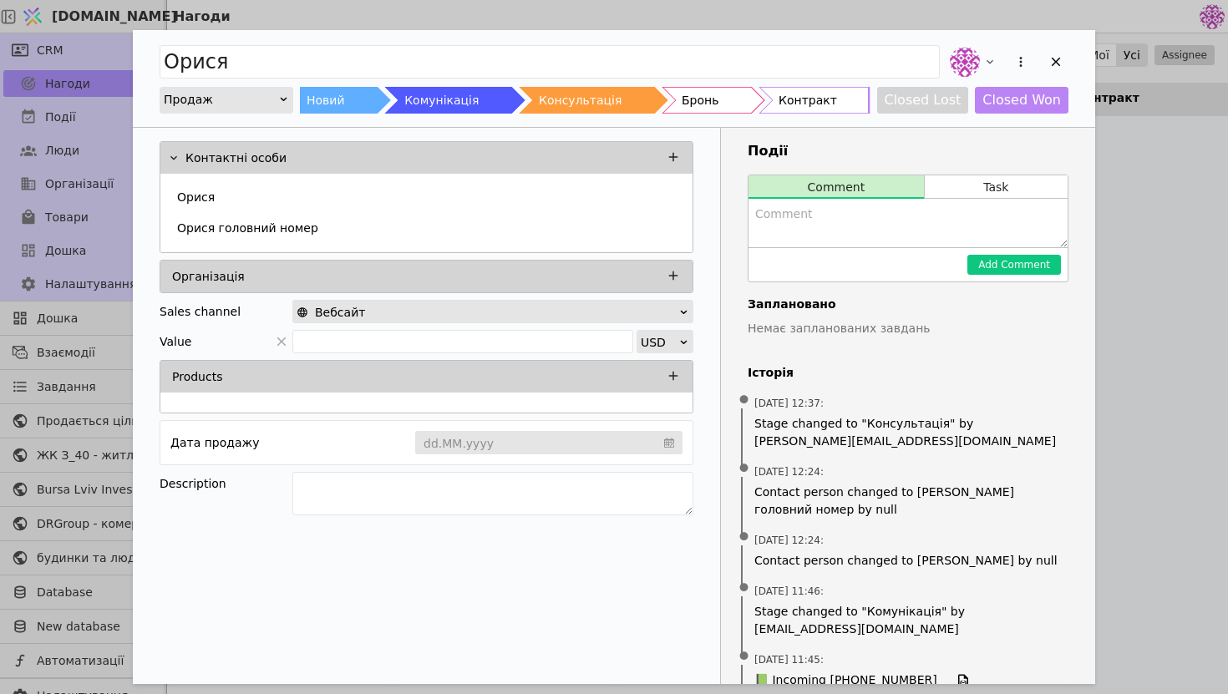
click at [898, 210] on textarea "Add Opportunity" at bounding box center [907, 223] width 319 height 48
click at [347, 494] on textarea "Add Opportunity" at bounding box center [492, 493] width 401 height 43
type textarea "інтерес до комерції для клініки"
click at [1063, 60] on div "Add Opportunity" at bounding box center [1055, 61] width 25 height 25
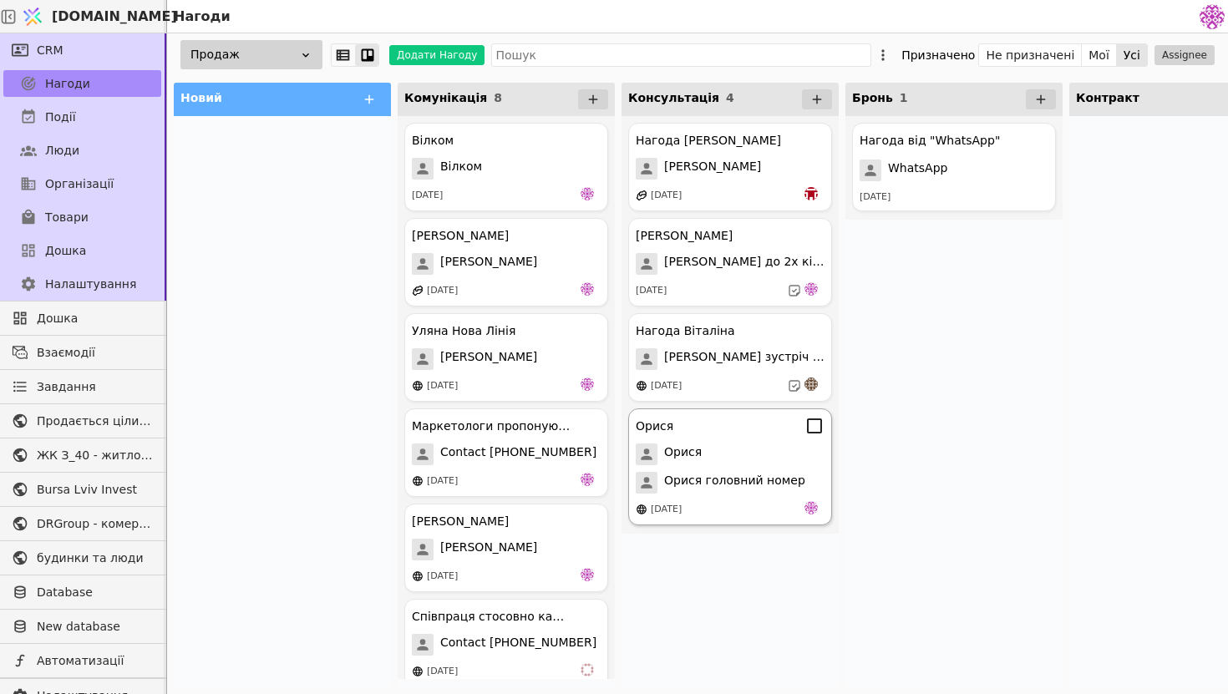
click at [692, 489] on span "Орися головний номер" at bounding box center [734, 483] width 141 height 22
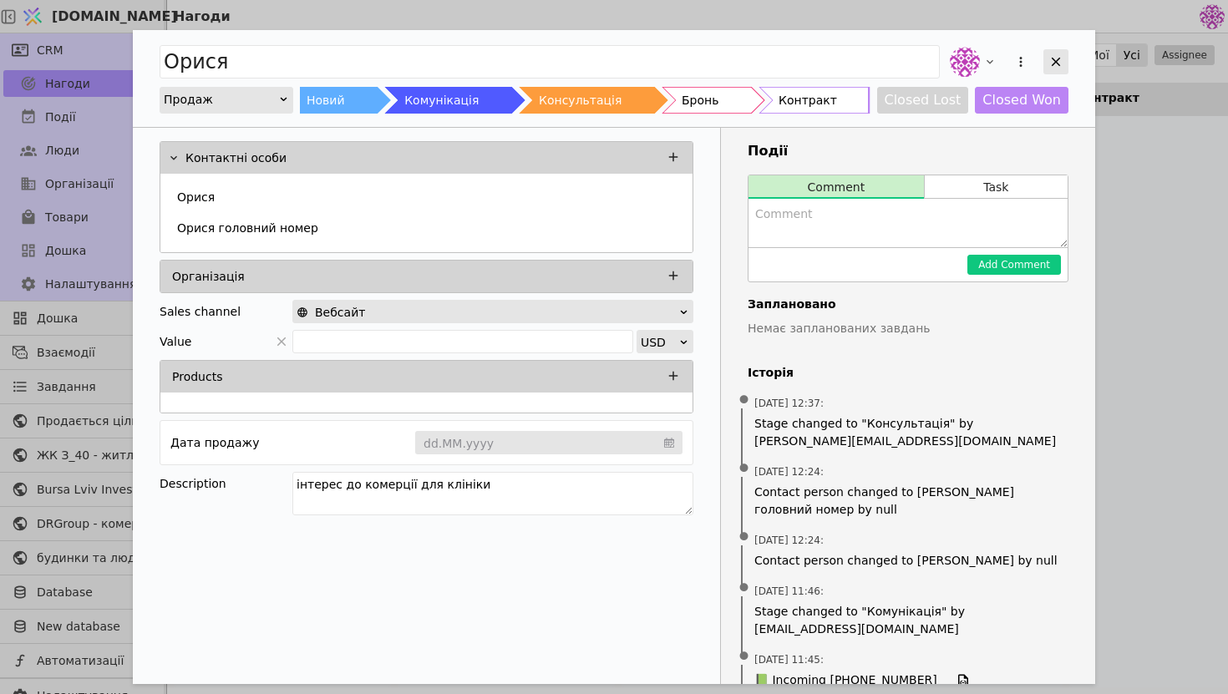
click at [1052, 63] on icon "Add Opportunity" at bounding box center [1055, 61] width 15 height 15
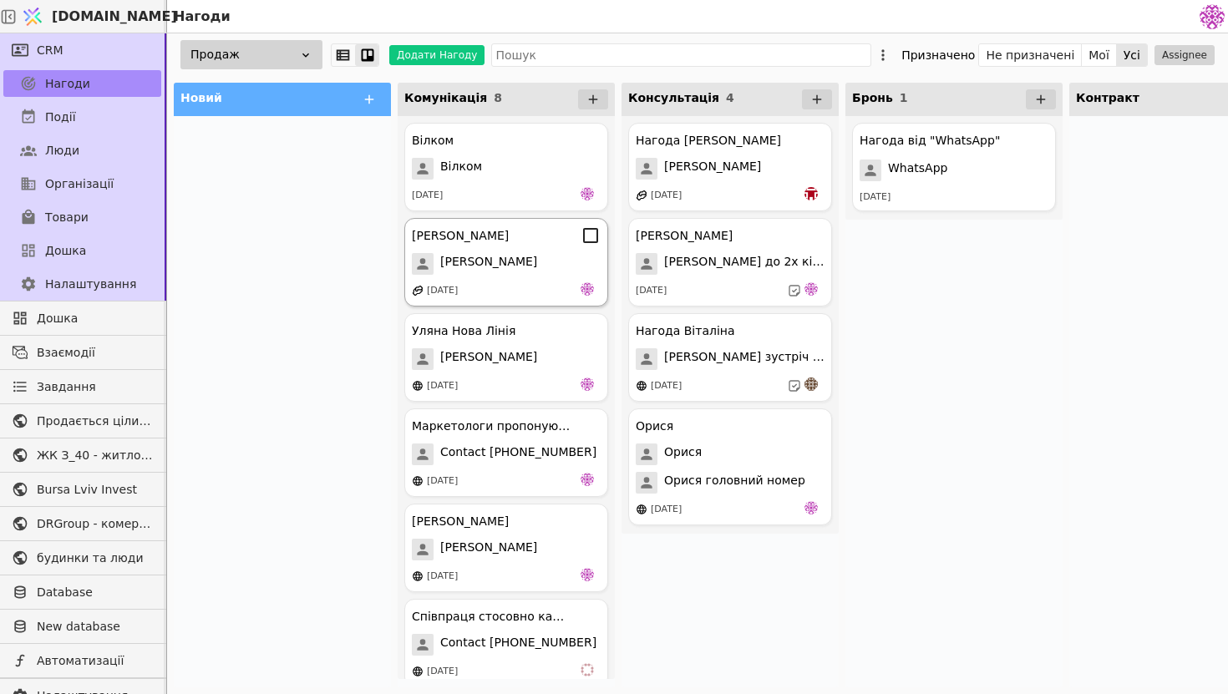
click at [520, 272] on div "[PERSON_NAME]" at bounding box center [506, 264] width 189 height 22
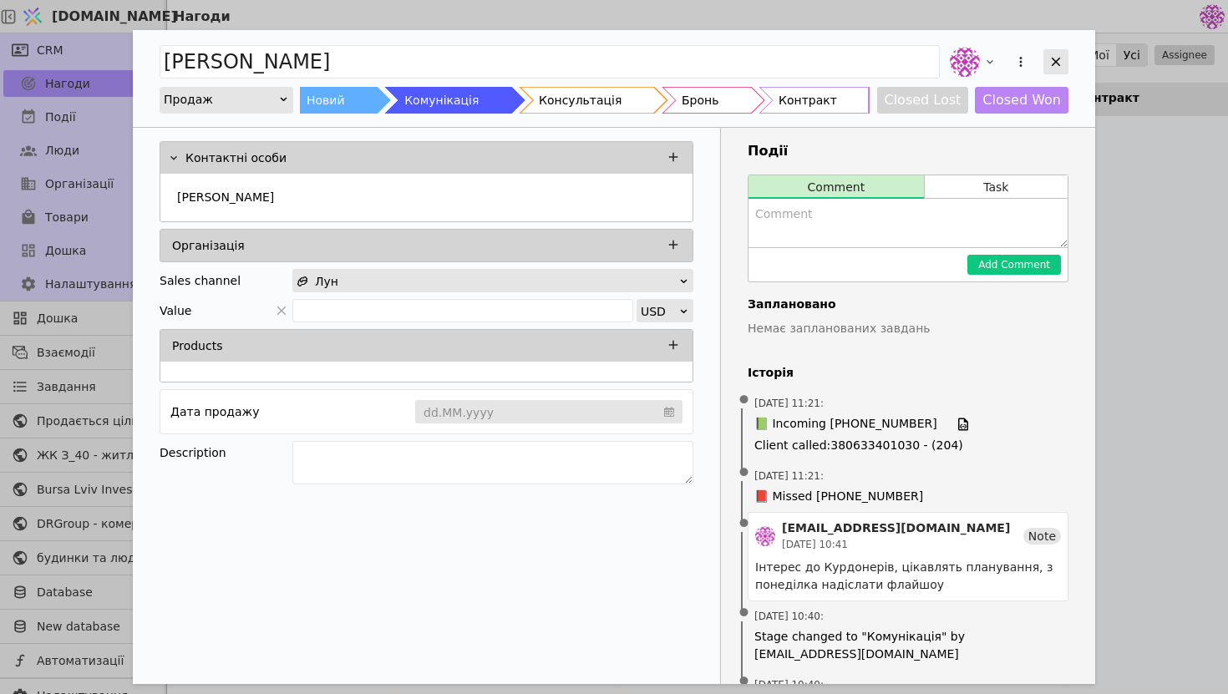
click at [1064, 66] on div "Add Opportunity" at bounding box center [1055, 61] width 25 height 25
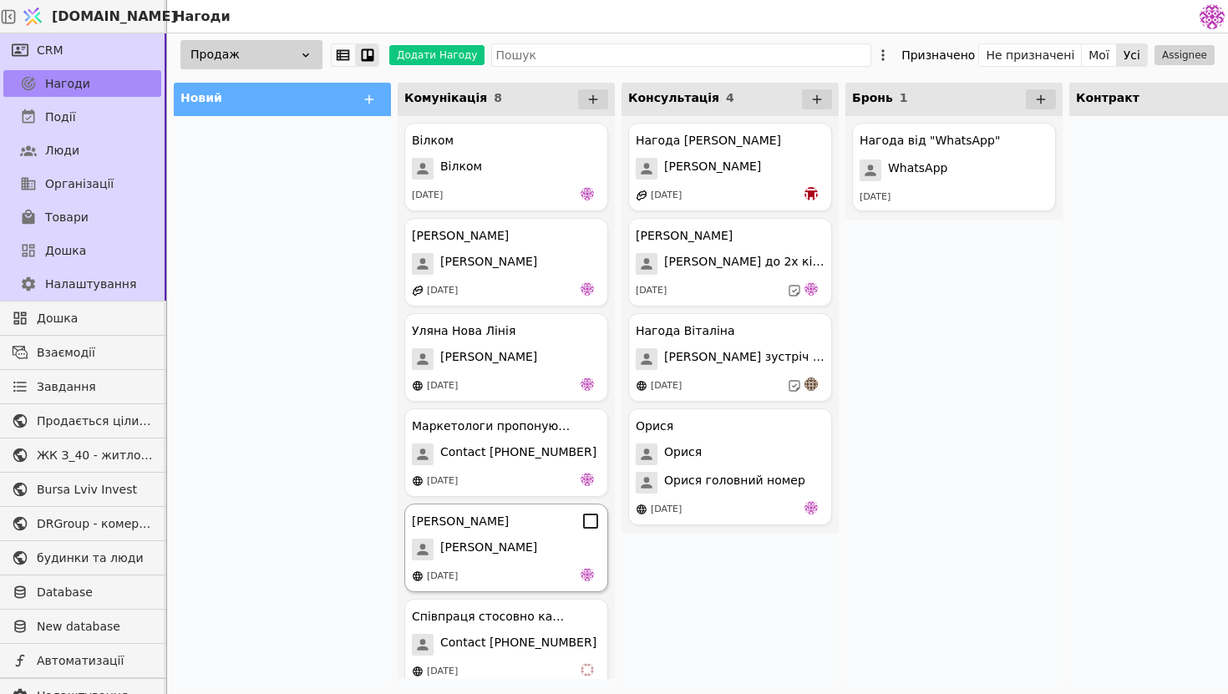
click at [550, 564] on div "[PERSON_NAME] [PERSON_NAME] [DATE]" at bounding box center [506, 548] width 204 height 89
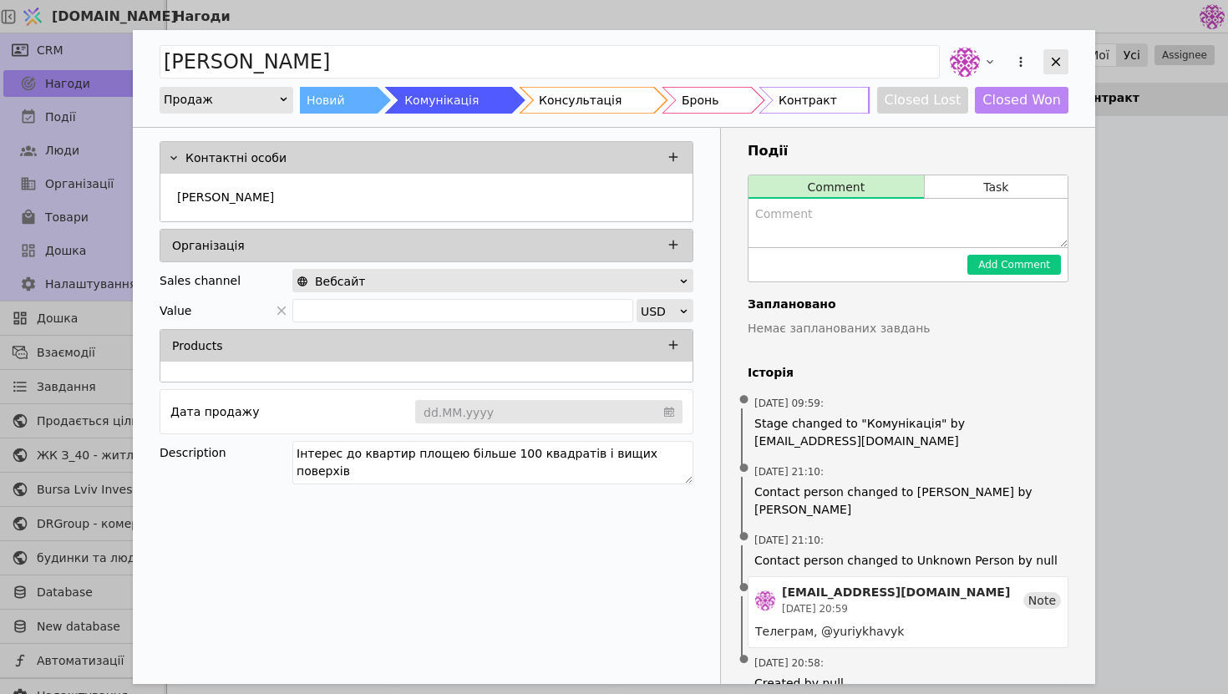
click at [1060, 67] on icon "Add Opportunity" at bounding box center [1055, 61] width 15 height 15
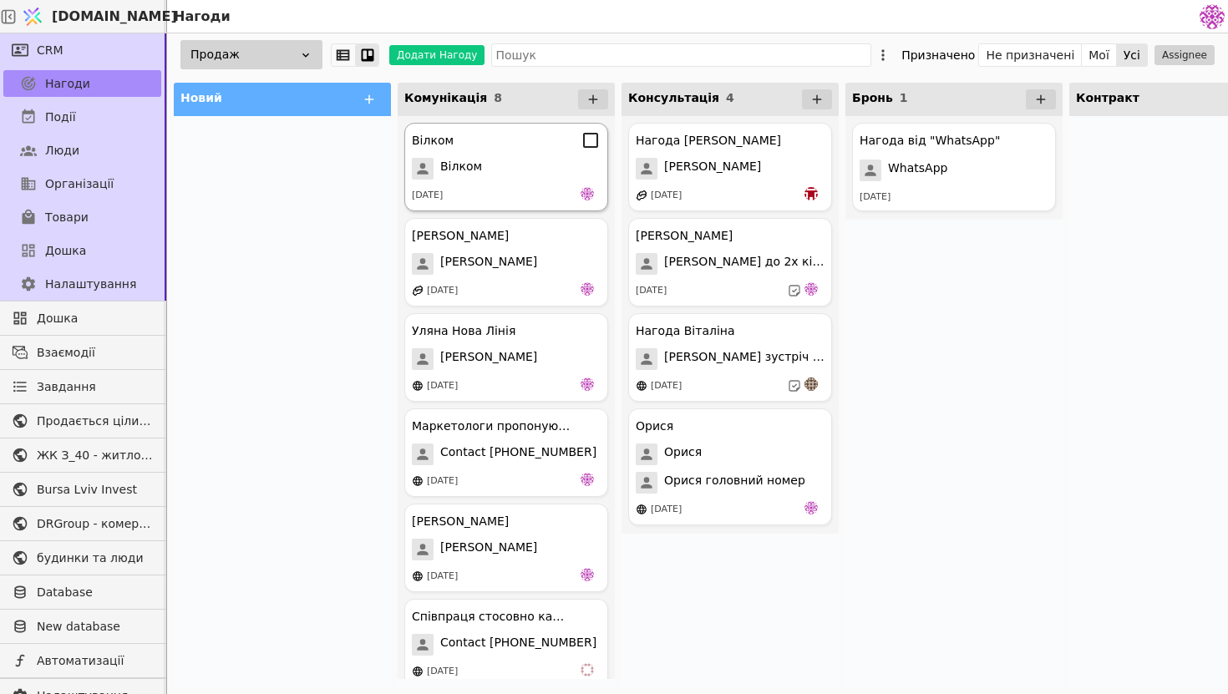
click at [534, 185] on div "Вілком Вілком [DATE]" at bounding box center [506, 167] width 204 height 89
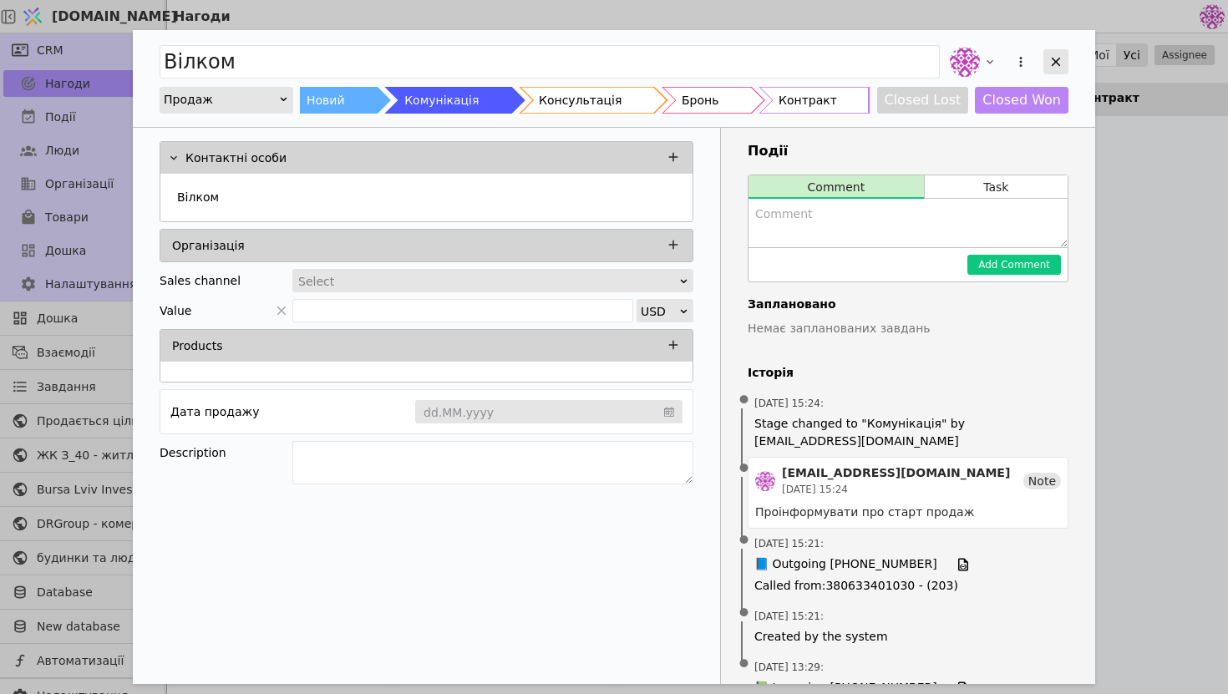
click at [1054, 64] on icon "Add Opportunity" at bounding box center [1055, 61] width 15 height 15
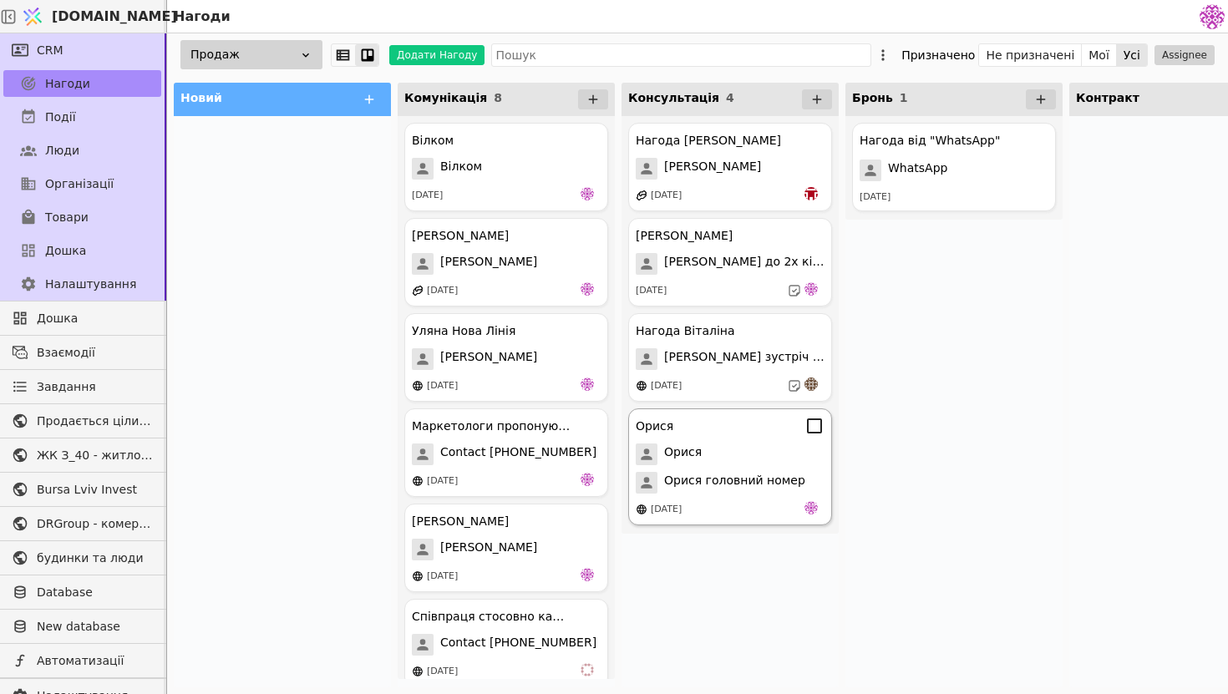
click at [764, 476] on span "Орися головний номер" at bounding box center [734, 483] width 141 height 22
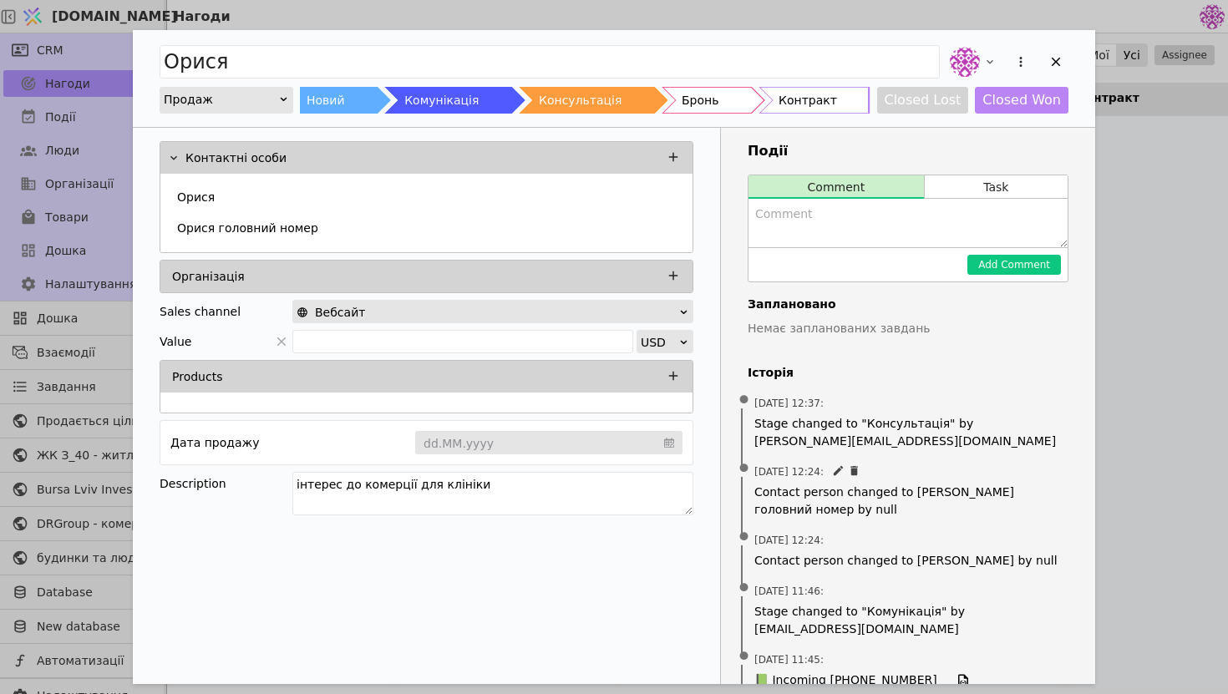
scroll to position [221, 0]
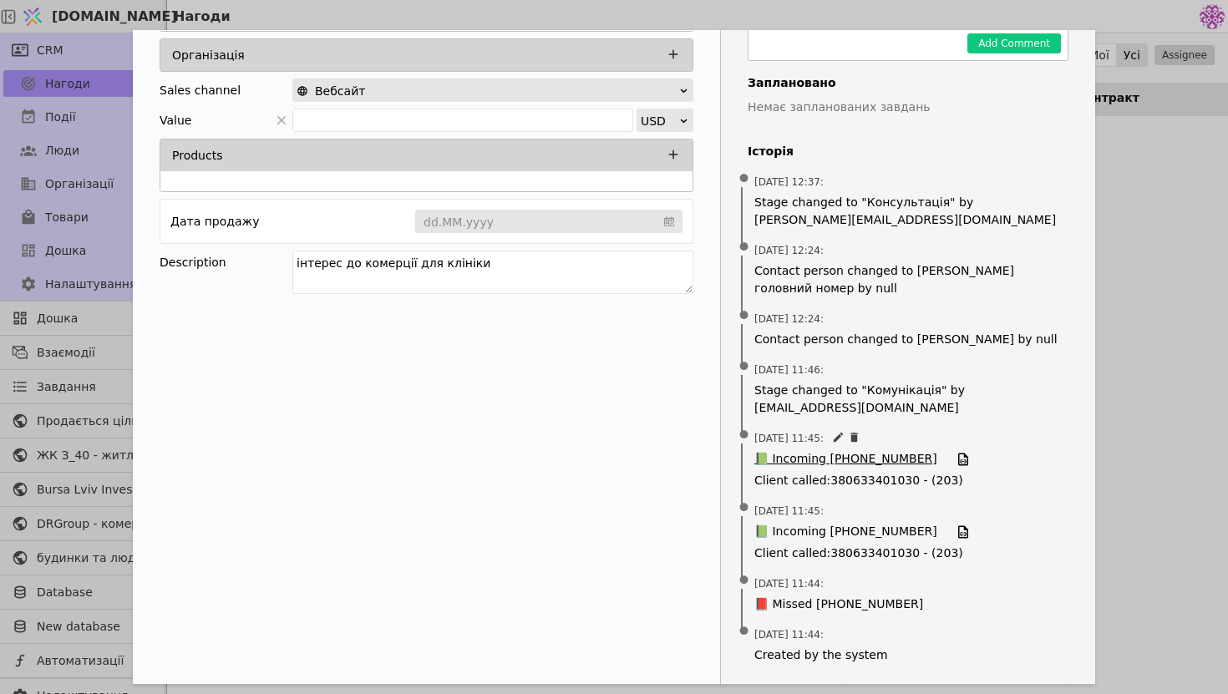
click at [864, 454] on span "📗 Incoming [PHONE_NUMBER]" at bounding box center [845, 459] width 183 height 18
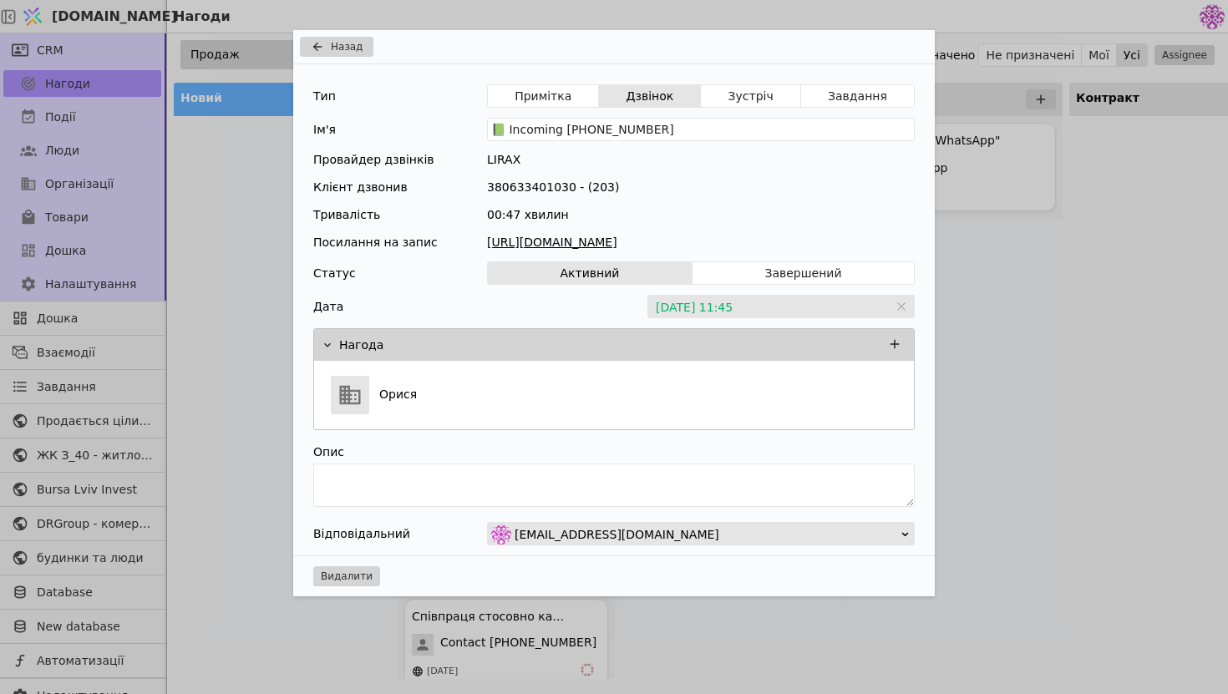
click at [1006, 182] on div "Назад Тип Примітка Дзвінок Зустріч Завдання Ім'я 📗 Incoming [PHONE_NUMBER] Пров…" at bounding box center [614, 347] width 1228 height 694
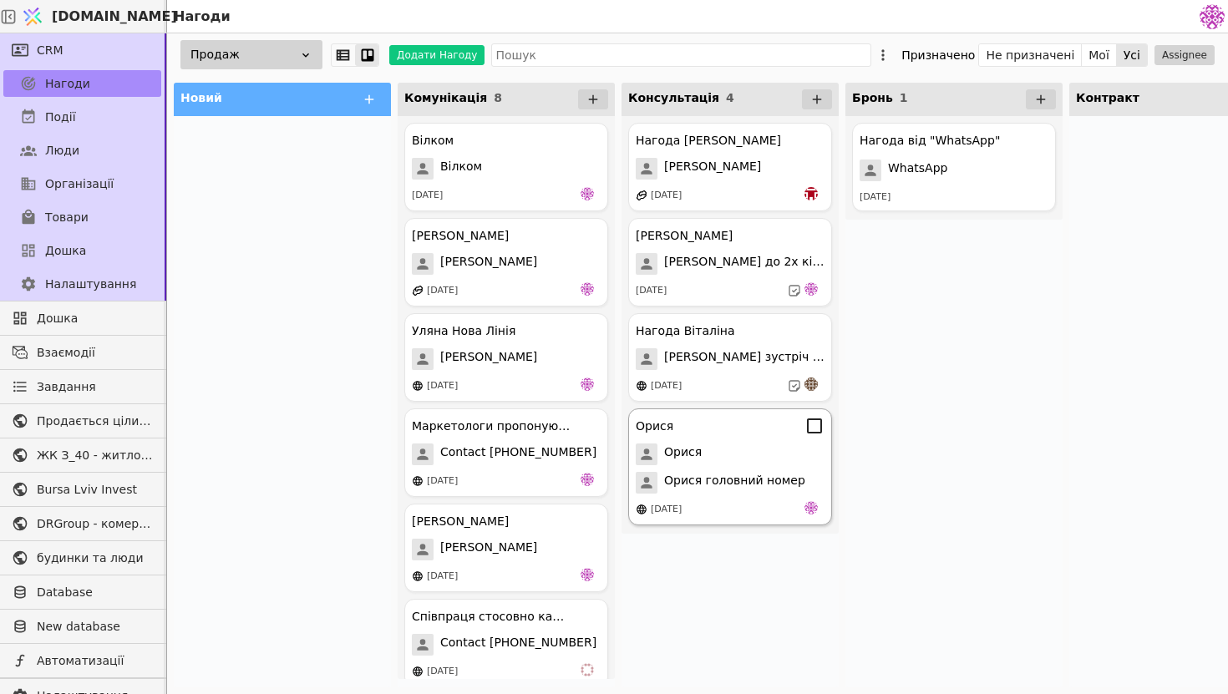
click at [756, 489] on span "Орися головний номер" at bounding box center [734, 483] width 141 height 22
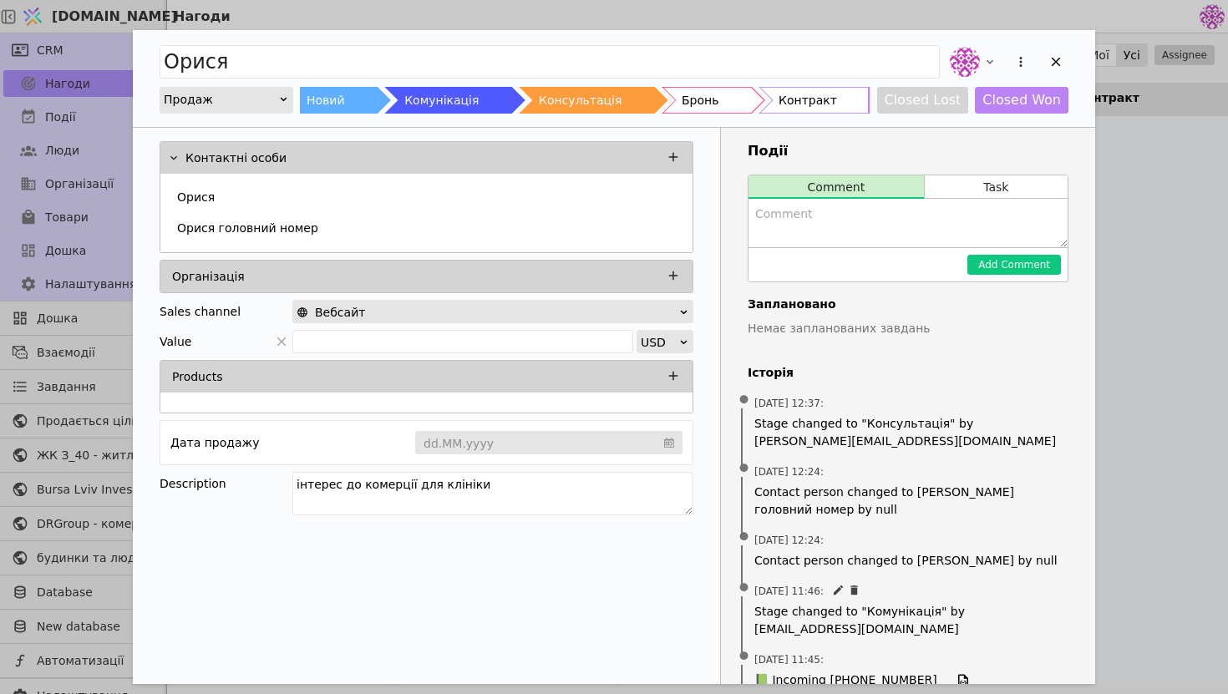
scroll to position [221, 0]
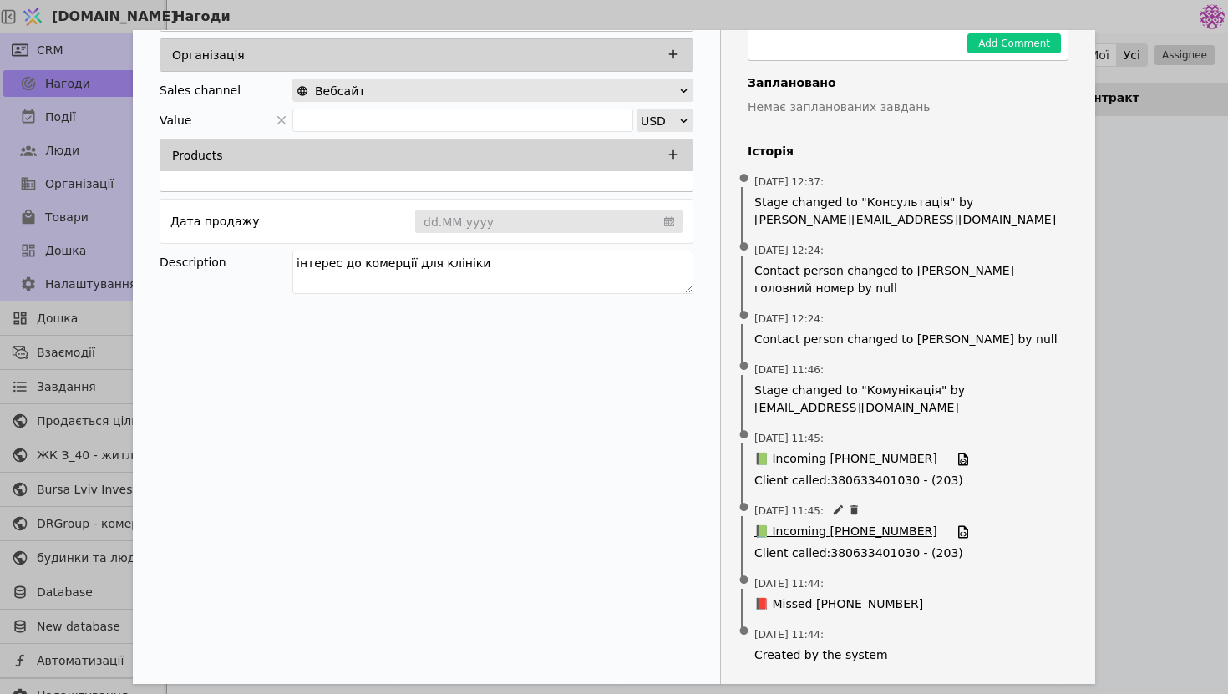
click at [854, 535] on span "📗 Incoming [PHONE_NUMBER]" at bounding box center [845, 532] width 183 height 18
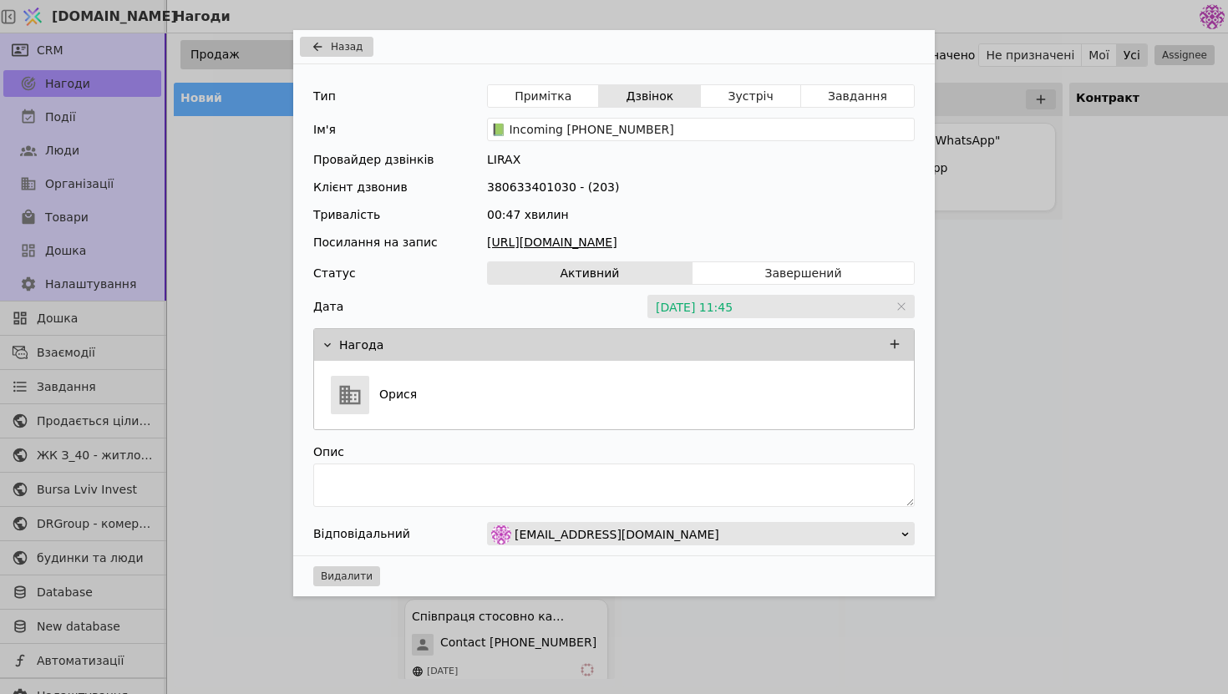
click at [743, 245] on link "[URL][DOMAIN_NAME]" at bounding box center [701, 243] width 428 height 18
click at [1065, 172] on div "Назад Тип Примітка Дзвінок Зустріч Завдання Ім'я 📗 Incoming [PHONE_NUMBER] Пров…" at bounding box center [614, 347] width 1228 height 694
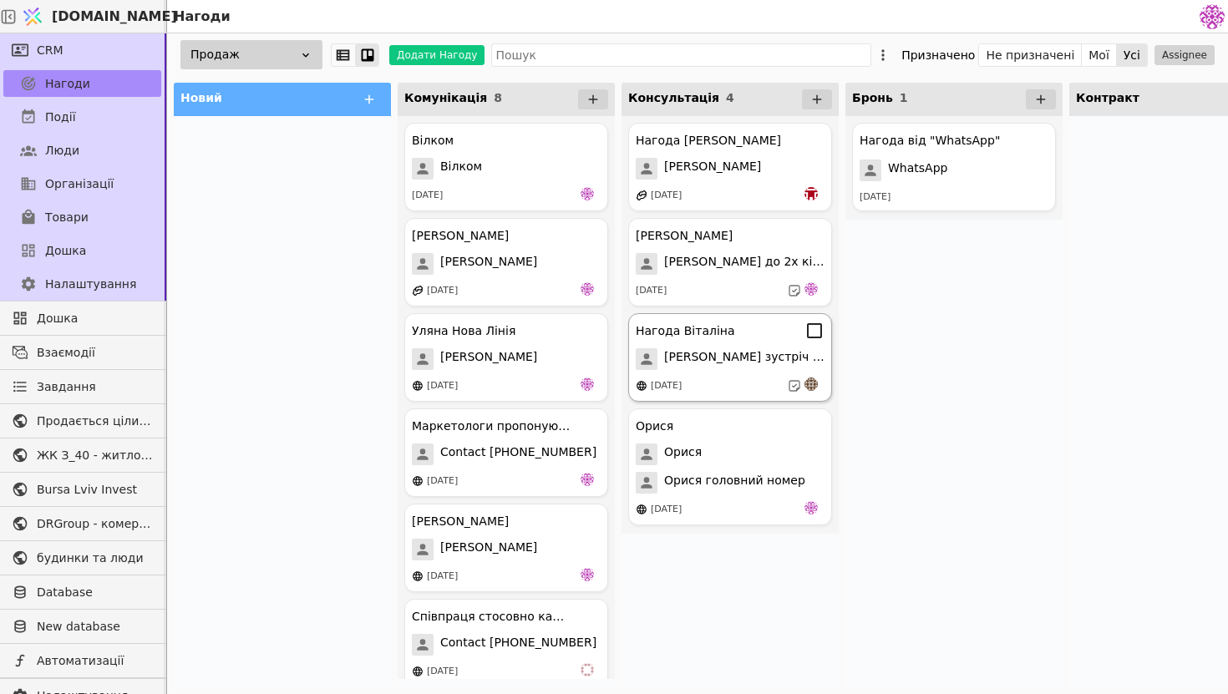
click at [753, 336] on div "Нагода Віталіна" at bounding box center [730, 331] width 189 height 20
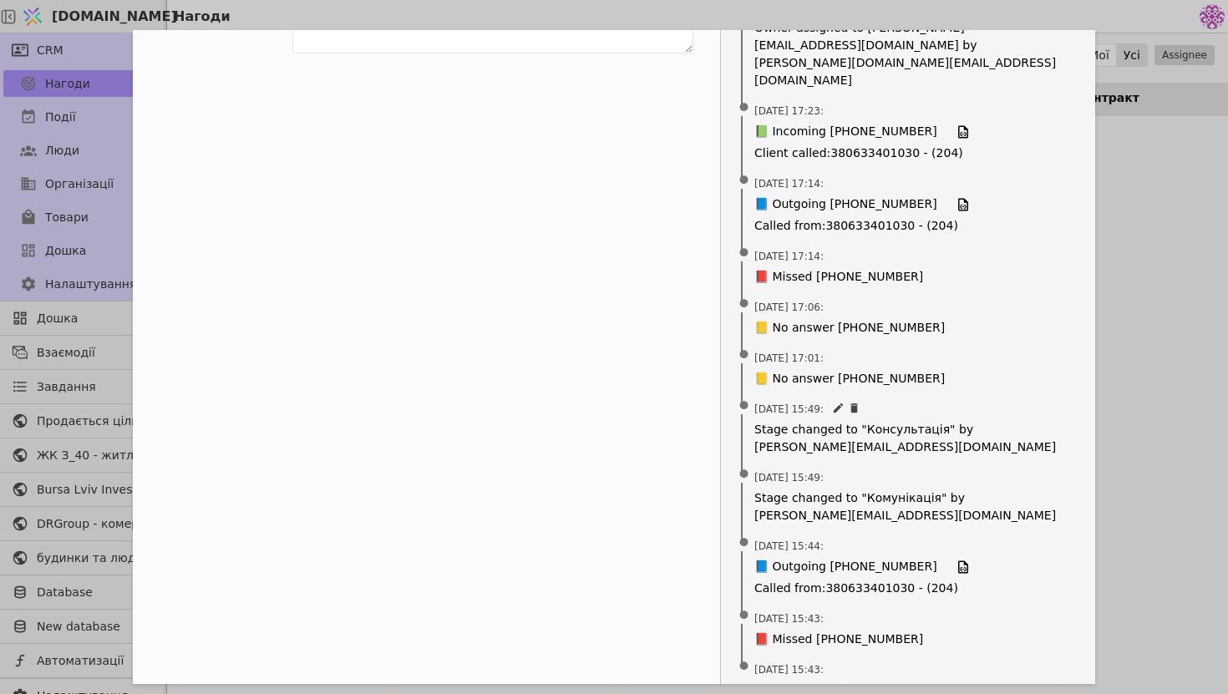
scroll to position [249, 0]
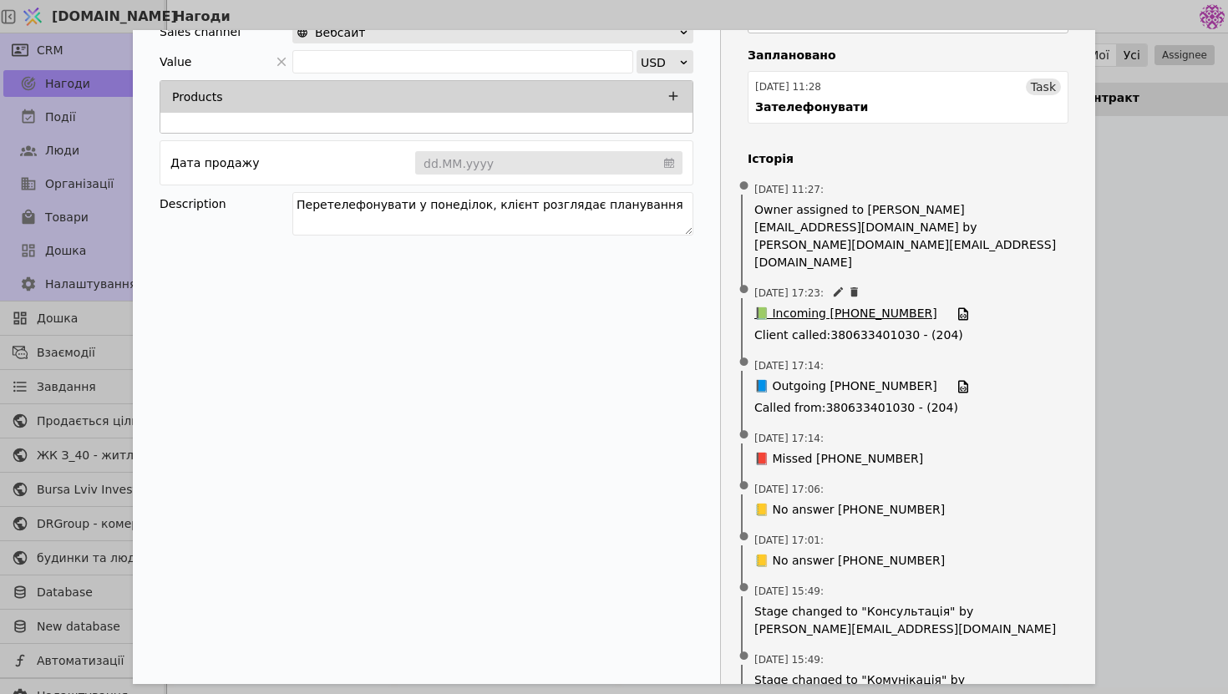
click at [786, 305] on span "📗 Incoming [PHONE_NUMBER]" at bounding box center [845, 314] width 183 height 18
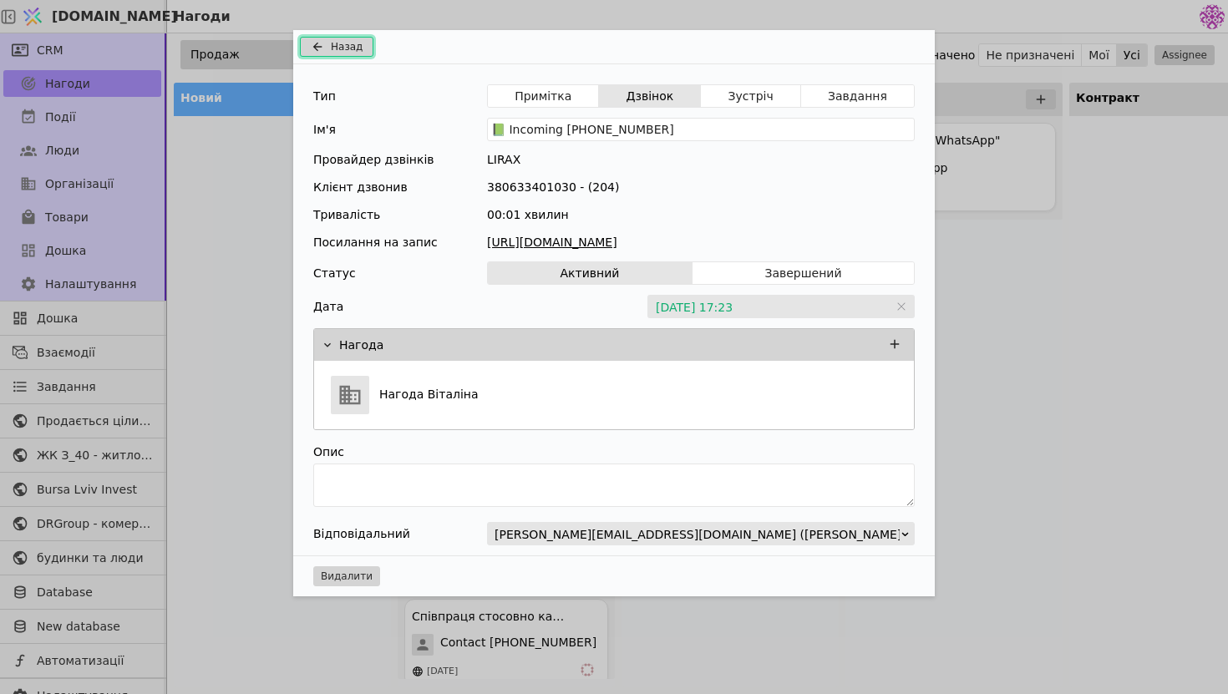
click at [352, 48] on span "Назад" at bounding box center [347, 46] width 32 height 15
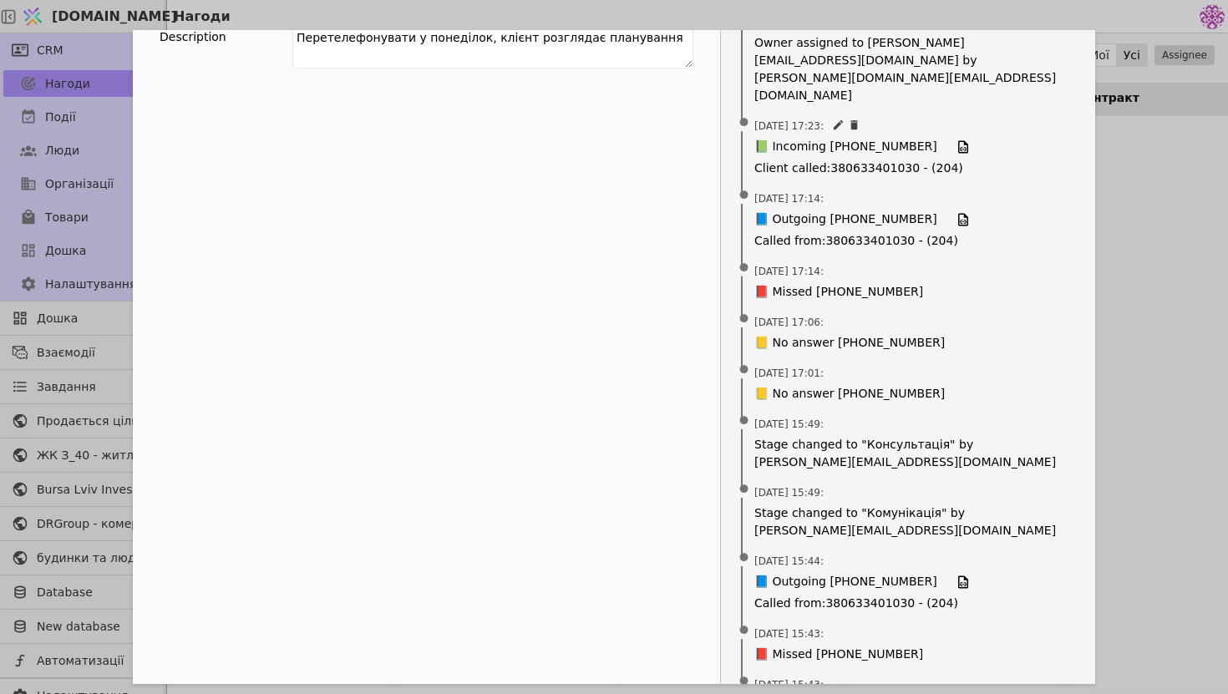
scroll to position [431, 0]
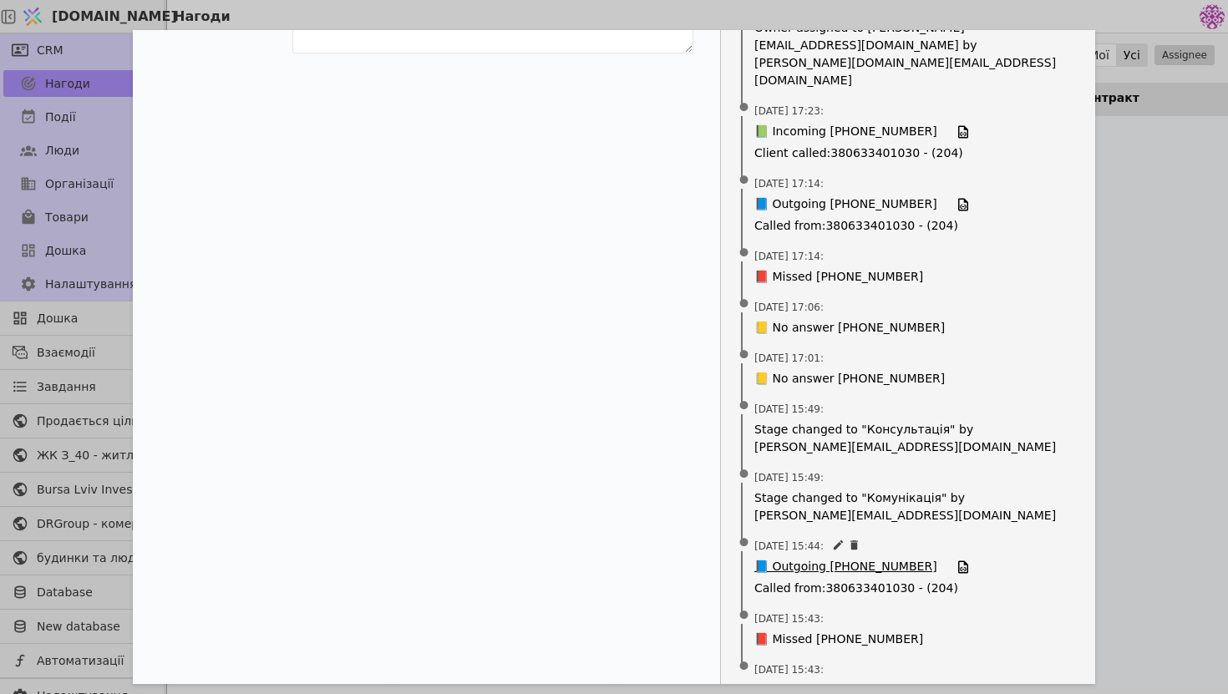
click at [818, 558] on span "📘 Outgoing [PHONE_NUMBER]" at bounding box center [845, 567] width 183 height 18
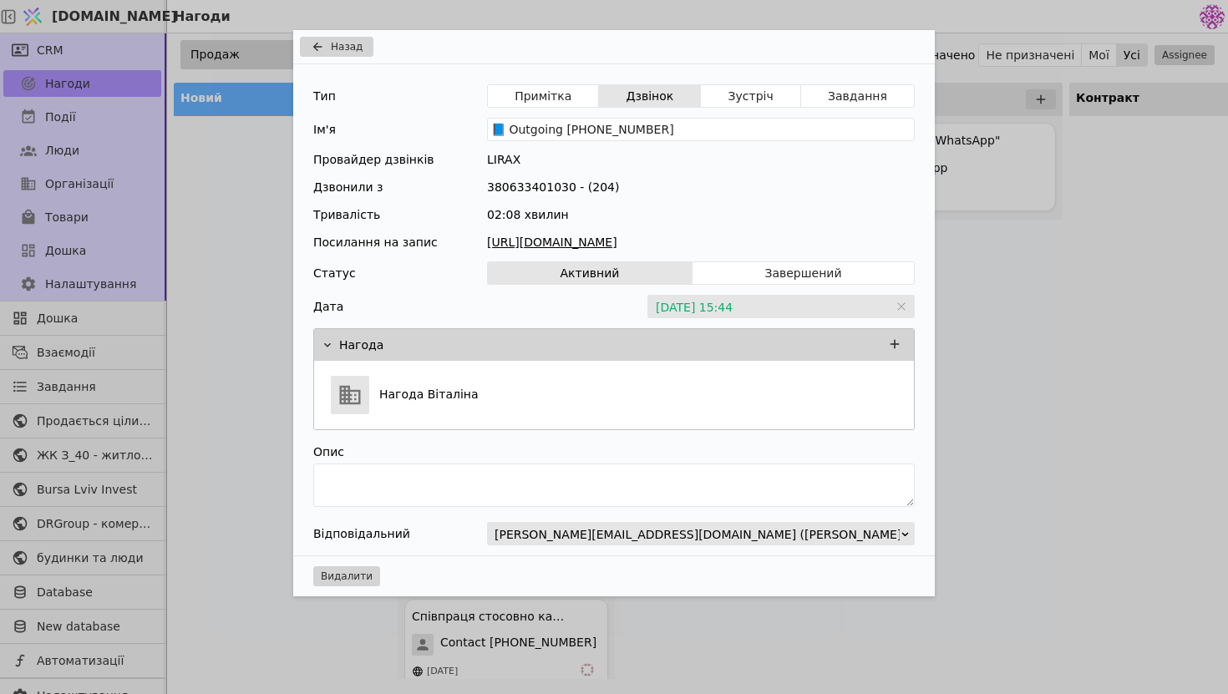
click at [603, 241] on link "[URL][DOMAIN_NAME]" at bounding box center [701, 243] width 428 height 18
click at [996, 241] on div "Назад Тип Примітка Дзвінок Зустріч Завдання Ім'я 📘 Outgoing [PHONE_NUMBER] Пров…" at bounding box center [614, 347] width 1228 height 694
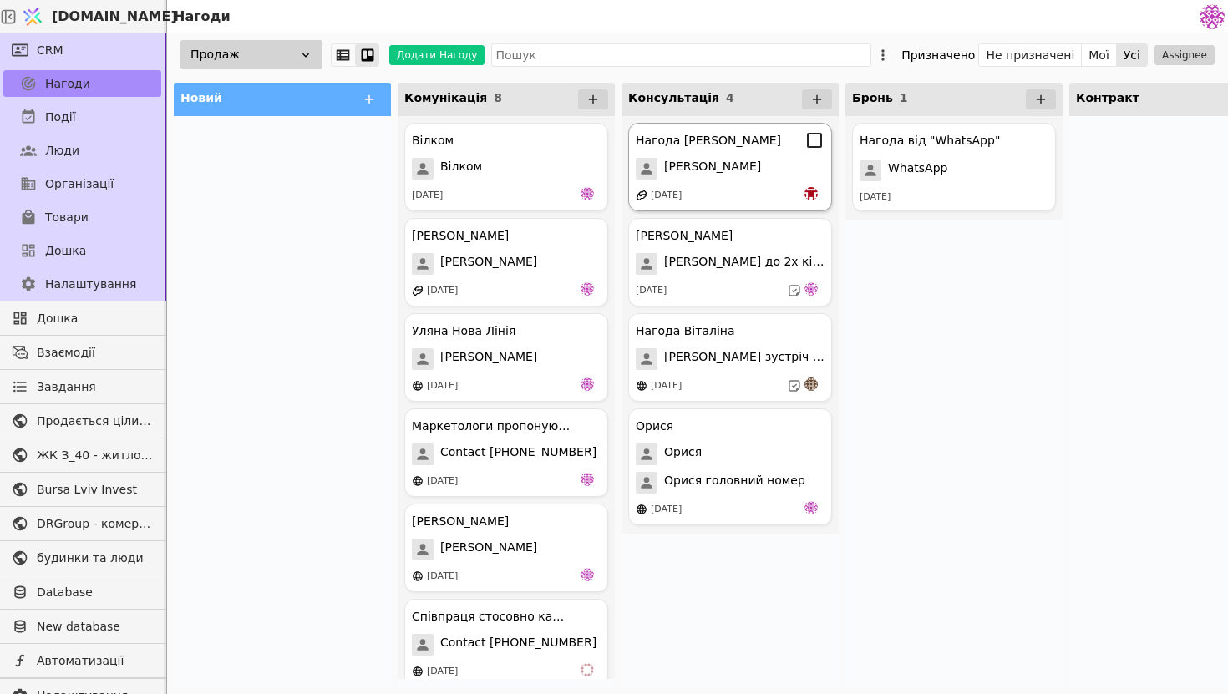
click at [752, 162] on div "[PERSON_NAME]" at bounding box center [730, 169] width 189 height 22
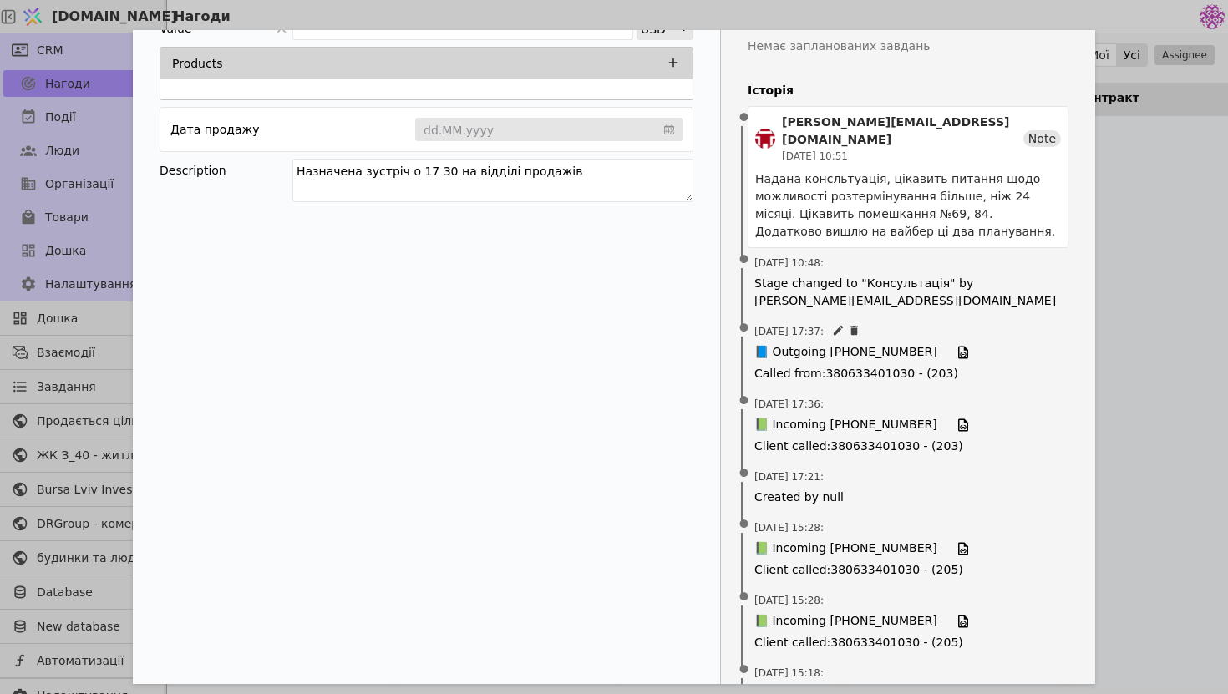
scroll to position [398, 0]
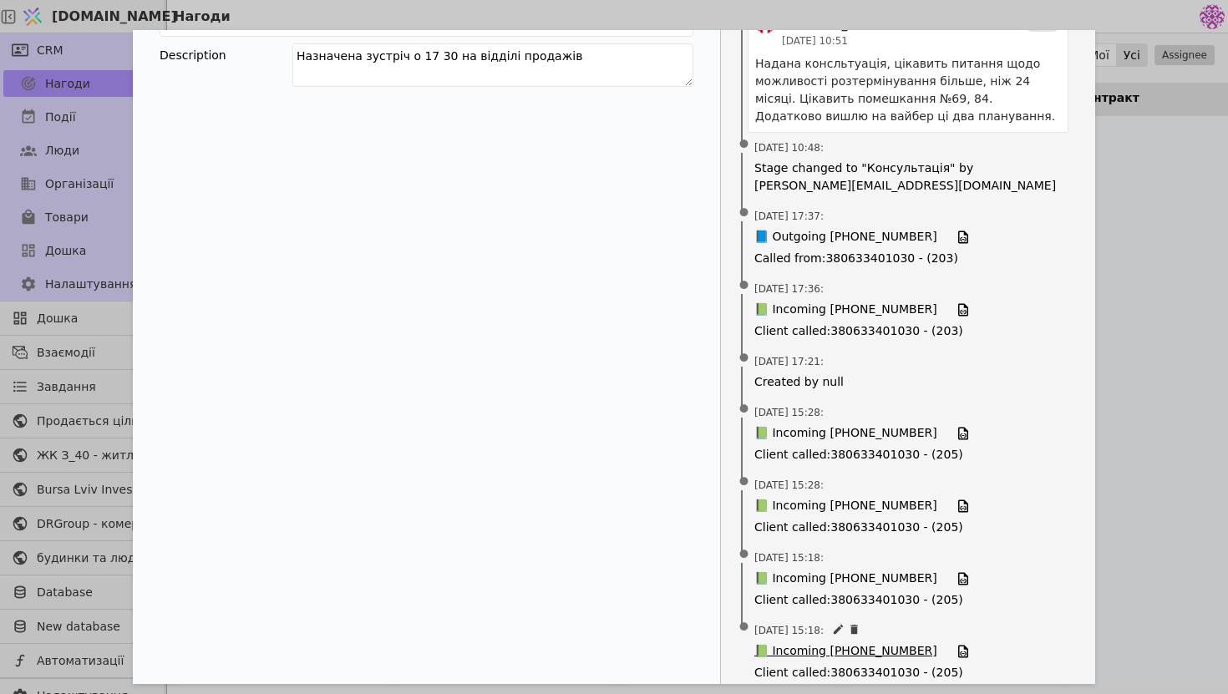
click at [809, 642] on span "📗 Incoming [PHONE_NUMBER]" at bounding box center [845, 651] width 183 height 18
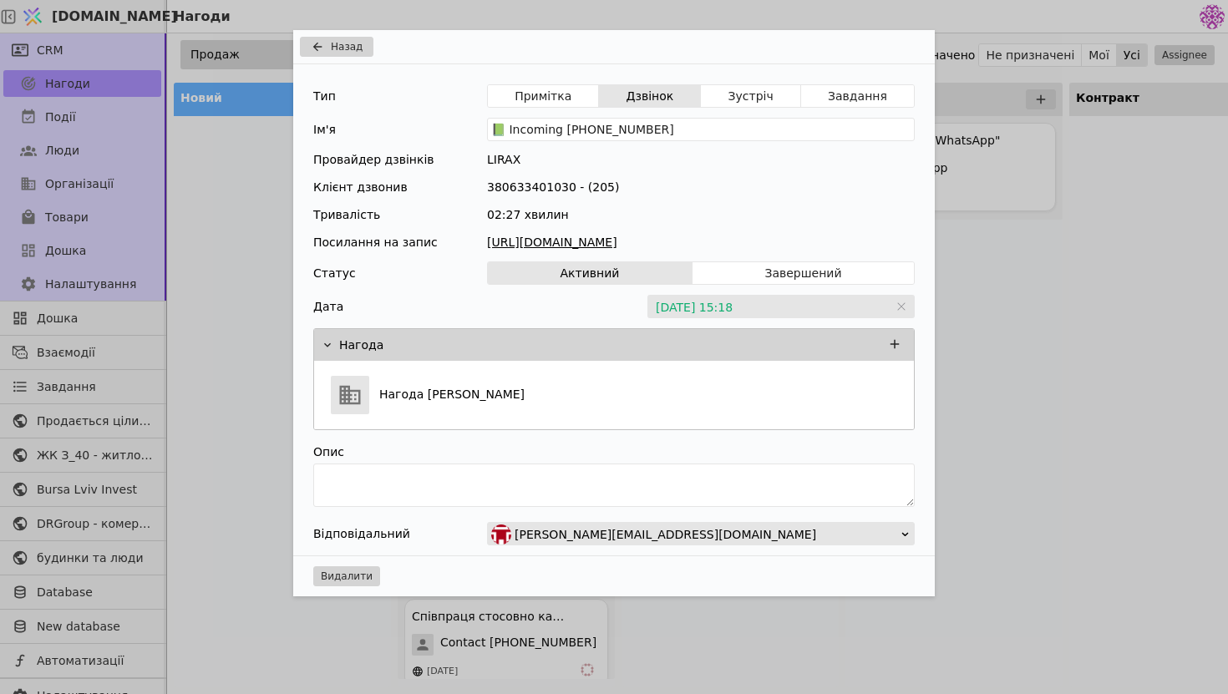
click at [729, 244] on link "[URL][DOMAIN_NAME]" at bounding box center [701, 243] width 428 height 18
click at [349, 48] on span "Назад" at bounding box center [347, 46] width 32 height 15
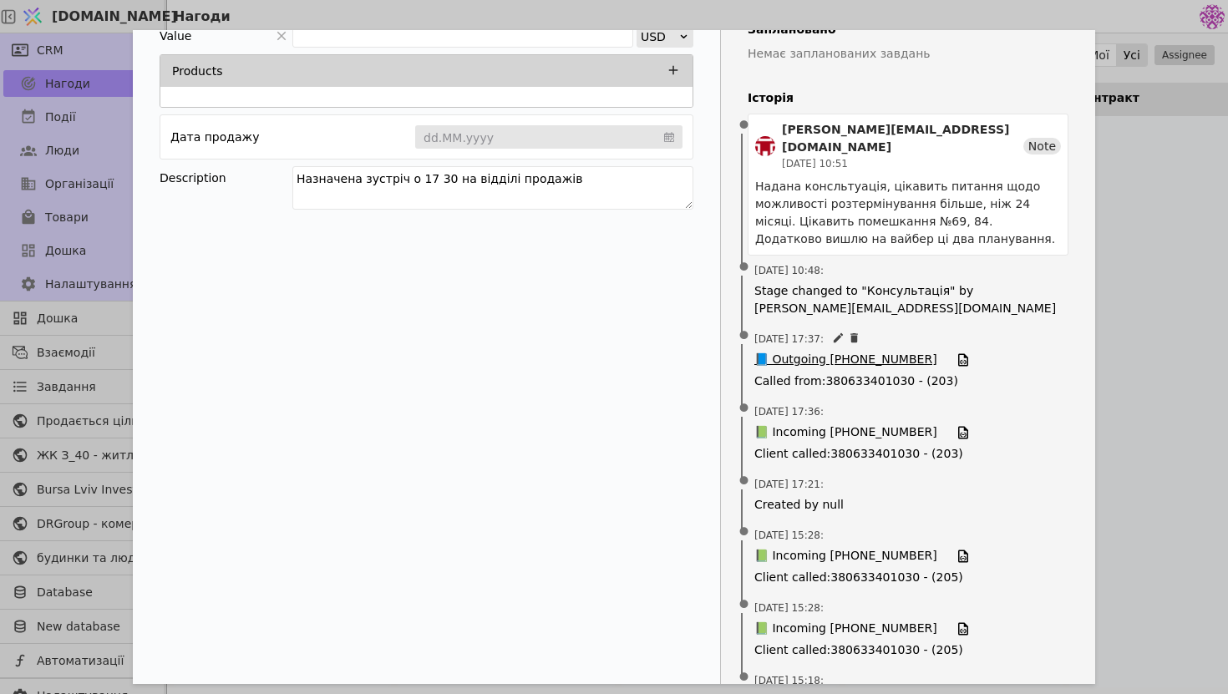
scroll to position [398, 0]
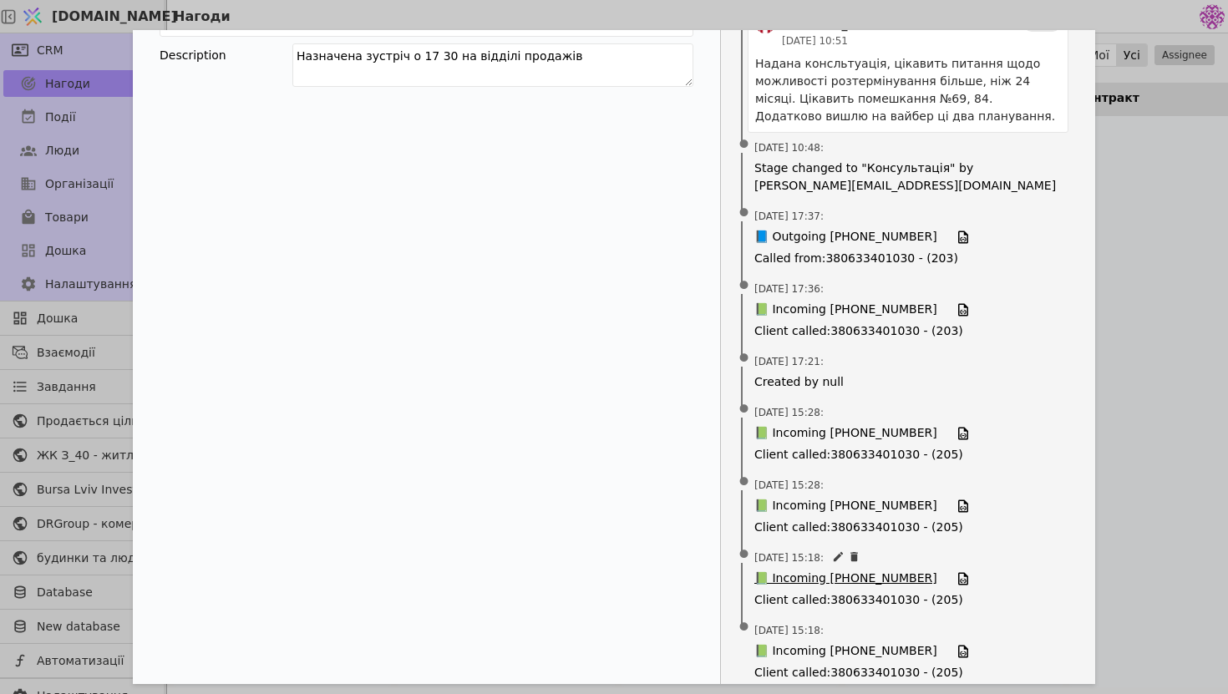
click at [799, 570] on span "📗 Incoming [PHONE_NUMBER]" at bounding box center [845, 579] width 183 height 18
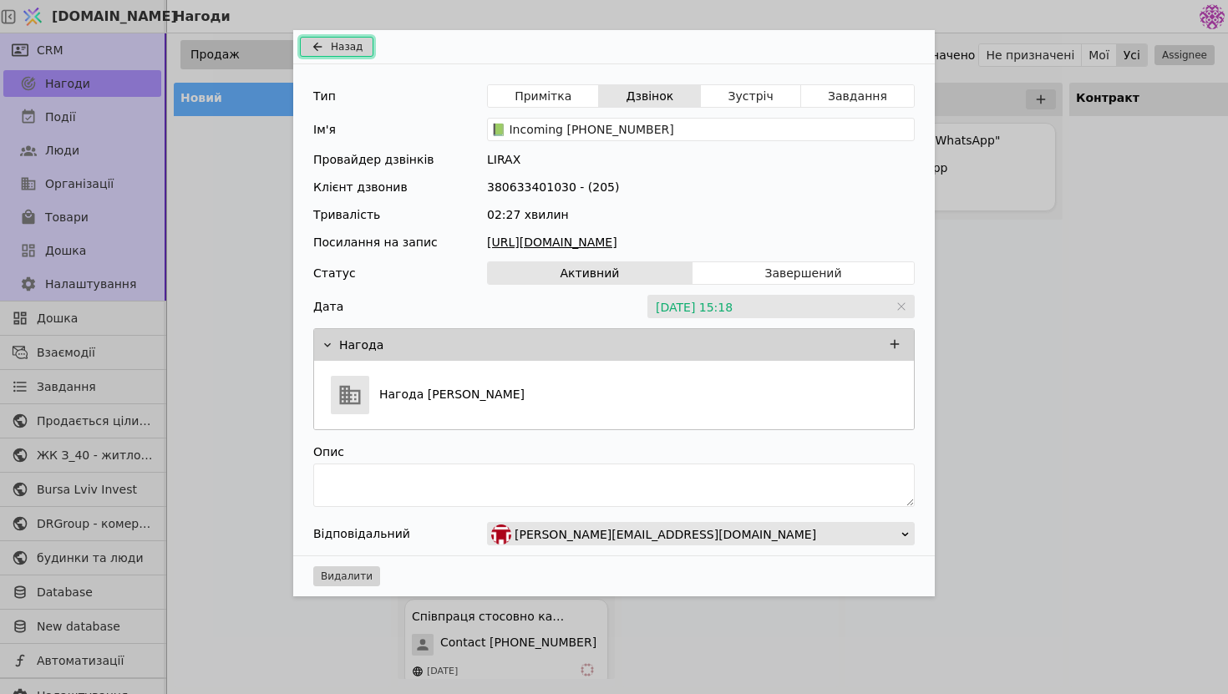
click at [346, 38] on button "Назад" at bounding box center [337, 47] width 74 height 20
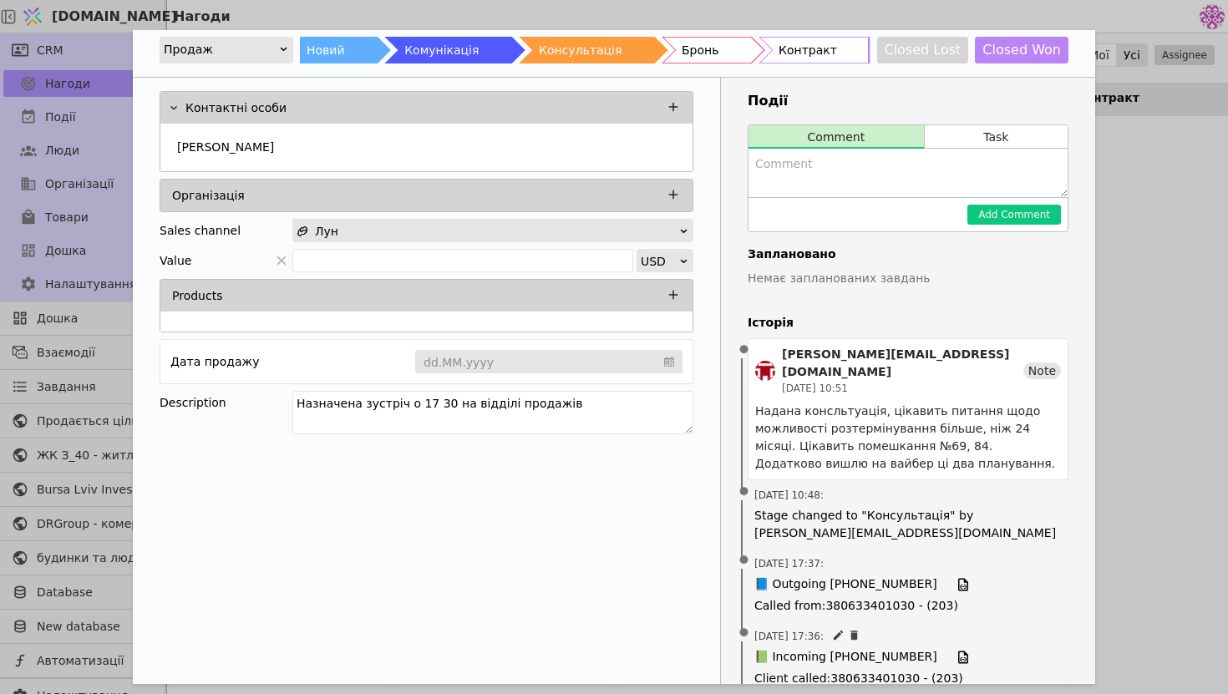
scroll to position [398, 0]
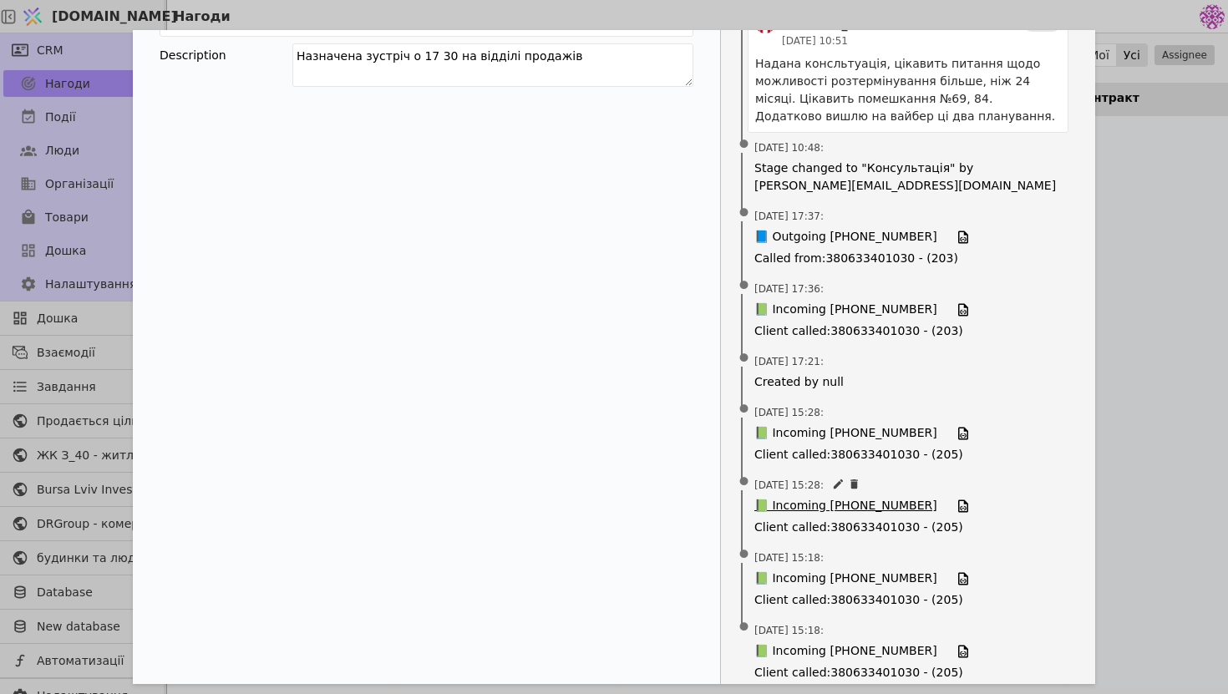
click at [804, 497] on span "📗 Incoming [PHONE_NUMBER]" at bounding box center [845, 506] width 183 height 18
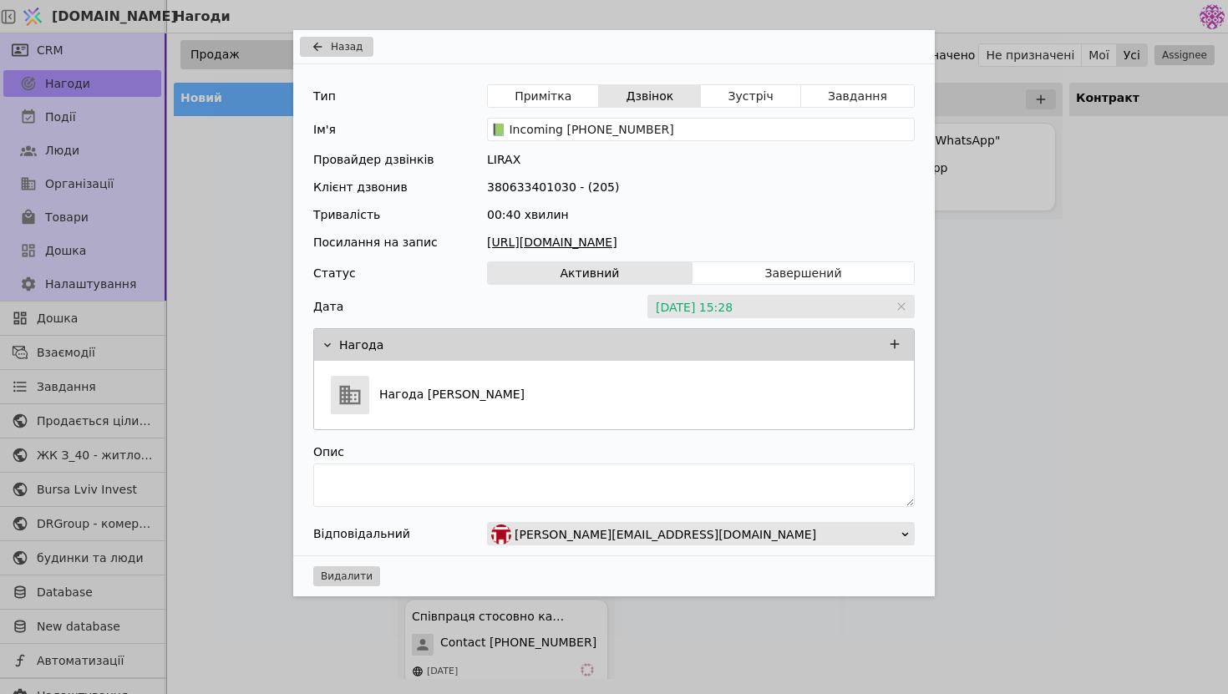
click at [621, 238] on link "[URL][DOMAIN_NAME]" at bounding box center [701, 243] width 428 height 18
click at [1018, 281] on div "Назад Тип Примітка Дзвінок Зустріч Завдання Ім'я 📗 Incoming [PHONE_NUMBER] Пров…" at bounding box center [614, 347] width 1228 height 694
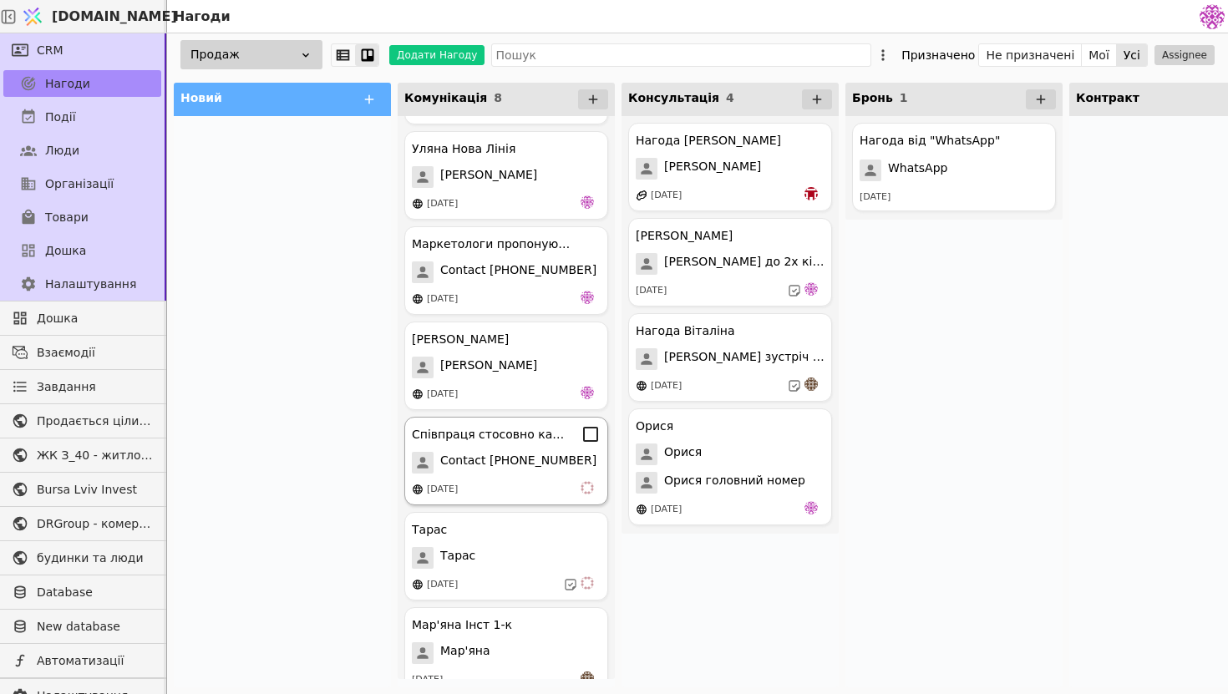
scroll to position [205, 0]
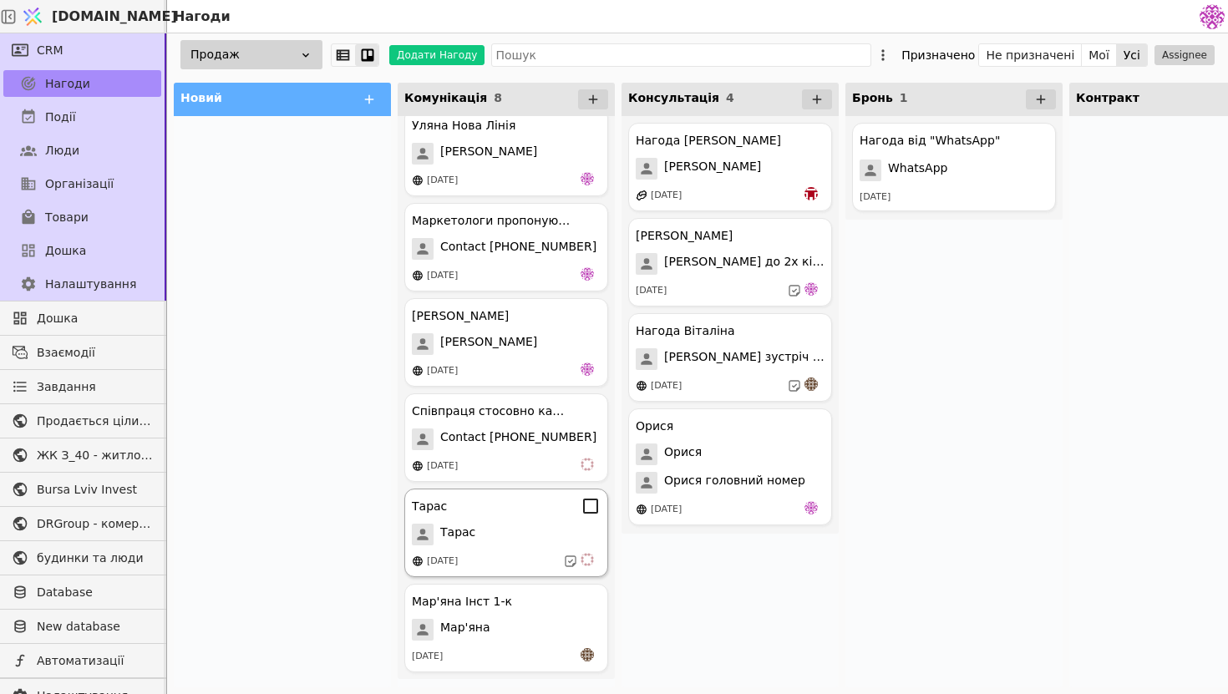
click at [464, 549] on div "[PERSON_NAME] [DATE]" at bounding box center [506, 533] width 204 height 89
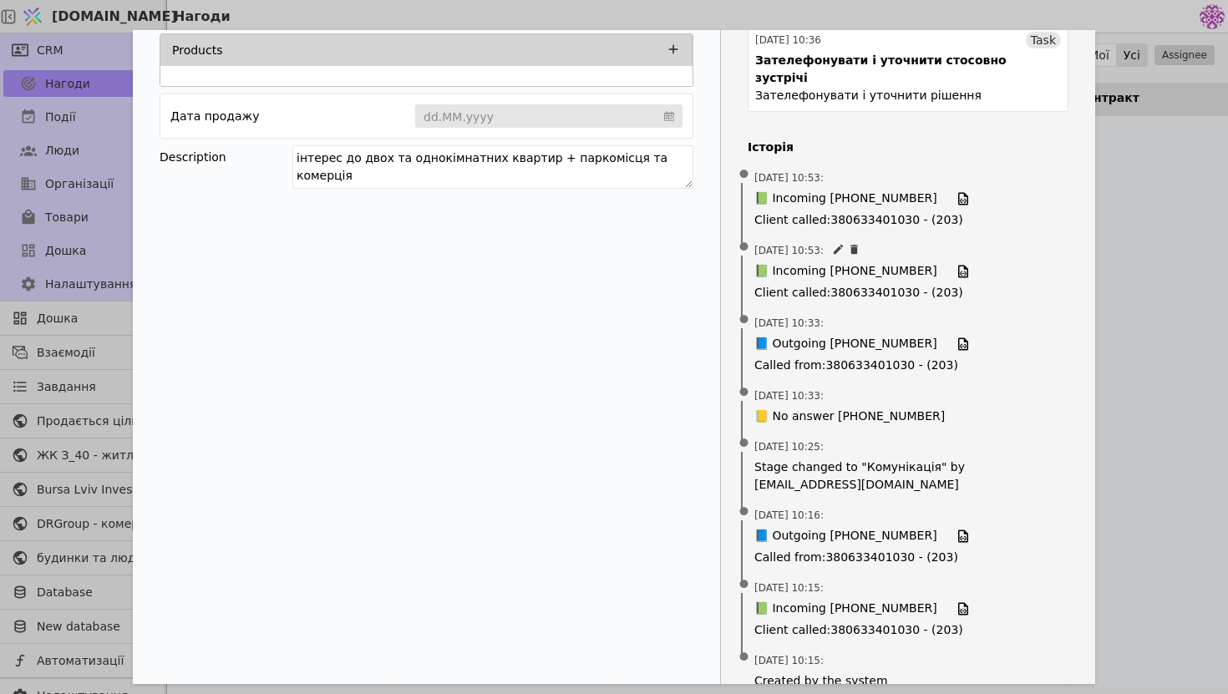
scroll to position [304, 0]
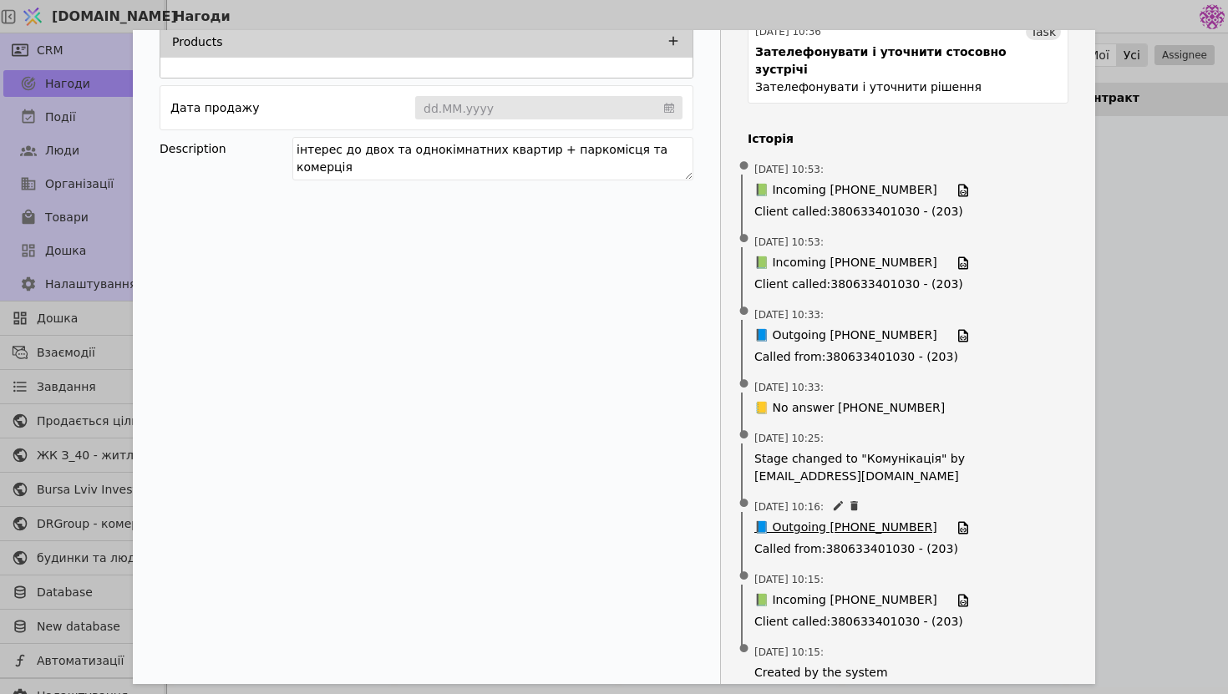
click at [800, 519] on span "📘 Outgoing [PHONE_NUMBER]" at bounding box center [845, 528] width 183 height 18
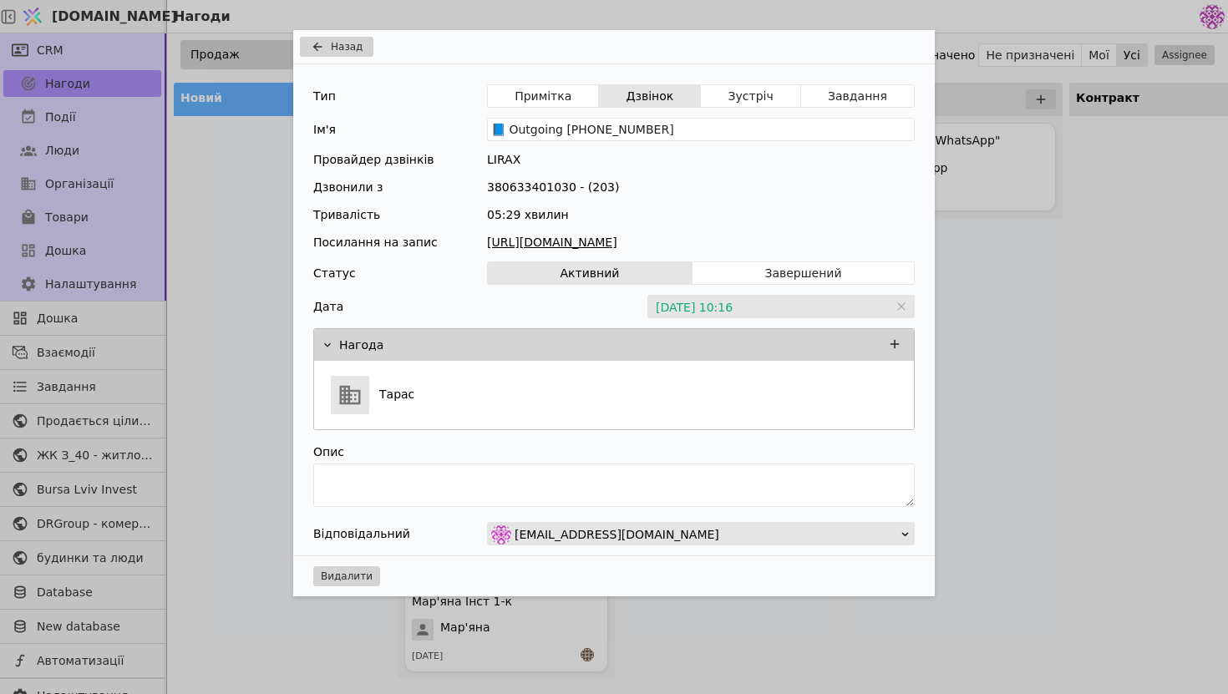
click at [667, 240] on link "[URL][DOMAIN_NAME]" at bounding box center [701, 243] width 428 height 18
click at [1055, 255] on div "Назад Тип Примітка Дзвінок Зустріч Завдання Ім'я 📘 Outgoing [PHONE_NUMBER] Пров…" at bounding box center [614, 347] width 1228 height 694
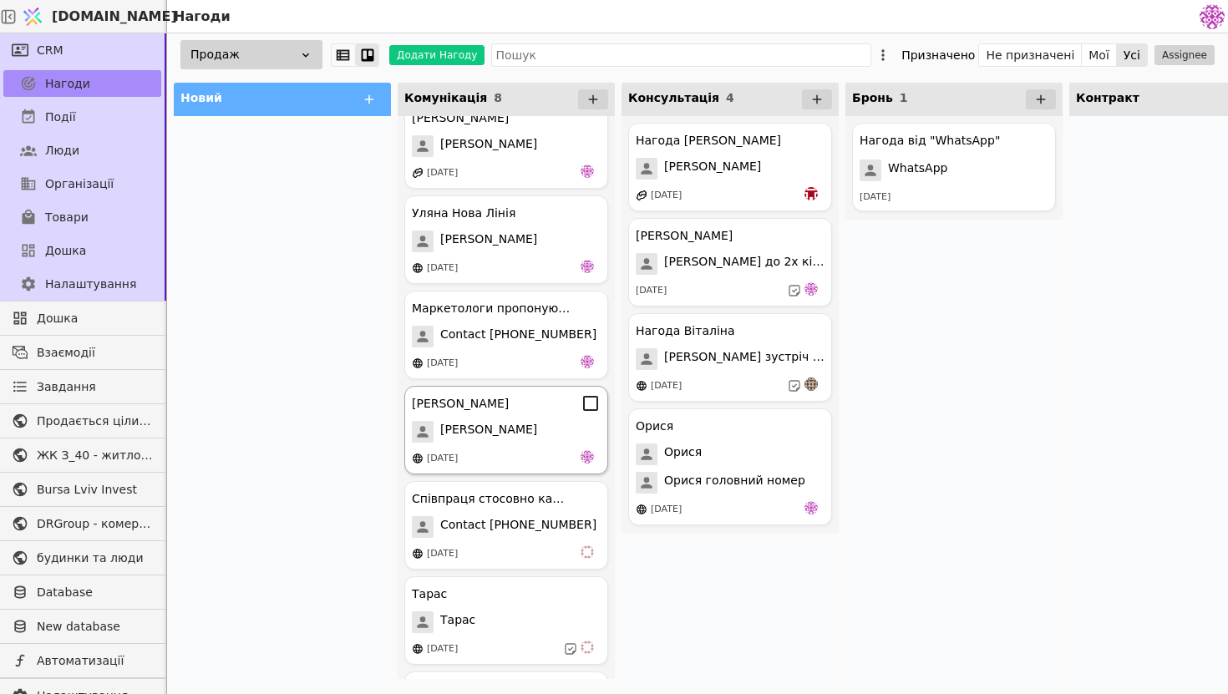
scroll to position [205, 0]
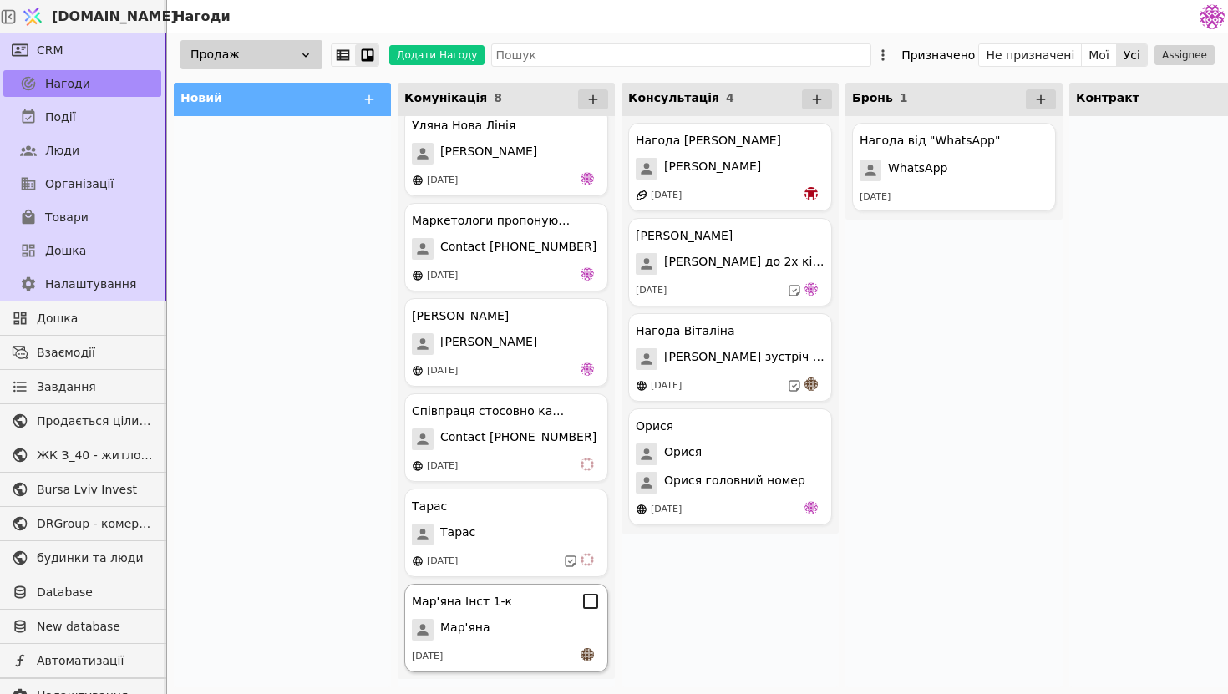
click at [540, 637] on div "Мар'яна" at bounding box center [506, 630] width 189 height 22
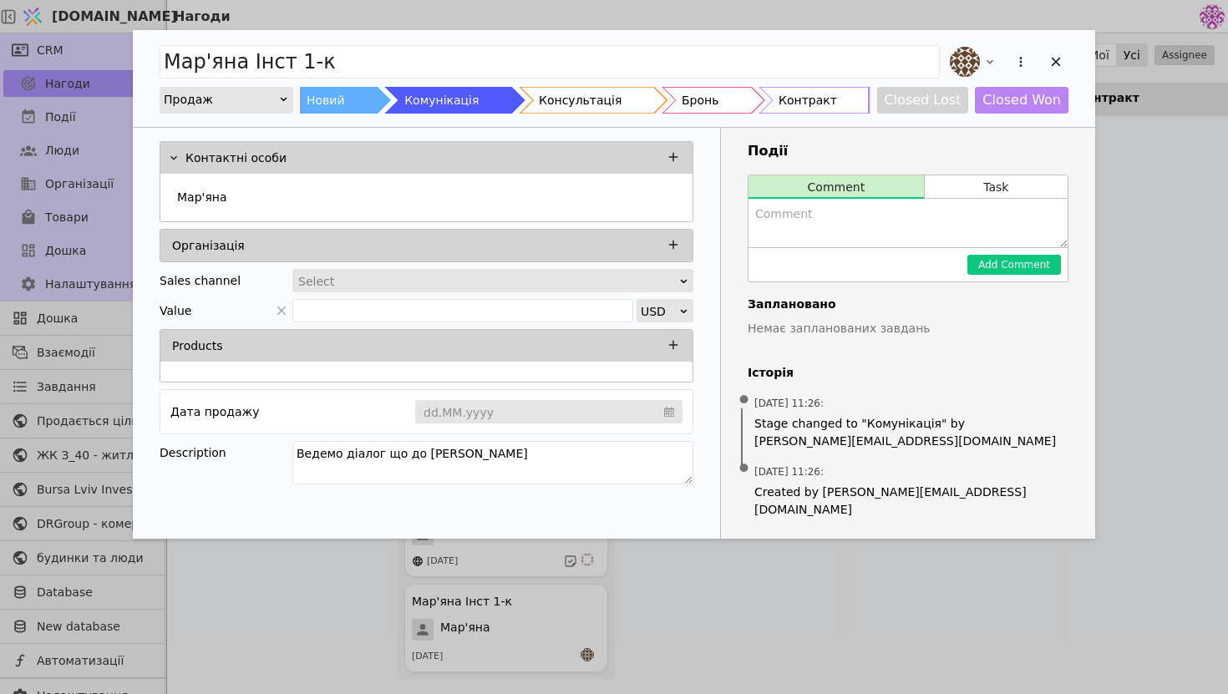
click at [1169, 195] on div "Мар'яна Інст 1-к Продаж Новий Комунікація Консультація Бронь Контракт Closed Lo…" at bounding box center [614, 347] width 1228 height 694
